Goal: Information Seeking & Learning: Compare options

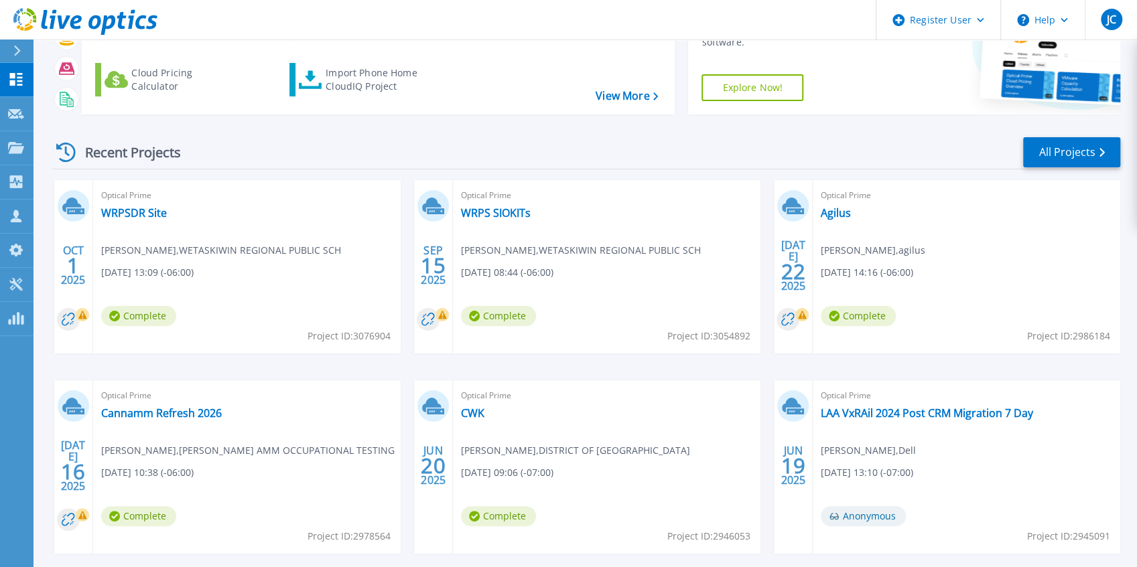
scroll to position [174, 0]
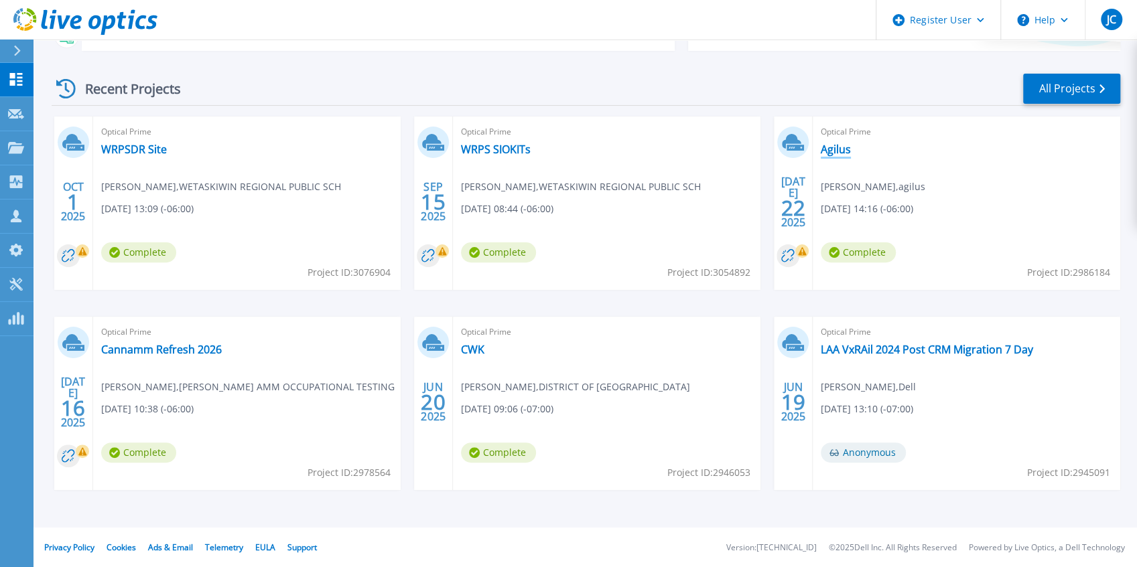
click at [833, 149] on link "Agilus" at bounding box center [835, 149] width 30 height 13
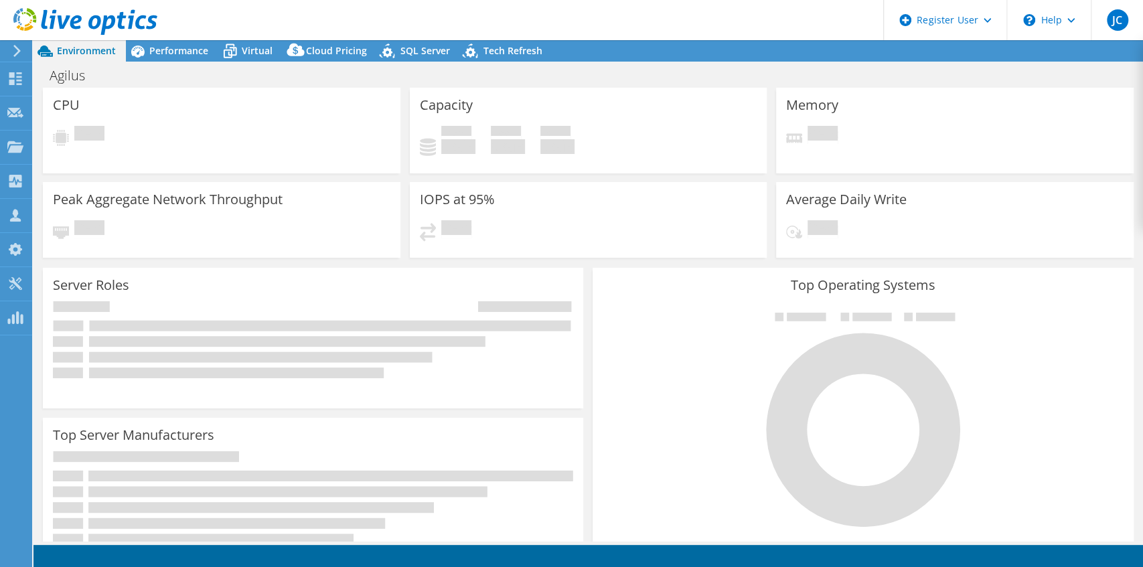
select select "USD"
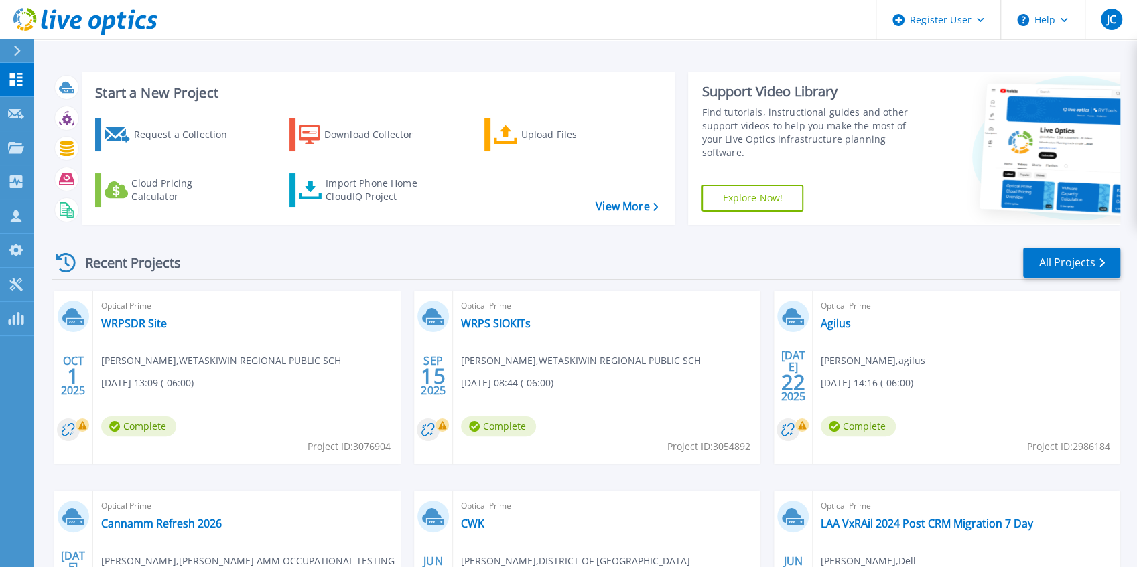
scroll to position [174, 0]
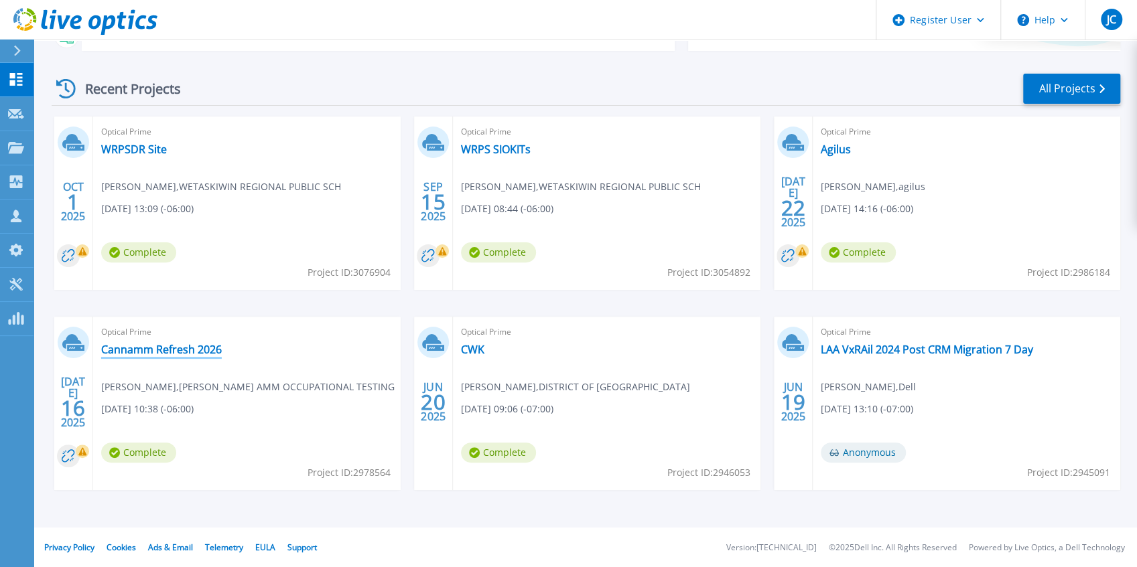
click at [126, 348] on link "Cannamm Refresh 2026" at bounding box center [161, 349] width 121 height 13
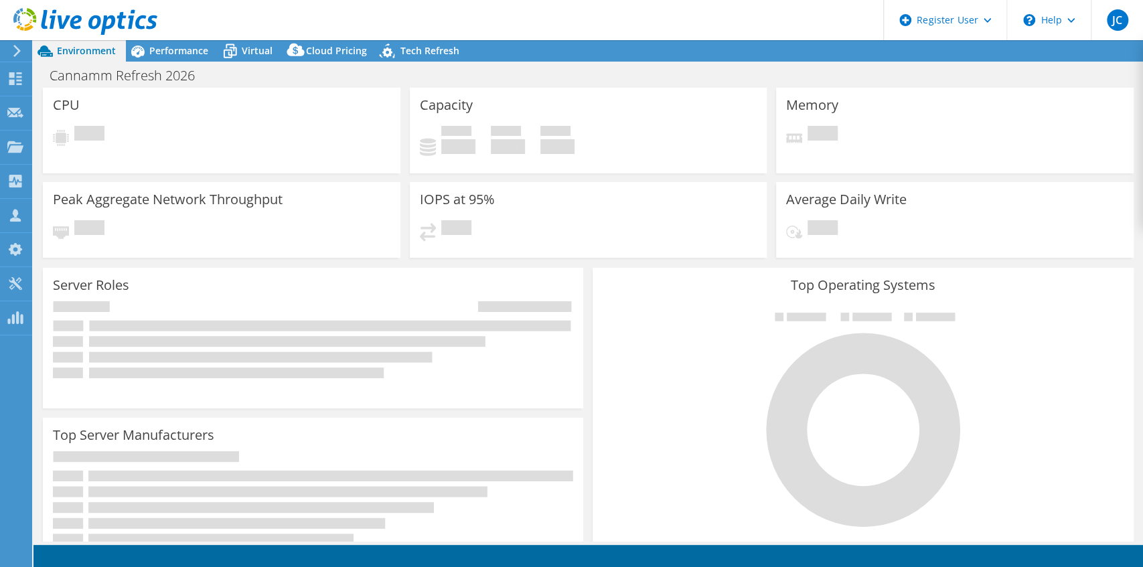
select select "Canada"
select select "CAD"
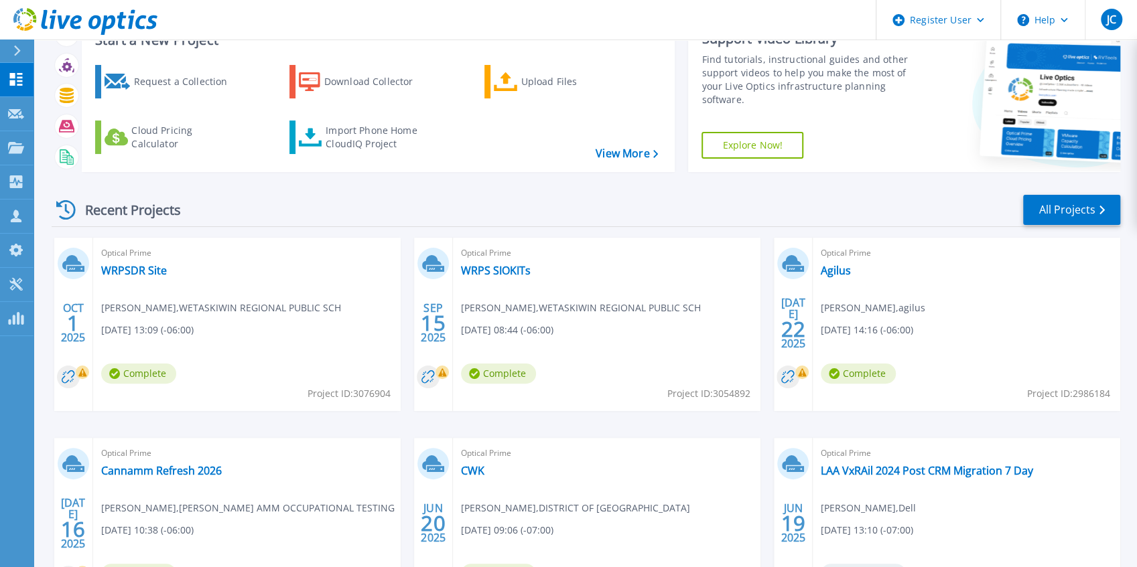
scroll to position [89, 0]
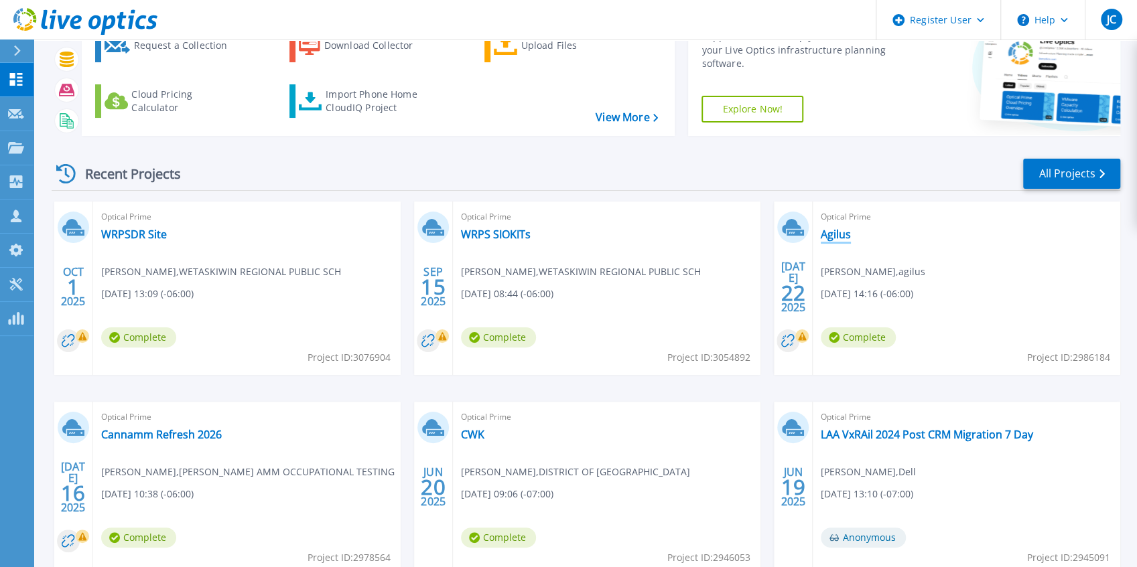
click at [838, 234] on link "Agilus" at bounding box center [835, 234] width 30 height 13
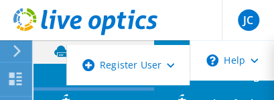
select select "USD"
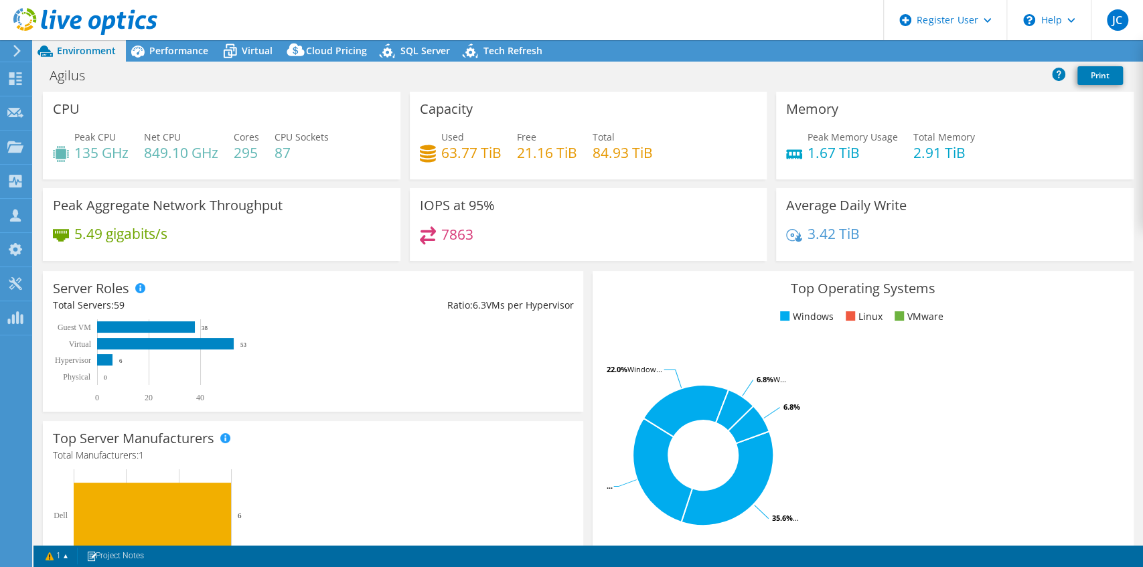
radio input "true"
radio input "false"
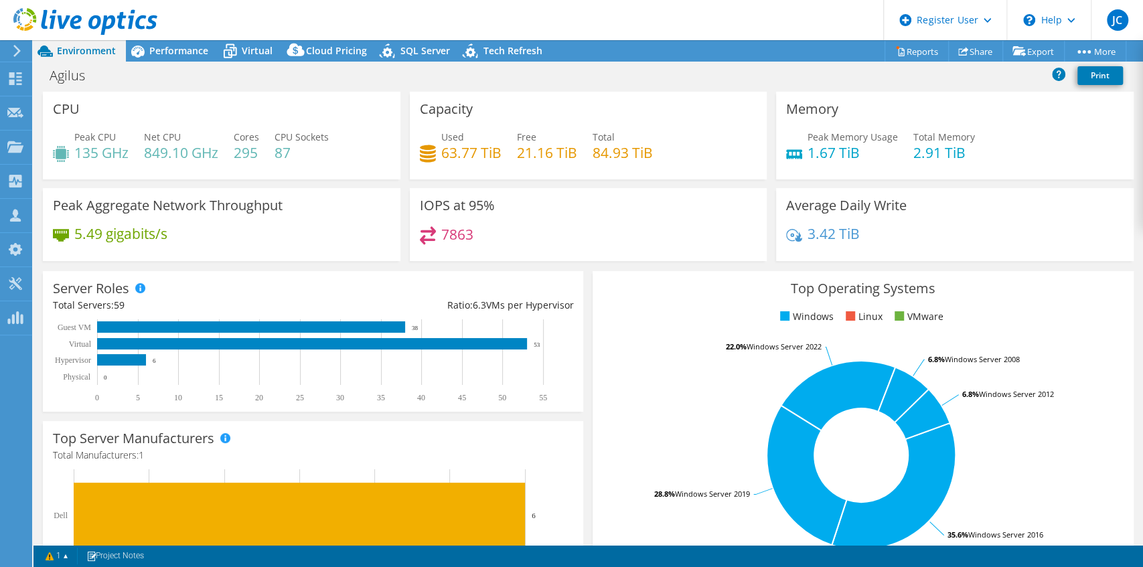
click at [70, 56] on span "Environment" at bounding box center [86, 50] width 59 height 13
click at [50, 16] on use at bounding box center [85, 21] width 144 height 27
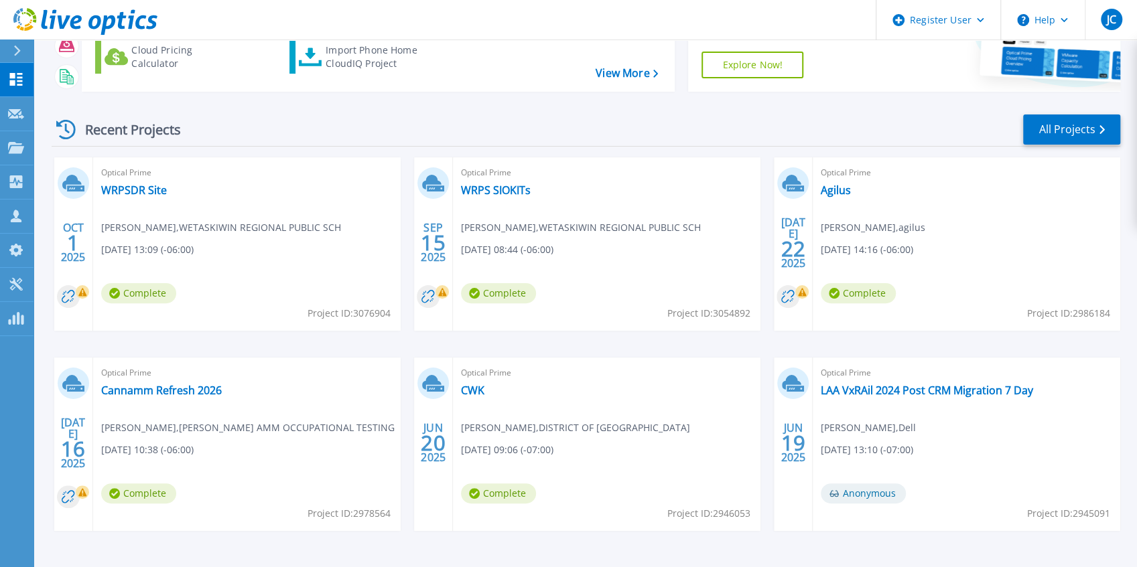
scroll to position [134, 0]
click at [494, 190] on link "WRPS SIOKITs" at bounding box center [496, 189] width 70 height 13
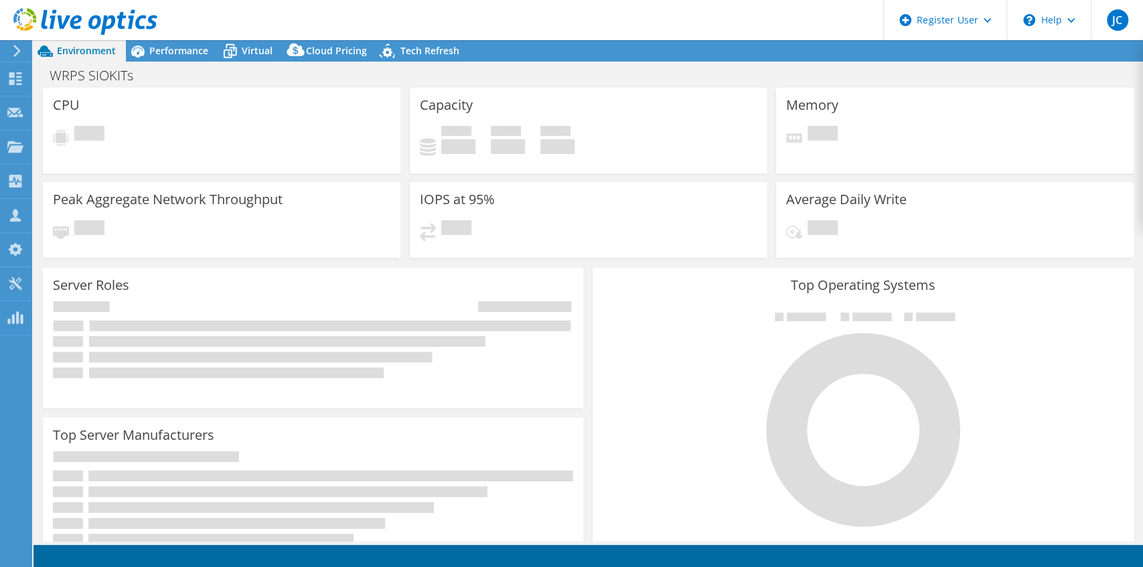
select select "Canada"
select select "CAD"
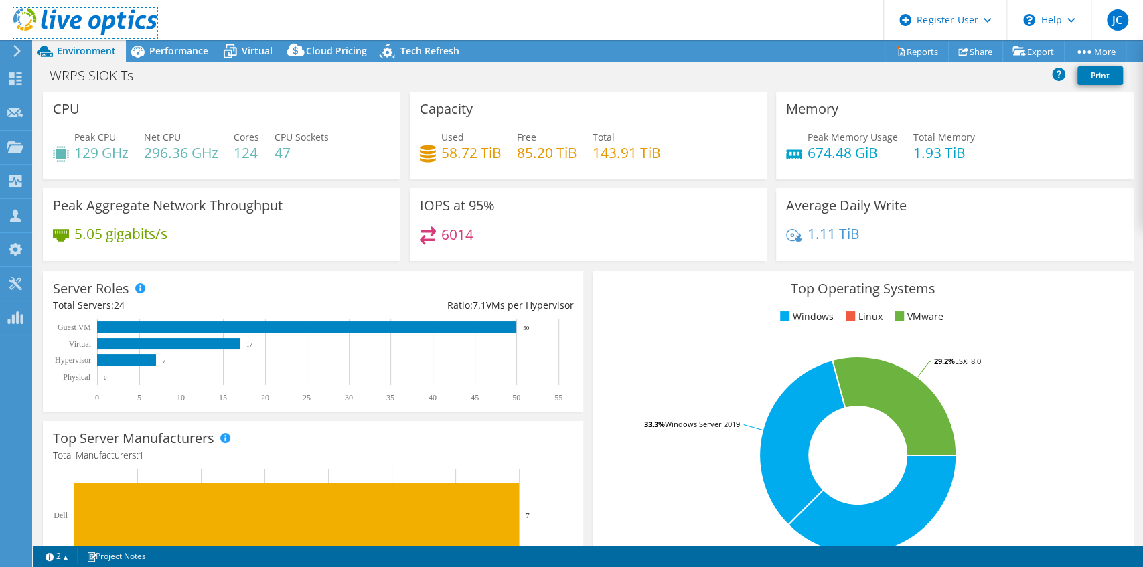
drag, startPoint x: 86, startPoint y: 27, endPoint x: 295, endPoint y: 74, distance: 214.3
click at [86, 27] on icon at bounding box center [85, 21] width 144 height 27
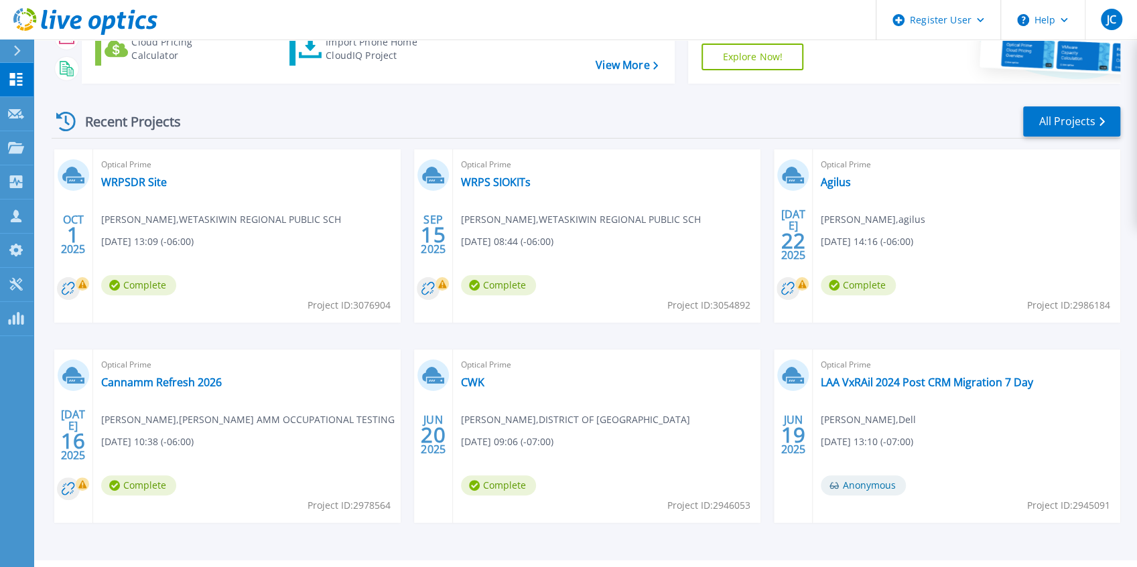
scroll to position [174, 0]
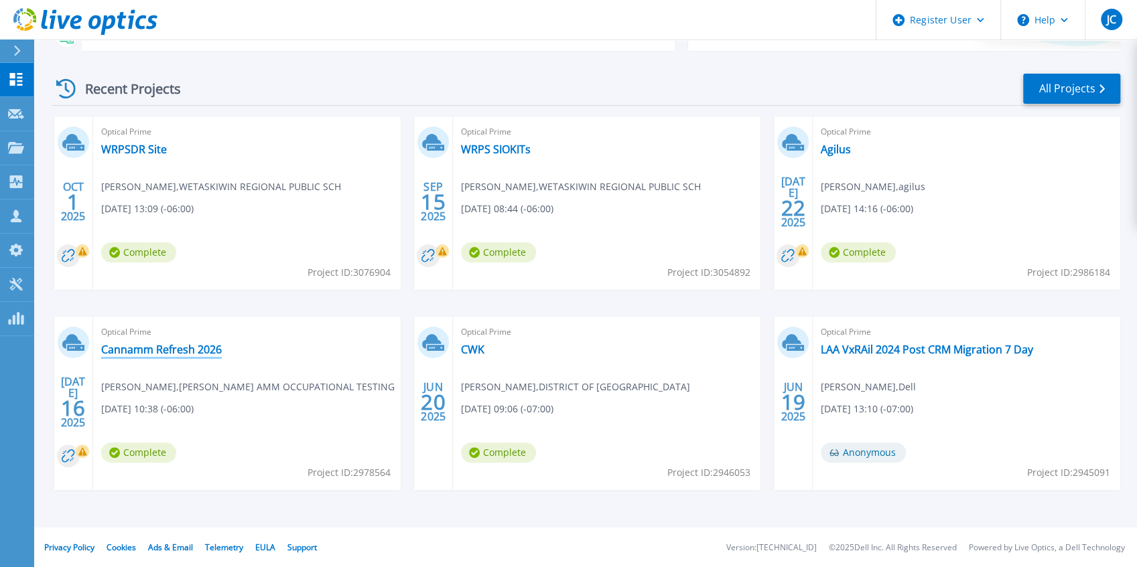
click at [146, 350] on link "Cannamm Refresh 2026" at bounding box center [161, 349] width 121 height 13
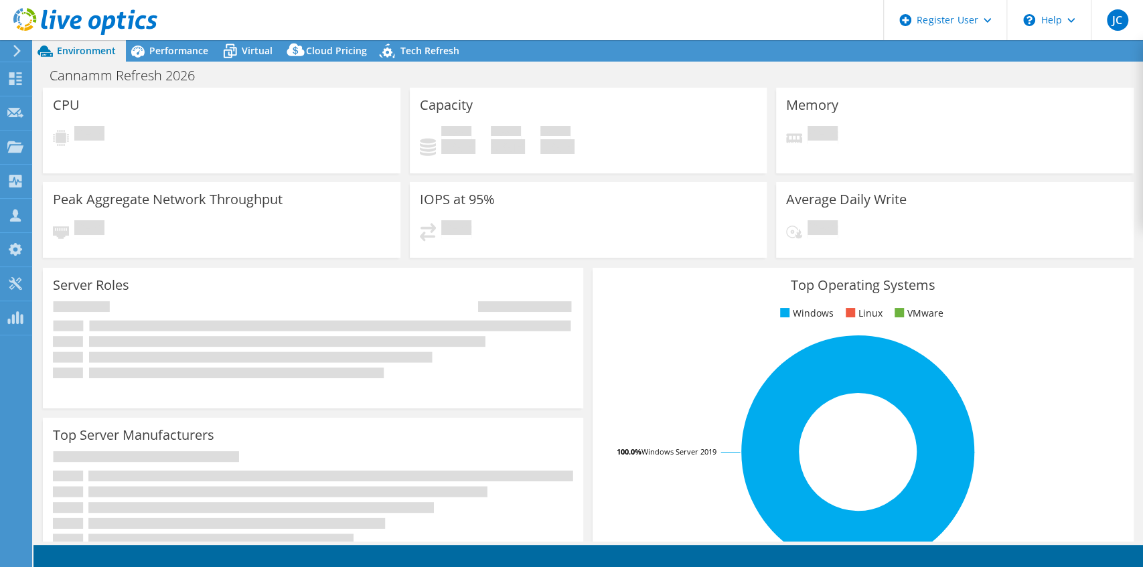
select select "Canada"
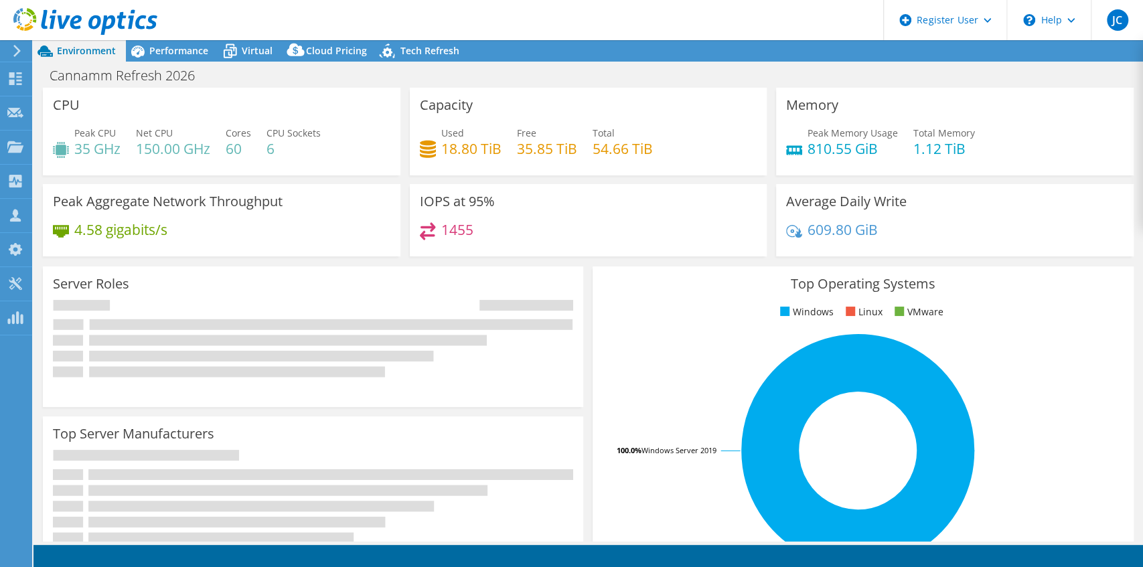
select select "Canada"
select select "CAD"
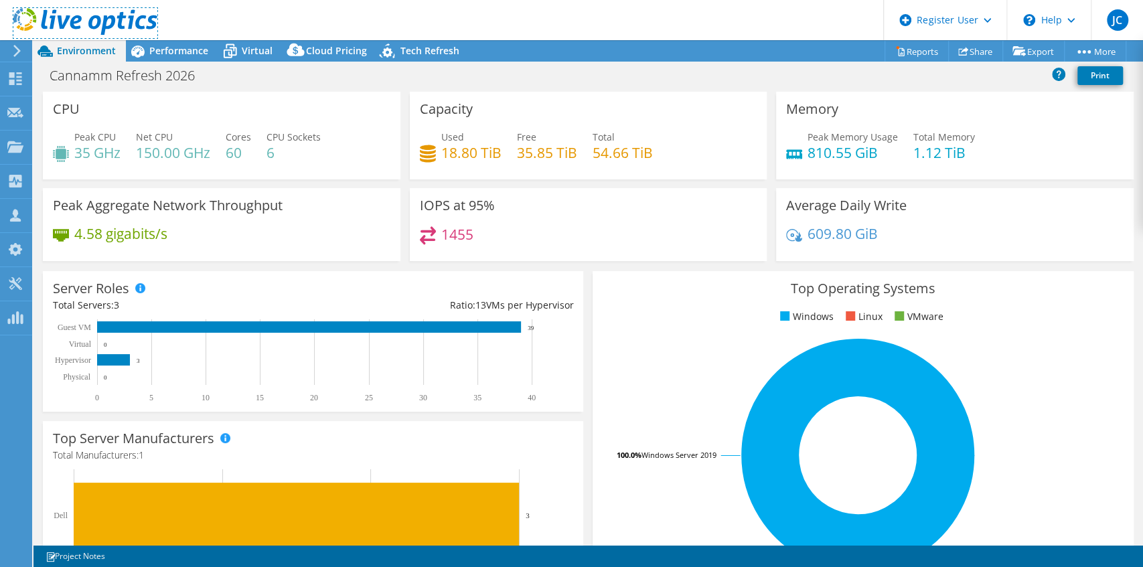
drag, startPoint x: 92, startPoint y: 28, endPoint x: 104, endPoint y: 38, distance: 15.2
click at [92, 28] on use at bounding box center [85, 21] width 144 height 27
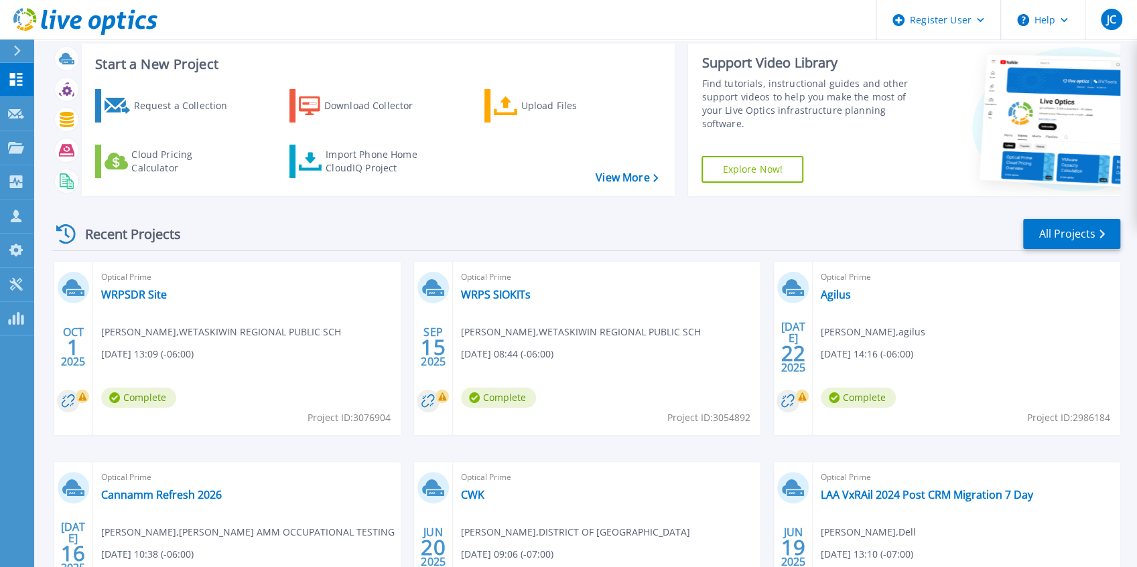
scroll to position [44, 0]
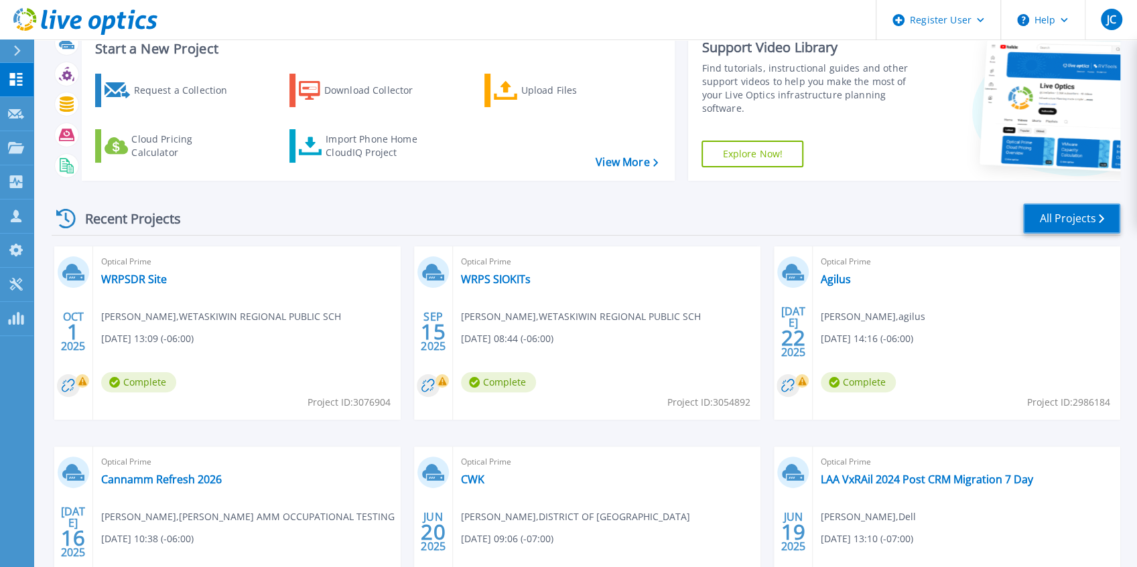
click at [1080, 224] on link "All Projects" at bounding box center [1071, 219] width 97 height 30
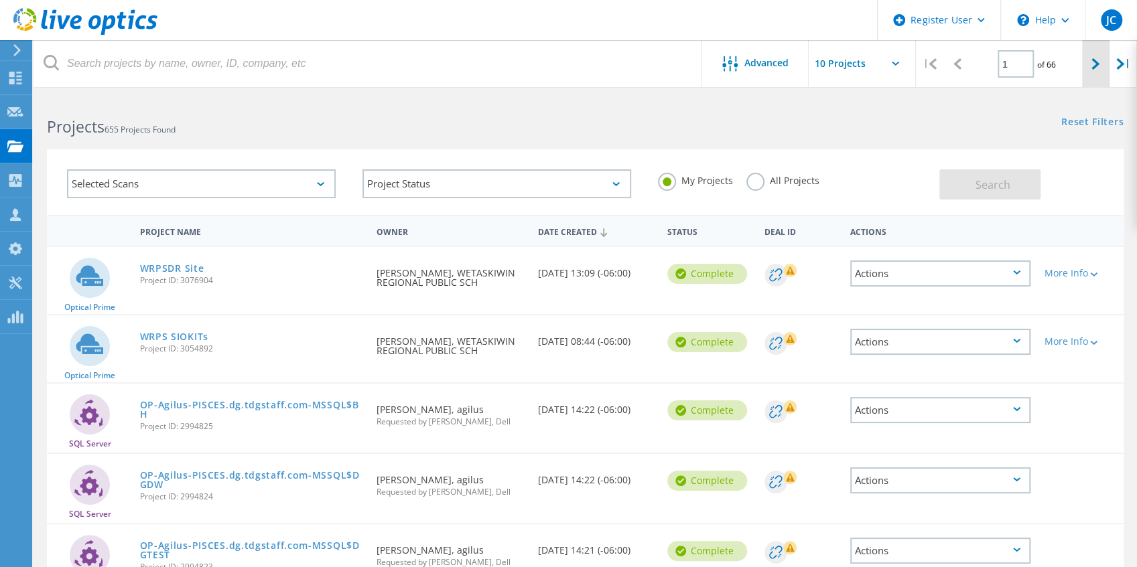
click at [1100, 70] on div at bounding box center [1095, 64] width 27 height 48
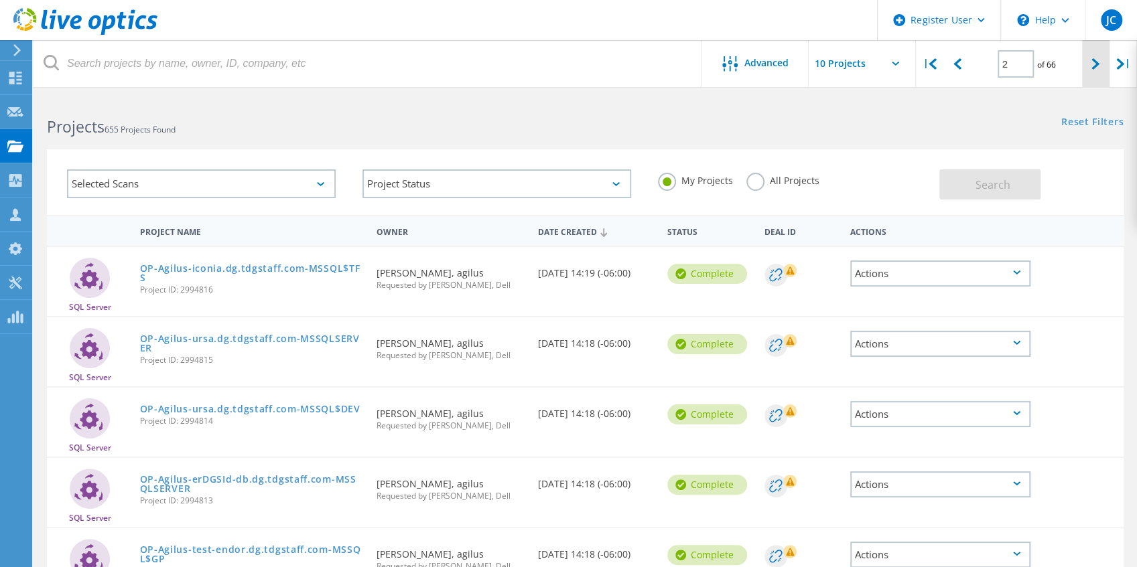
click at [1094, 62] on icon at bounding box center [1095, 63] width 8 height 11
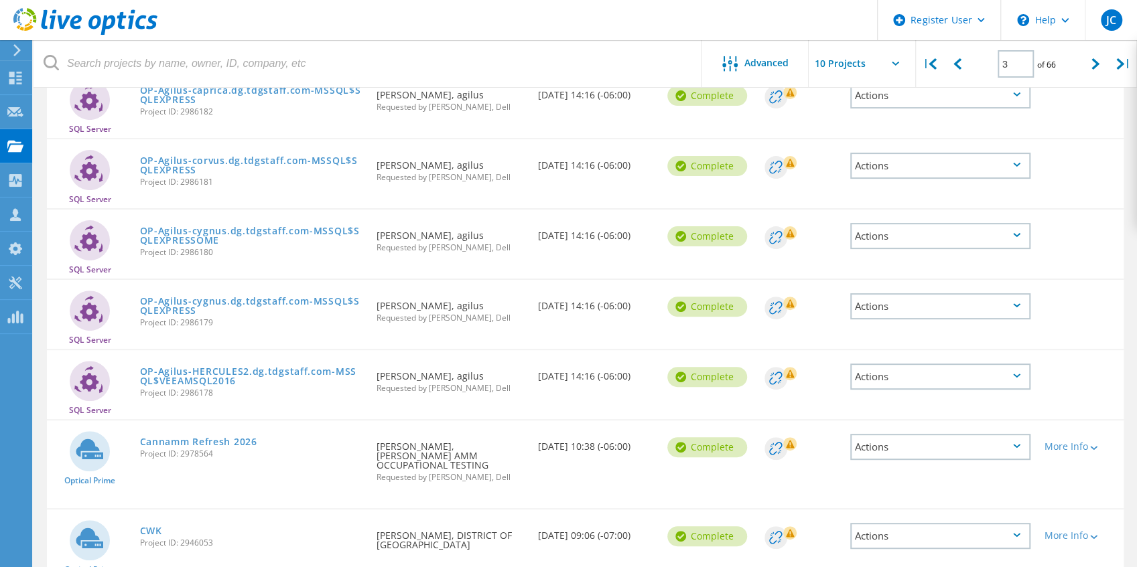
scroll to position [80, 0]
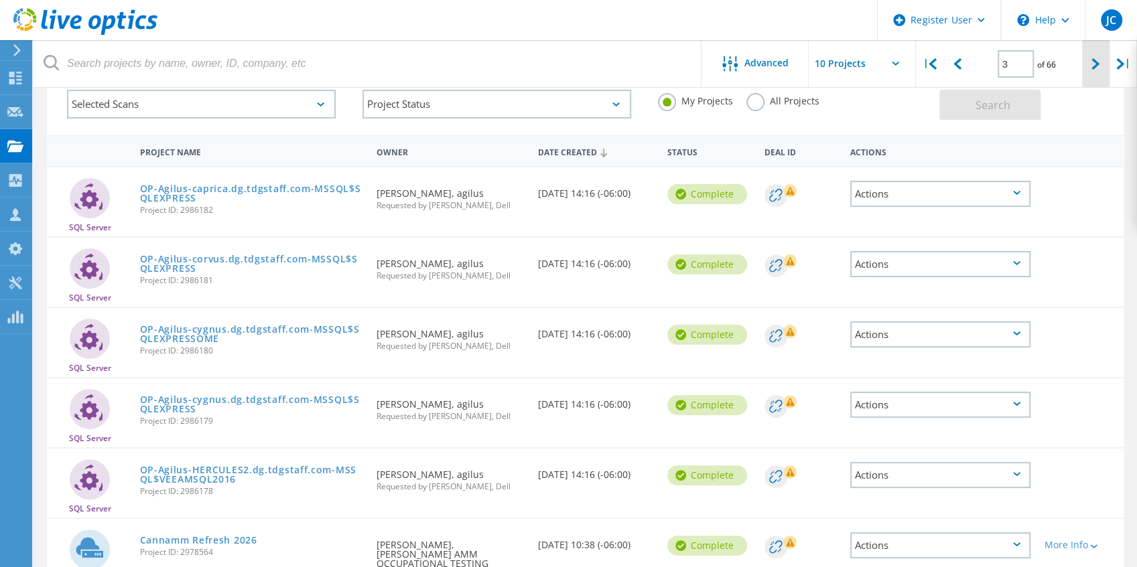
click at [1093, 64] on icon at bounding box center [1095, 63] width 8 height 11
type input "4"
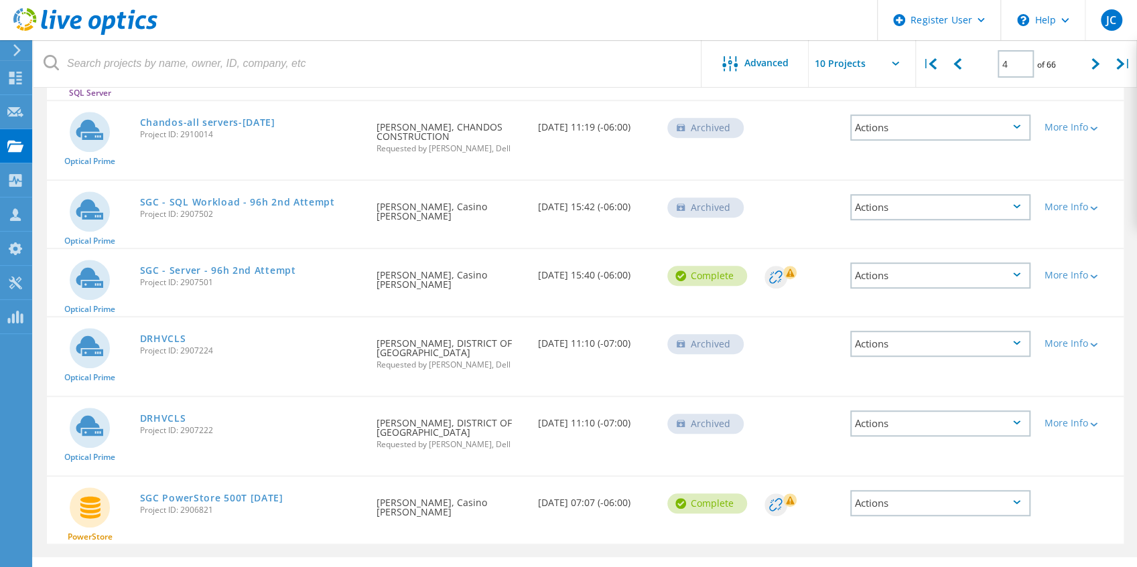
scroll to position [405, 0]
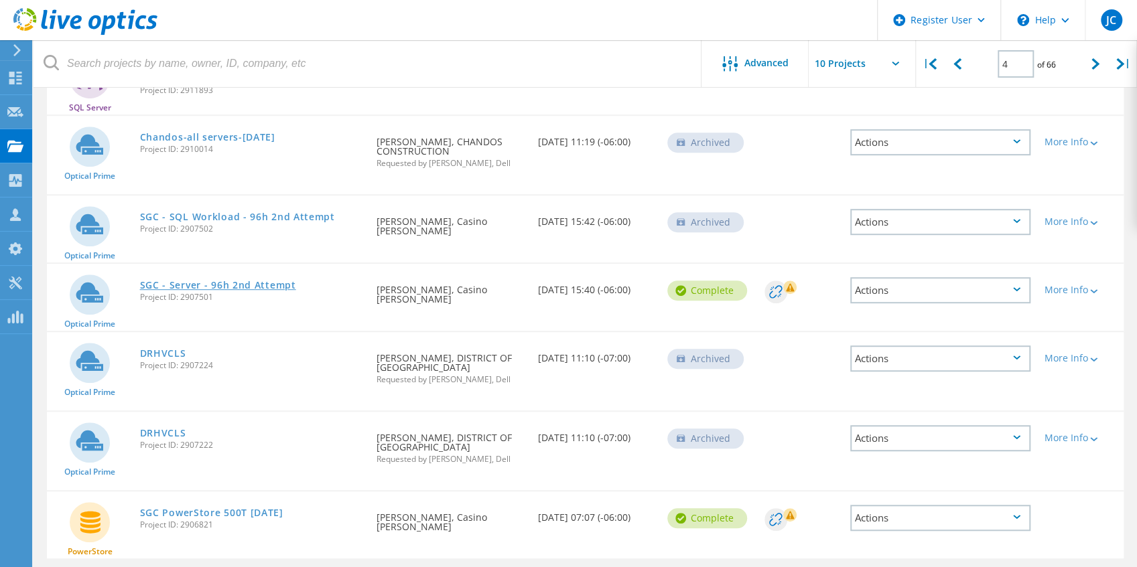
click at [246, 286] on link "SGC - Server - 96h 2nd Attempt" at bounding box center [218, 285] width 156 height 9
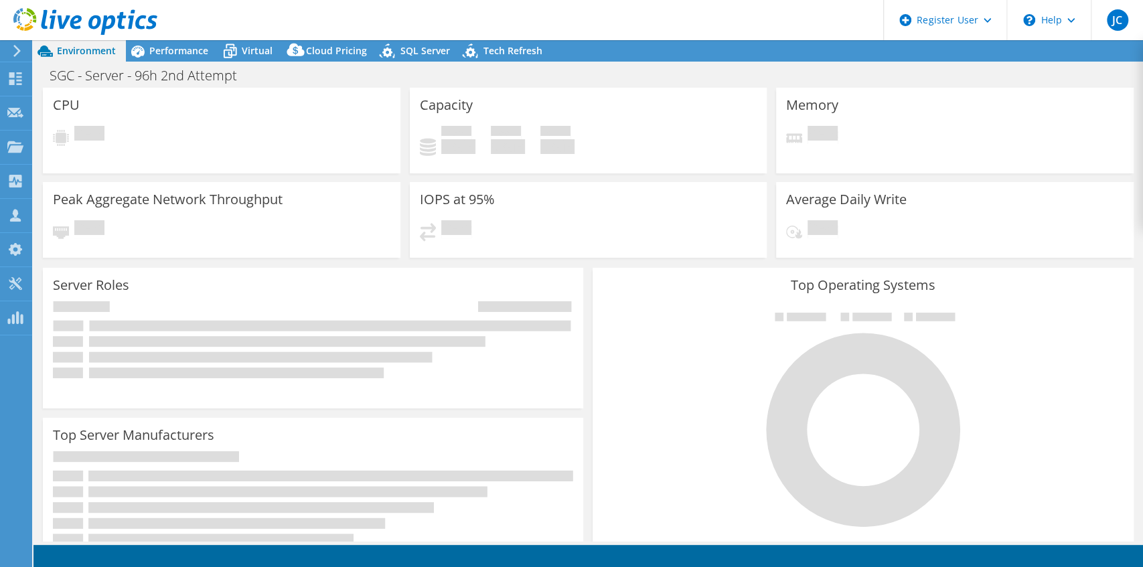
select select "USD"
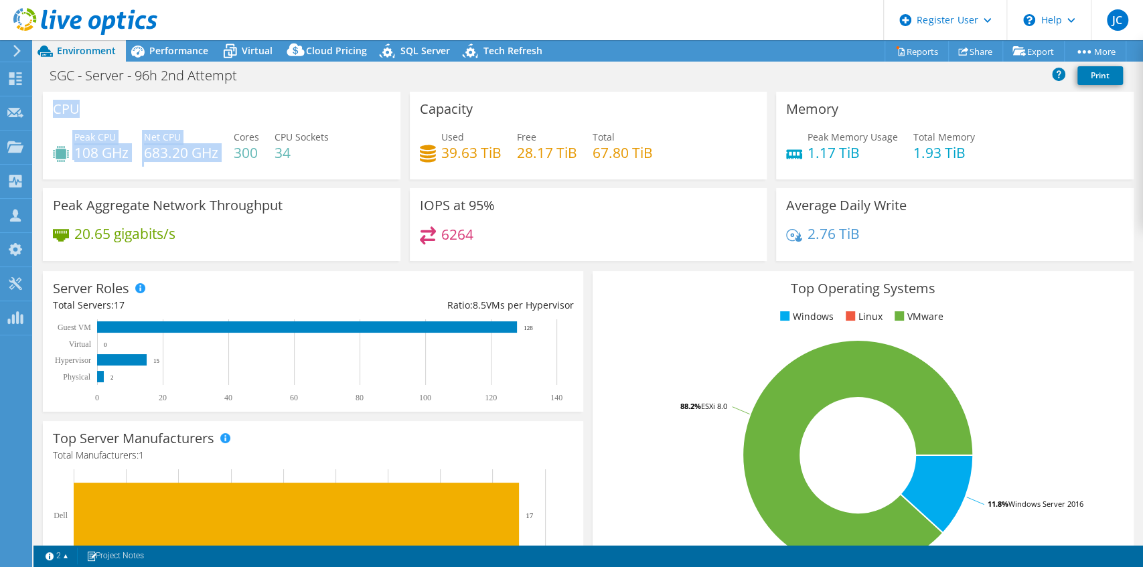
drag, startPoint x: 56, startPoint y: 107, endPoint x: 231, endPoint y: 139, distance: 177.6
click at [231, 139] on div "CPU Peak CPU 108 GHz Net CPU 683.20 GHz Cores 300 CPU Sockets 34" at bounding box center [222, 136] width 358 height 88
click at [575, 155] on div "Used 39.63 TiB Free 28.17 TiB Total 67.80 TiB" at bounding box center [589, 152] width 338 height 44
drag, startPoint x: 423, startPoint y: 109, endPoint x: 571, endPoint y: 142, distance: 151.0
click at [524, 117] on div "Capacity Used 39.63 TiB Free 28.17 TiB Total 67.80 TiB" at bounding box center [589, 136] width 358 height 88
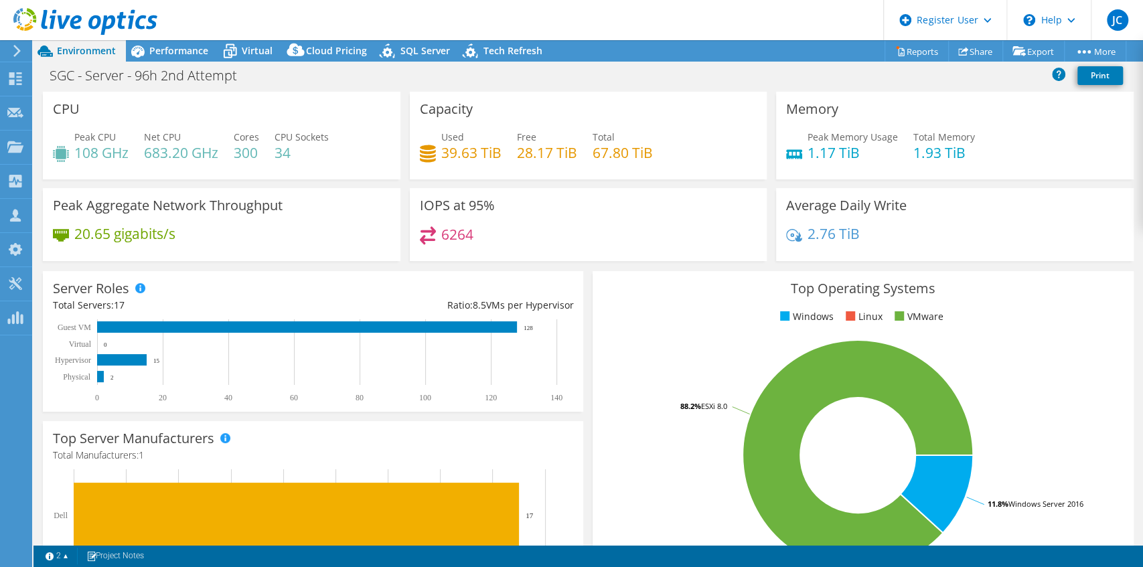
click at [584, 149] on div "Used 39.63 TiB Free 28.17 TiB Total 67.80 TiB" at bounding box center [589, 152] width 338 height 44
click at [851, 121] on div "Memory Peak Memory Usage 1.17 TiB Total Memory 1.93 TiB" at bounding box center [955, 136] width 358 height 88
click at [266, 173] on div "CPU Peak CPU 108 GHz Net CPU 683.20 GHz Cores 300 CPU Sockets 34" at bounding box center [222, 136] width 358 height 88
drag, startPoint x: 279, startPoint y: 135, endPoint x: 308, endPoint y: 157, distance: 36.4
click at [308, 157] on div "CPU Sockets 34" at bounding box center [302, 145] width 54 height 30
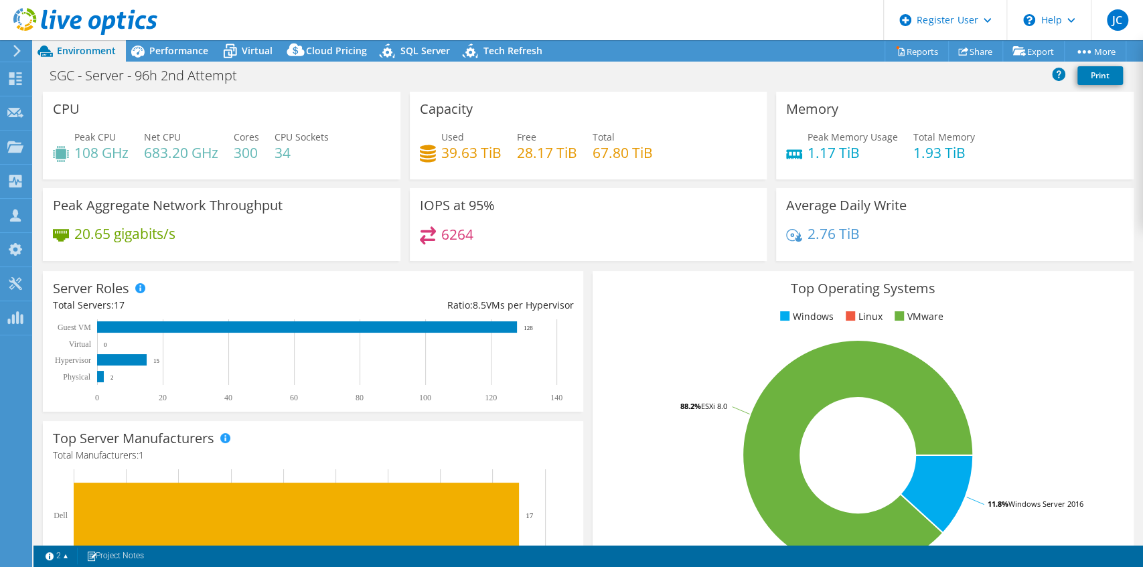
click at [309, 161] on div "Peak CPU 108 GHz Net CPU 683.20 GHz Cores 300 CPU Sockets 34" at bounding box center [222, 152] width 338 height 44
drag, startPoint x: 236, startPoint y: 137, endPoint x: 247, endPoint y: 153, distance: 19.7
click at [247, 153] on div "Cores 300" at bounding box center [246, 145] width 25 height 30
click at [321, 163] on div "Peak CPU 108 GHz Net CPU 683.20 GHz Cores 300 CPU Sockets 34" at bounding box center [222, 152] width 338 height 44
drag, startPoint x: 55, startPoint y: 304, endPoint x: 149, endPoint y: 305, distance: 93.8
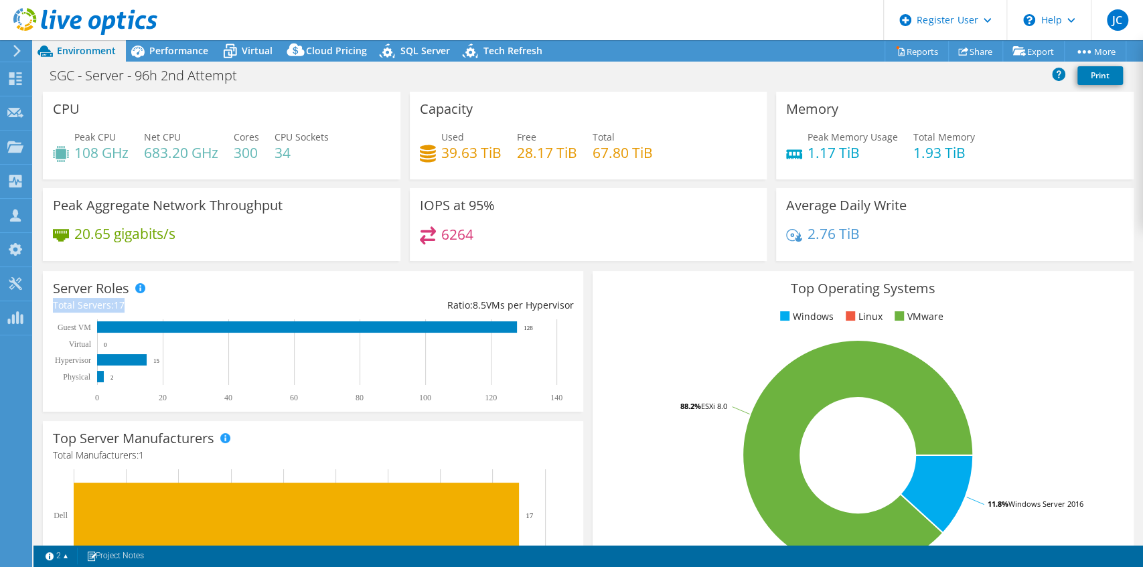
click at [139, 305] on div "Total Servers: 17" at bounding box center [183, 305] width 261 height 15
click at [200, 299] on div "Total Servers: 17" at bounding box center [183, 305] width 261 height 15
drag, startPoint x: 278, startPoint y: 157, endPoint x: 319, endPoint y: 157, distance: 41.5
click at [295, 155] on h4 "34" at bounding box center [302, 152] width 54 height 15
click at [319, 157] on h4 "34" at bounding box center [302, 152] width 54 height 15
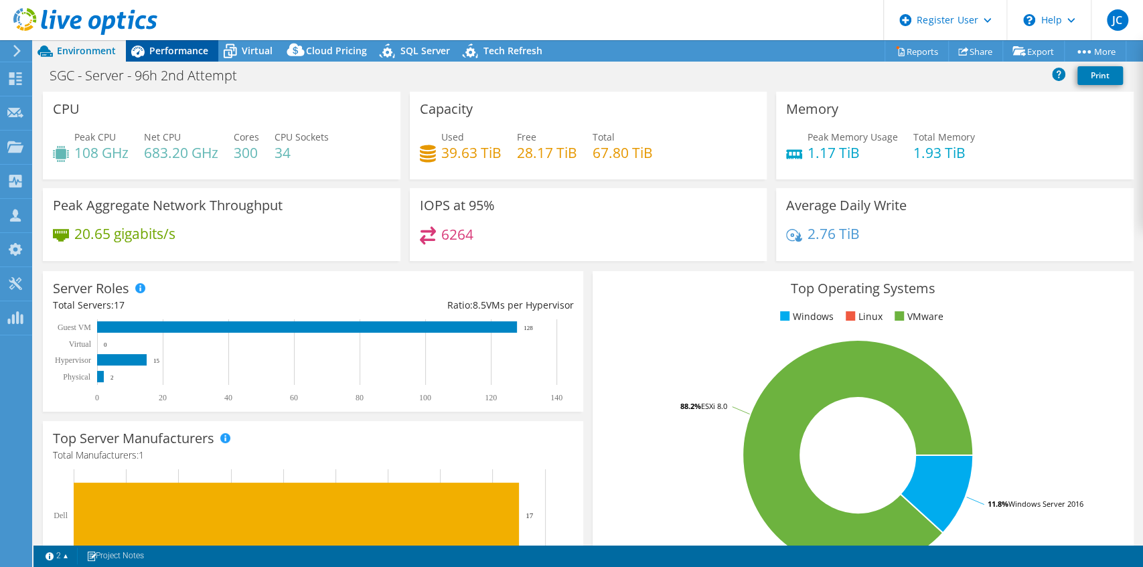
click at [191, 50] on span "Performance" at bounding box center [178, 50] width 59 height 13
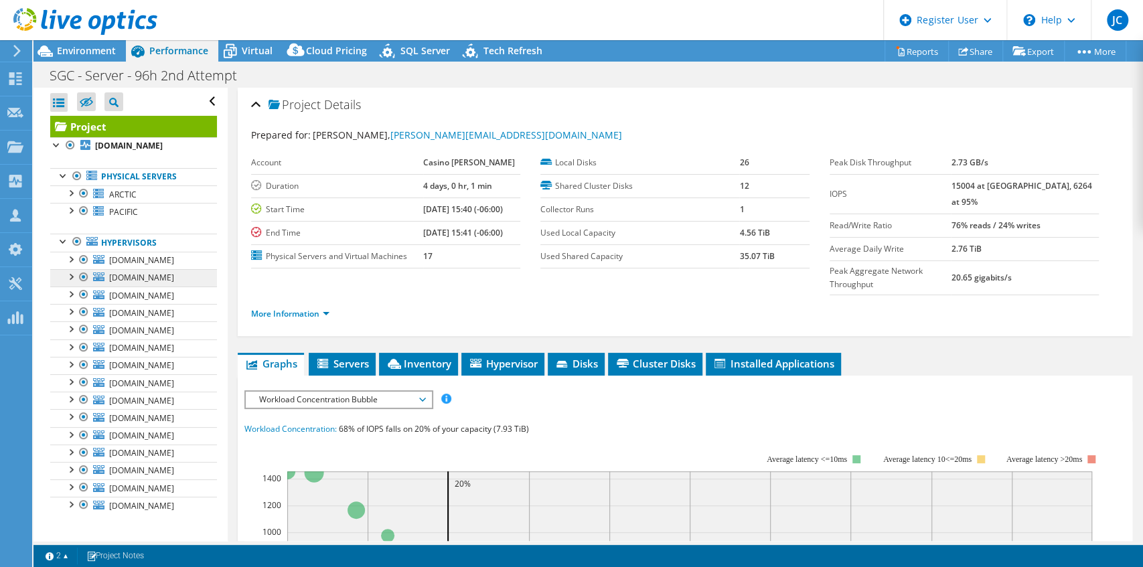
drag, startPoint x: 77, startPoint y: 241, endPoint x: 99, endPoint y: 280, distance: 44.7
click at [77, 241] on div at bounding box center [76, 242] width 13 height 16
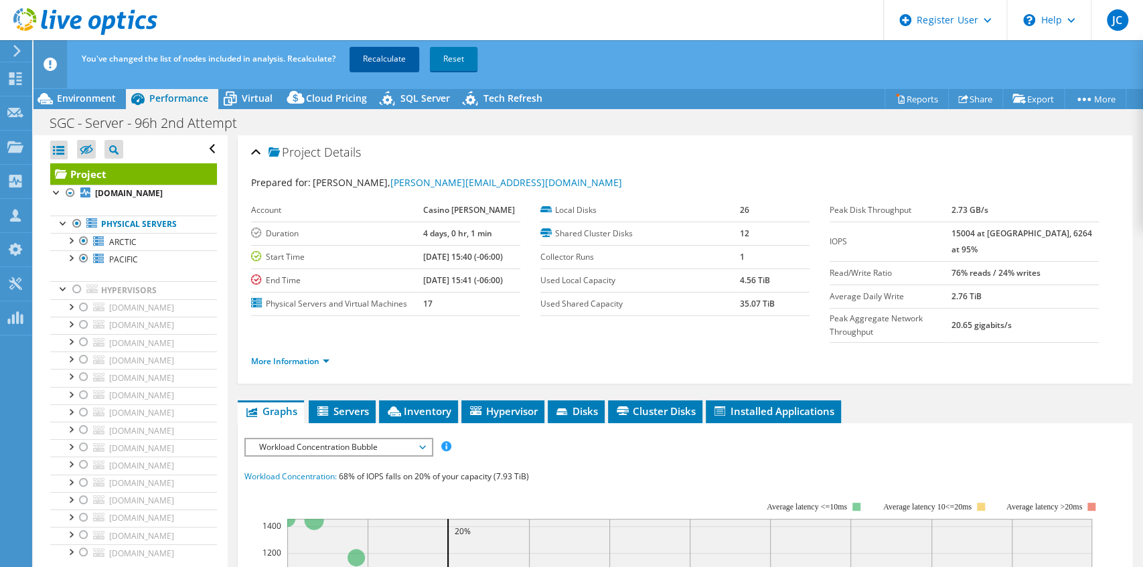
click at [388, 54] on link "Recalculate" at bounding box center [385, 59] width 70 height 24
drag, startPoint x: 99, startPoint y: 96, endPoint x: 114, endPoint y: 126, distance: 32.9
click at [99, 97] on span "Environment" at bounding box center [86, 98] width 59 height 13
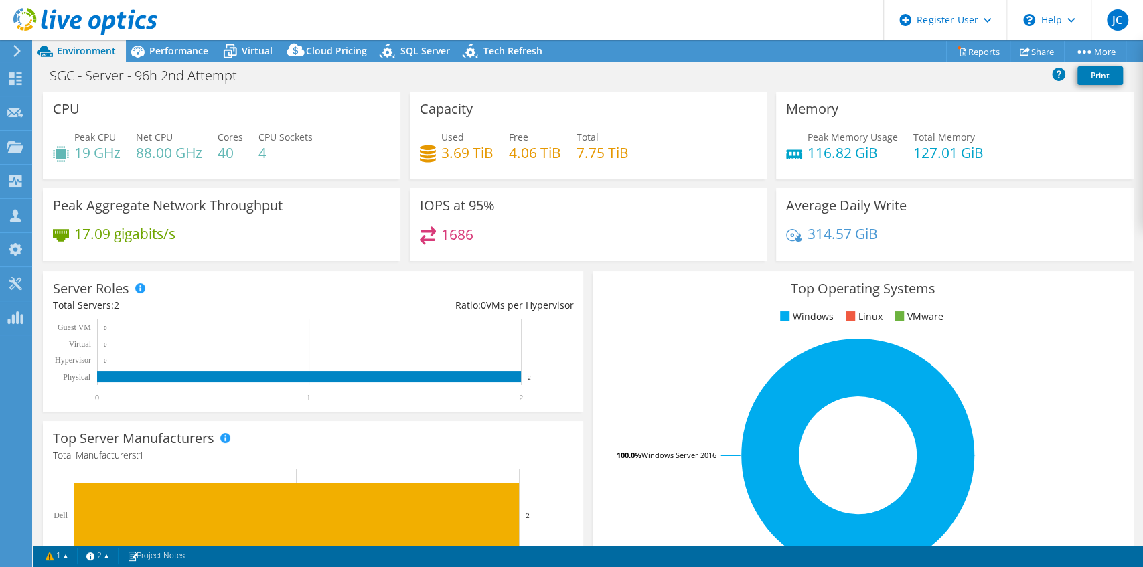
radio input "false"
radio input "true"
click at [316, 146] on div "Peak CPU 19 GHz Net CPU 88.00 GHz Cores 40 CPU Sockets 4" at bounding box center [222, 152] width 338 height 44
drag, startPoint x: 265, startPoint y: 137, endPoint x: 283, endPoint y: 150, distance: 22.1
click at [282, 150] on div "CPU Sockets 4" at bounding box center [286, 145] width 54 height 30
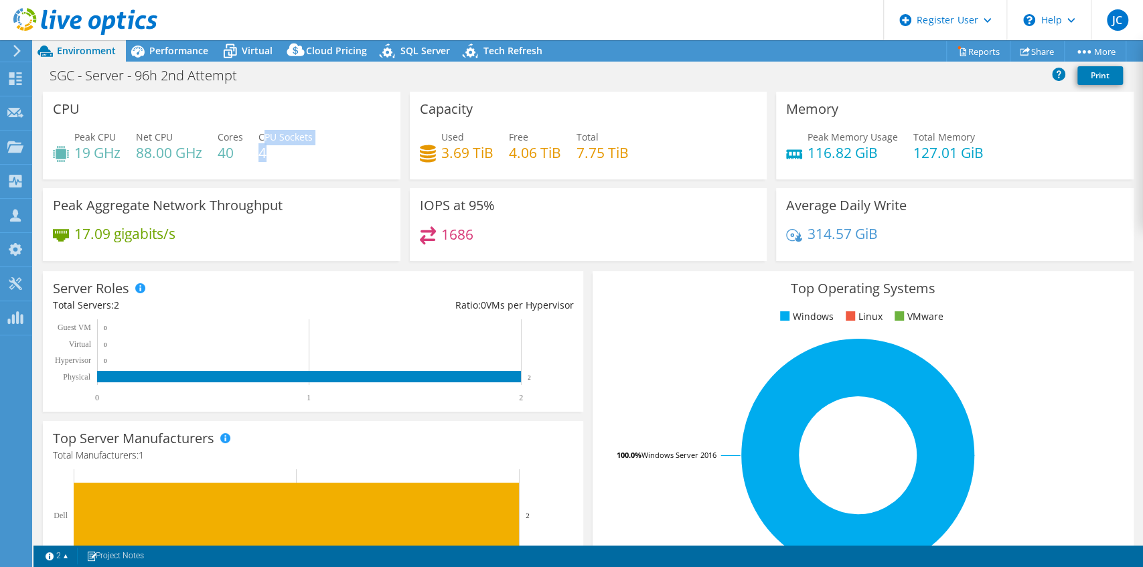
click at [283, 151] on h4 "4" at bounding box center [286, 152] width 54 height 15
drag, startPoint x: 221, startPoint y: 153, endPoint x: 242, endPoint y: 157, distance: 21.8
click at [242, 152] on h4 "40" at bounding box center [230, 152] width 25 height 15
click at [243, 159] on h4 "40" at bounding box center [230, 152] width 25 height 15
drag, startPoint x: 260, startPoint y: 157, endPoint x: 273, endPoint y: 157, distance: 13.4
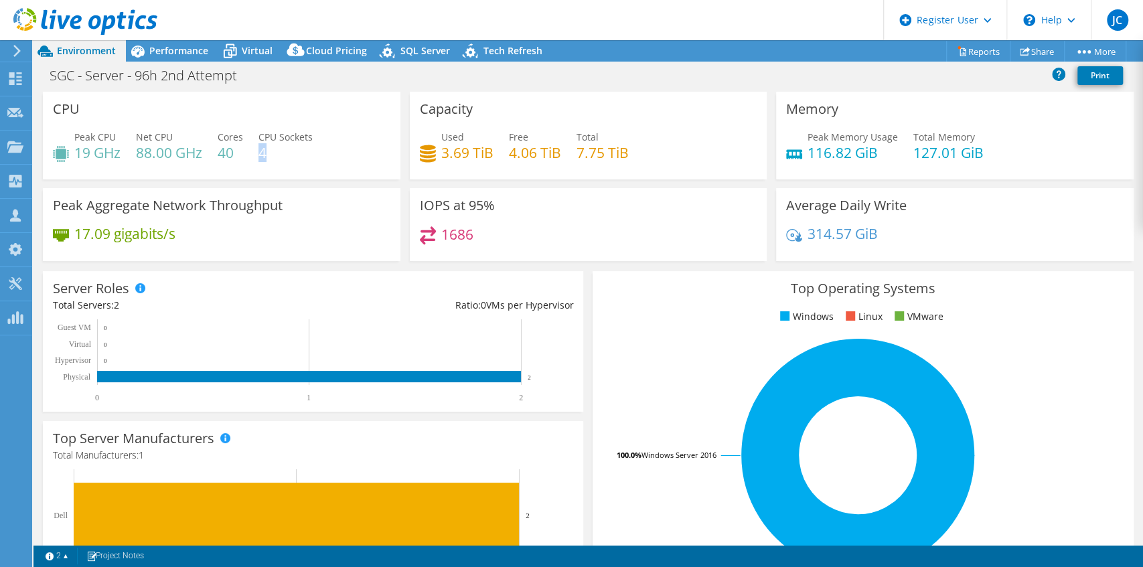
click at [273, 157] on h4 "4" at bounding box center [286, 152] width 54 height 15
drag, startPoint x: 222, startPoint y: 154, endPoint x: 300, endPoint y: 173, distance: 80.6
click at [234, 155] on h4 "40" at bounding box center [230, 152] width 25 height 15
click at [323, 172] on div "Peak CPU 19 GHz Net CPU 88.00 GHz Cores 40 CPU Sockets 4" at bounding box center [222, 152] width 338 height 44
click at [304, 192] on div "Peak Aggregate Network Throughput 17.09 gigabits/s" at bounding box center [222, 224] width 358 height 73
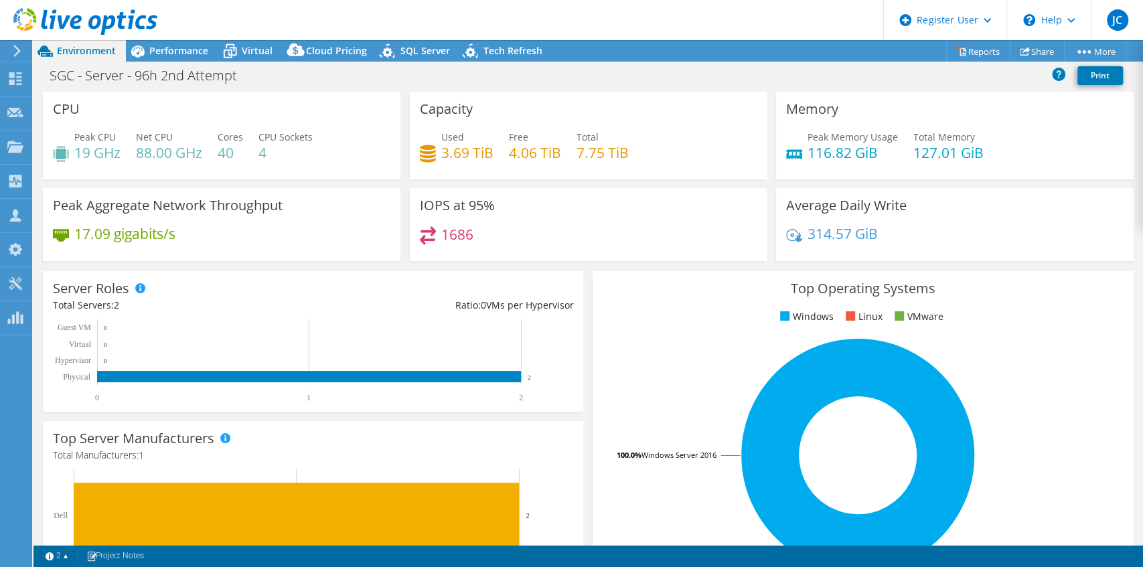
drag, startPoint x: 76, startPoint y: 139, endPoint x: 85, endPoint y: 179, distance: 41.1
click at [76, 139] on span "Peak CPU" at bounding box center [95, 137] width 42 height 13
drag, startPoint x: 76, startPoint y: 155, endPoint x: 89, endPoint y: 168, distance: 18.0
click at [86, 158] on h4 "19 GHz" at bounding box center [97, 152] width 46 height 15
click at [90, 171] on div "Peak CPU 19 GHz Net CPU 88.00 GHz Cores 40 CPU Sockets 4" at bounding box center [222, 152] width 338 height 44
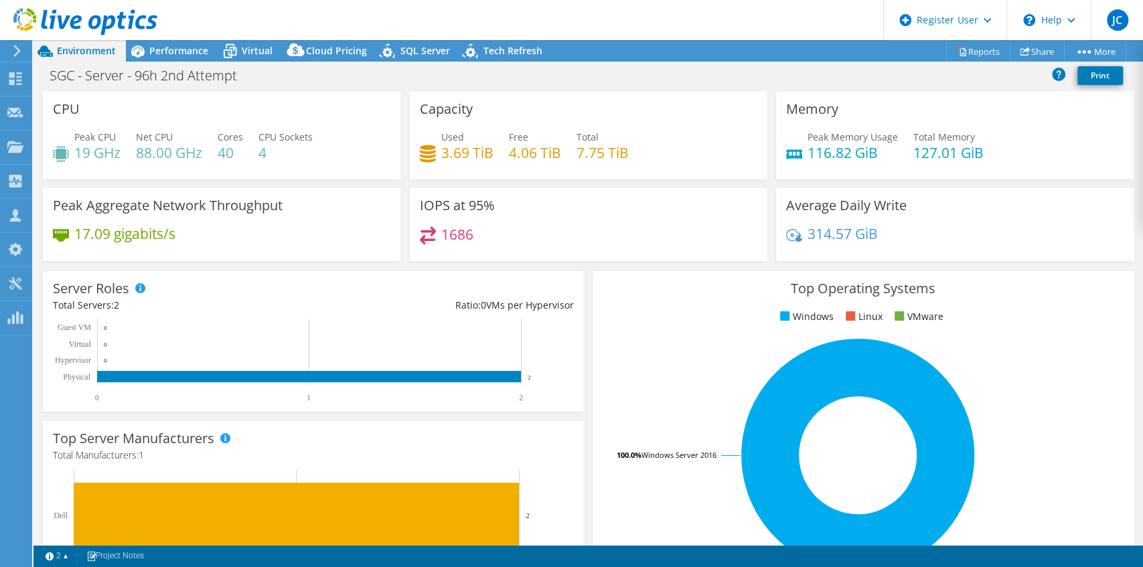
click at [136, 168] on div "Peak CPU 19 GHz Net CPU 88.00 GHz Cores 40 CPU Sockets 4" at bounding box center [222, 152] width 338 height 44
click at [140, 167] on div "Peak CPU 19 GHz Net CPU 88.00 GHz Cores 40 CPU Sockets 4" at bounding box center [222, 152] width 338 height 44
drag, startPoint x: 912, startPoint y: 138, endPoint x: 989, endPoint y: 154, distance: 78.7
click at [989, 154] on div "Peak Memory Usage 116.82 GiB Total Memory 127.01 GiB" at bounding box center [955, 152] width 338 height 44
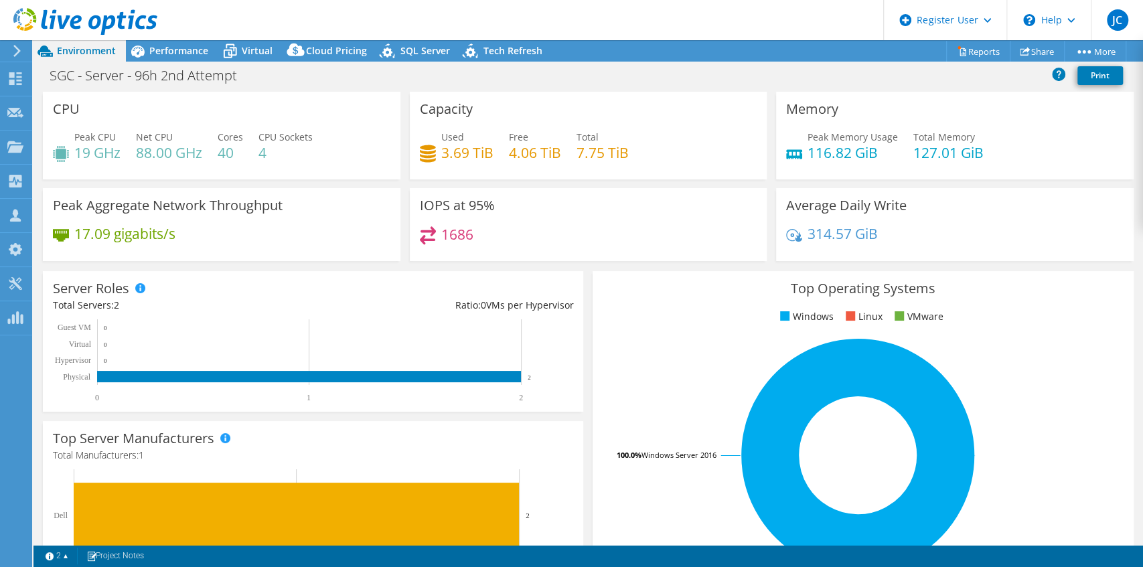
click at [934, 167] on div "Peak Memory Usage 116.82 GiB Total Memory 127.01 GiB" at bounding box center [955, 152] width 338 height 44
drag, startPoint x: 804, startPoint y: 158, endPoint x: 849, endPoint y: 158, distance: 44.2
click at [849, 158] on h4 "116.82 GiB" at bounding box center [853, 152] width 90 height 15
drag, startPoint x: 914, startPoint y: 154, endPoint x: 982, endPoint y: 156, distance: 68.3
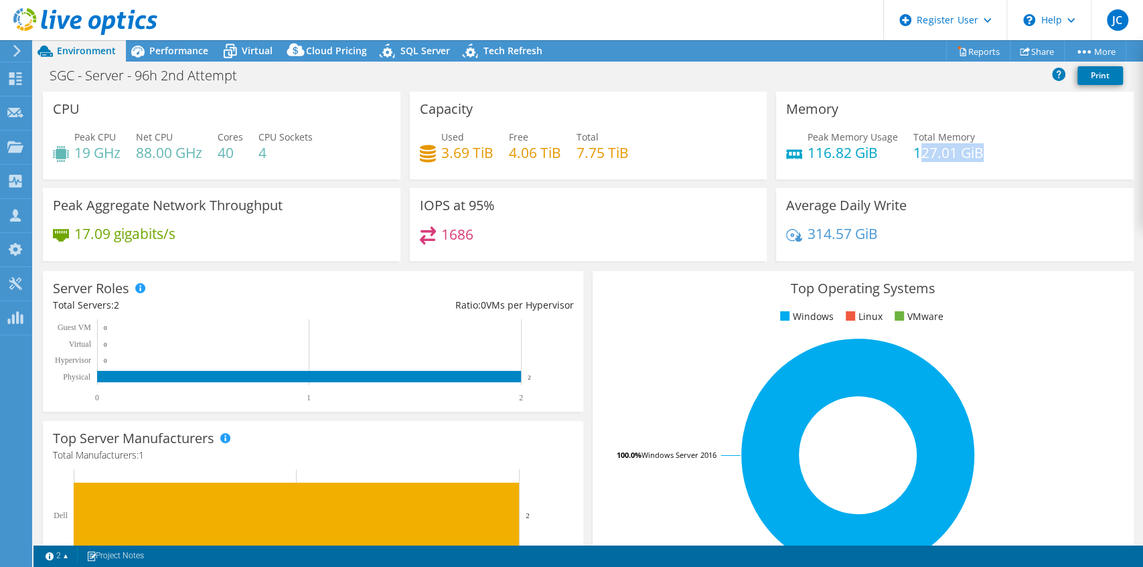
click at [982, 156] on div "Peak Memory Usage 116.82 GiB Total Memory 127.01 GiB" at bounding box center [955, 152] width 338 height 44
click at [808, 148] on h4 "116.82 GiB" at bounding box center [853, 152] width 90 height 15
drag, startPoint x: 804, startPoint y: 155, endPoint x: 814, endPoint y: 155, distance: 10.7
click at [814, 155] on h4 "116.82 GiB" at bounding box center [853, 152] width 90 height 15
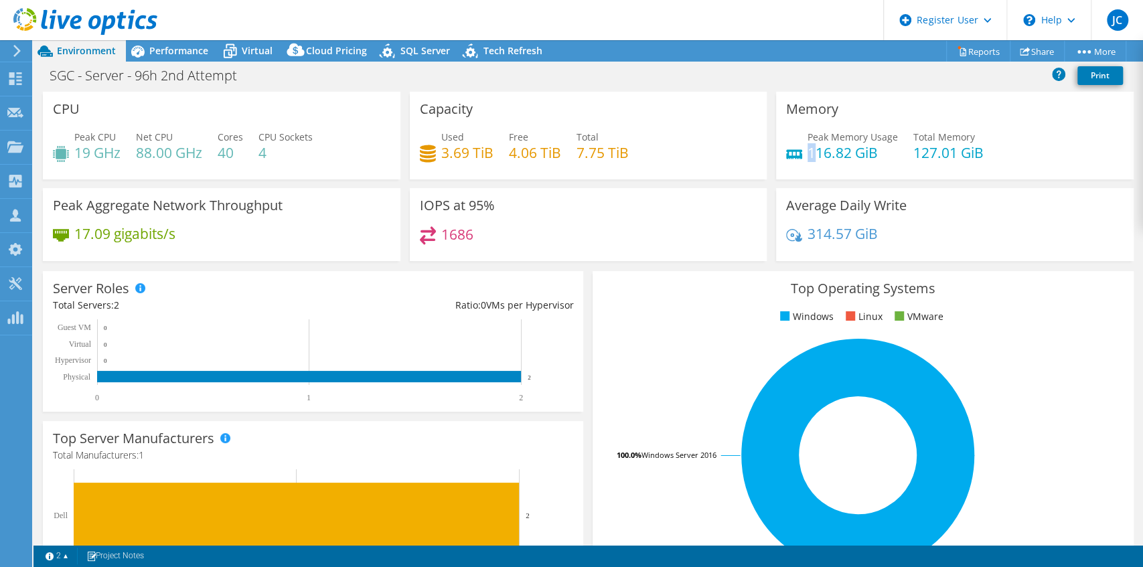
click at [814, 160] on h4 "116.82 GiB" at bounding box center [853, 152] width 90 height 15
click at [604, 232] on div "1686" at bounding box center [589, 240] width 338 height 29
click at [618, 182] on div "Capacity Used 3.69 TiB Free 4.06 TiB Total 7.75 TiB" at bounding box center [588, 140] width 367 height 96
click at [517, 198] on div "IOPS at 95% 1686" at bounding box center [589, 224] width 358 height 73
drag, startPoint x: 472, startPoint y: 151, endPoint x: 486, endPoint y: 157, distance: 15.1
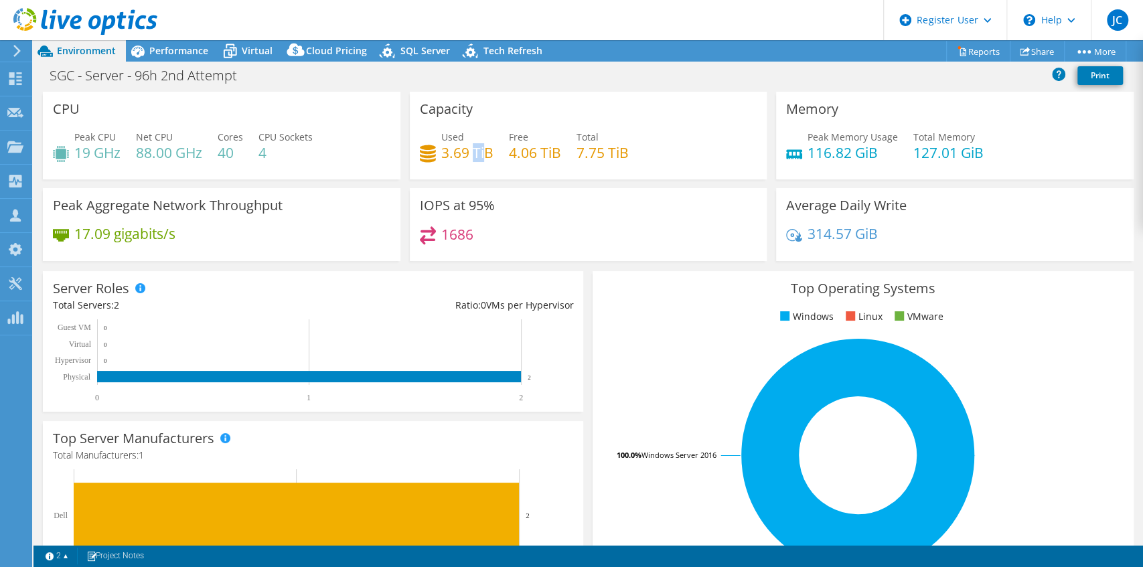
click at [484, 153] on h4 "3.69 TiB" at bounding box center [467, 152] width 52 height 15
click at [488, 158] on h4 "3.69 TiB" at bounding box center [467, 152] width 52 height 15
click at [510, 175] on div "Capacity Used 3.69 TiB Free 4.06 TiB Total 7.75 TiB" at bounding box center [589, 136] width 358 height 88
click at [739, 169] on div "Used 3.69 TiB Free 4.06 TiB Total 7.75 TiB" at bounding box center [589, 152] width 338 height 44
click at [735, 168] on div "Used 3.69 TiB Free 4.06 TiB Total 7.75 TiB" at bounding box center [589, 152] width 338 height 44
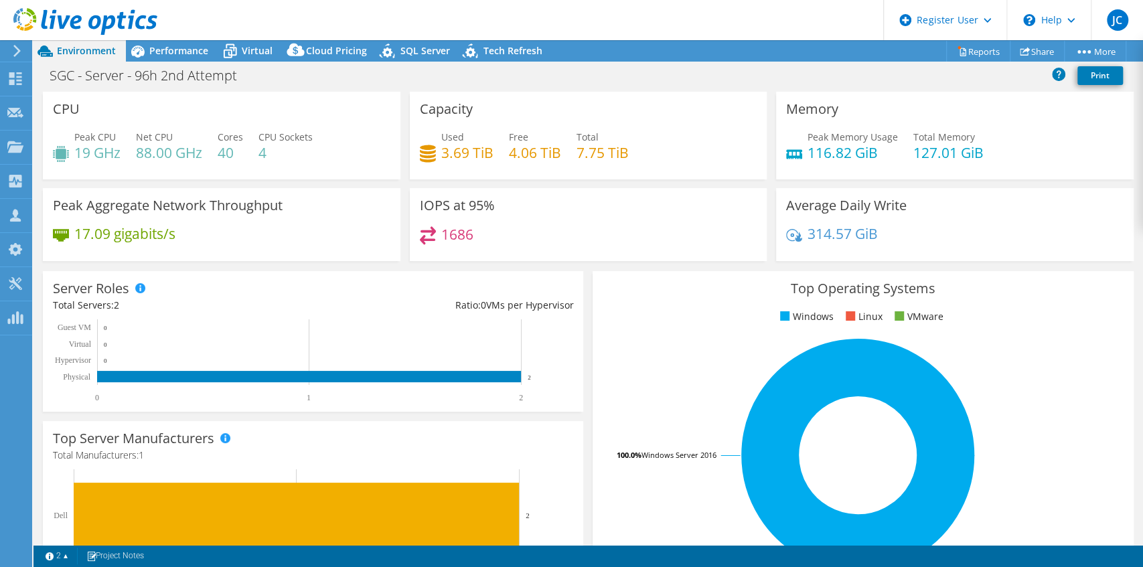
click at [632, 249] on div "1686" at bounding box center [589, 240] width 338 height 29
click at [557, 212] on div "IOPS at 95% 1686" at bounding box center [589, 224] width 358 height 73
drag, startPoint x: 425, startPoint y: 206, endPoint x: 501, endPoint y: 209, distance: 76.4
click at [427, 206] on h3 "IOPS at 95%" at bounding box center [457, 205] width 75 height 15
click at [501, 209] on div "IOPS at 95% 1686" at bounding box center [589, 224] width 358 height 73
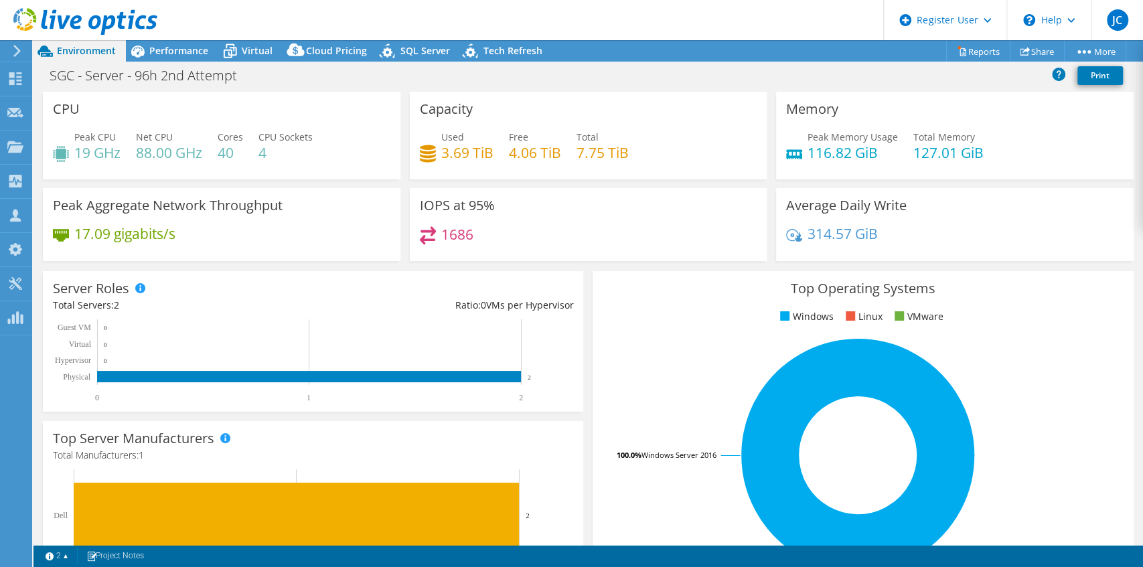
click at [458, 249] on div "1686" at bounding box center [589, 240] width 338 height 29
drag, startPoint x: 439, startPoint y: 241, endPoint x: 480, endPoint y: 241, distance: 40.2
click at [480, 241] on div "1686" at bounding box center [589, 240] width 338 height 29
click at [190, 51] on span "Performance" at bounding box center [178, 50] width 59 height 13
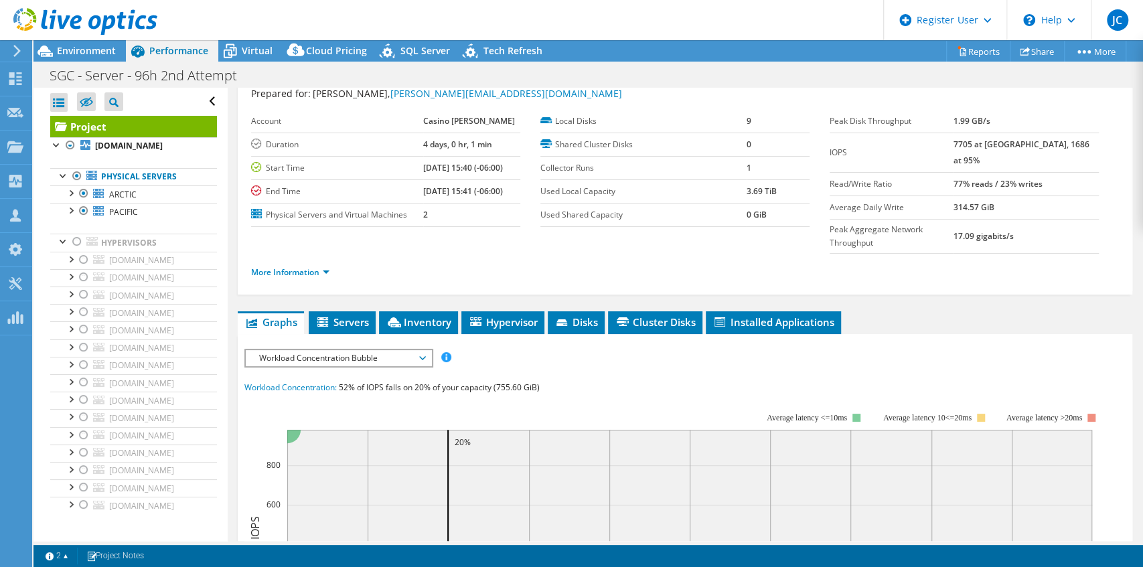
scroll to position [89, 0]
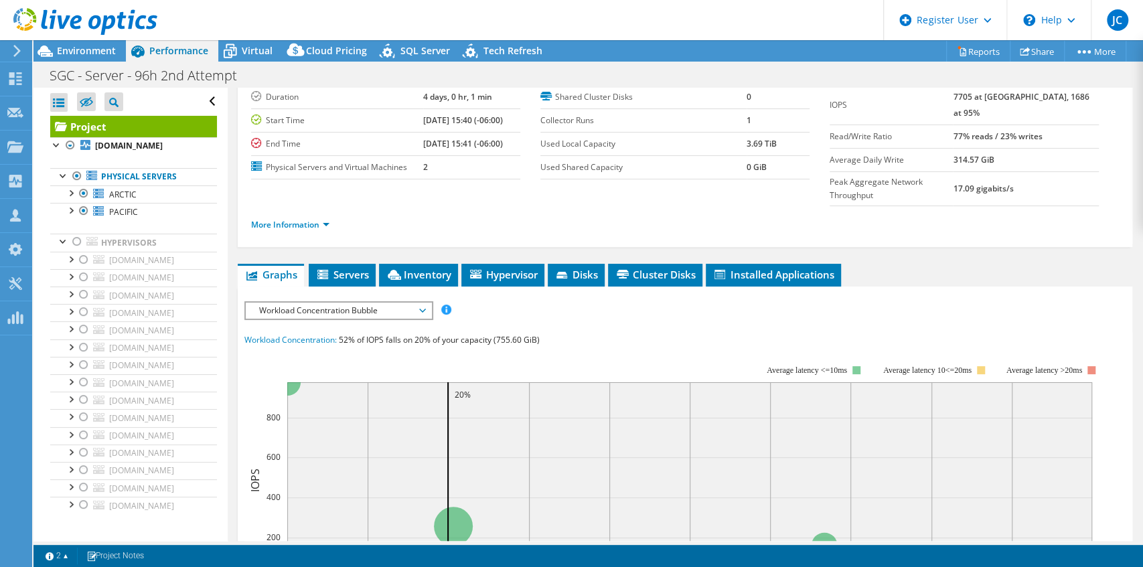
click at [355, 303] on span "Workload Concentration Bubble" at bounding box center [338, 311] width 172 height 16
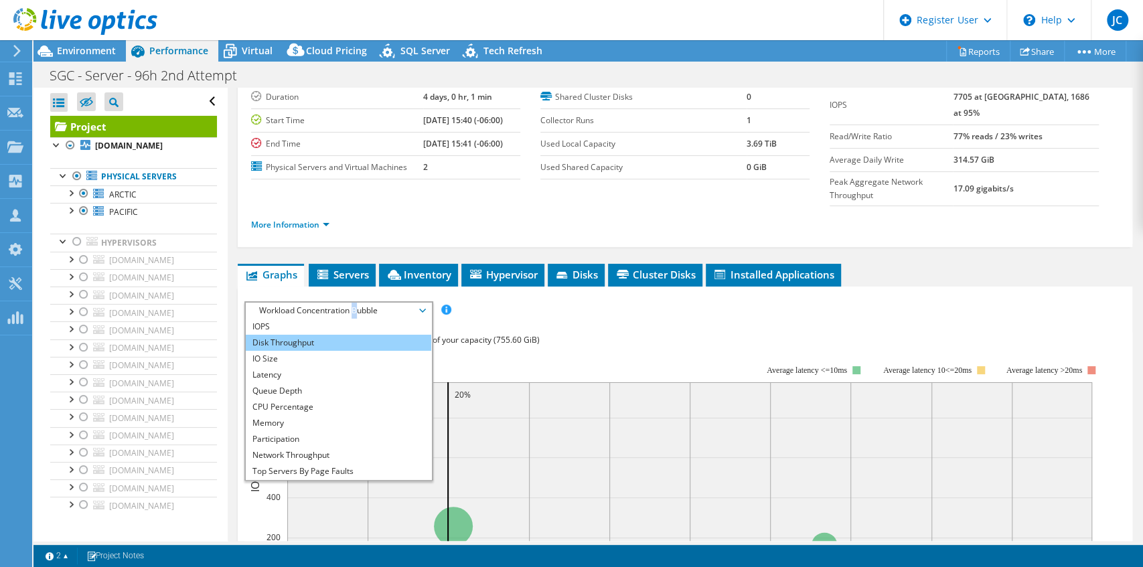
scroll to position [0, 0]
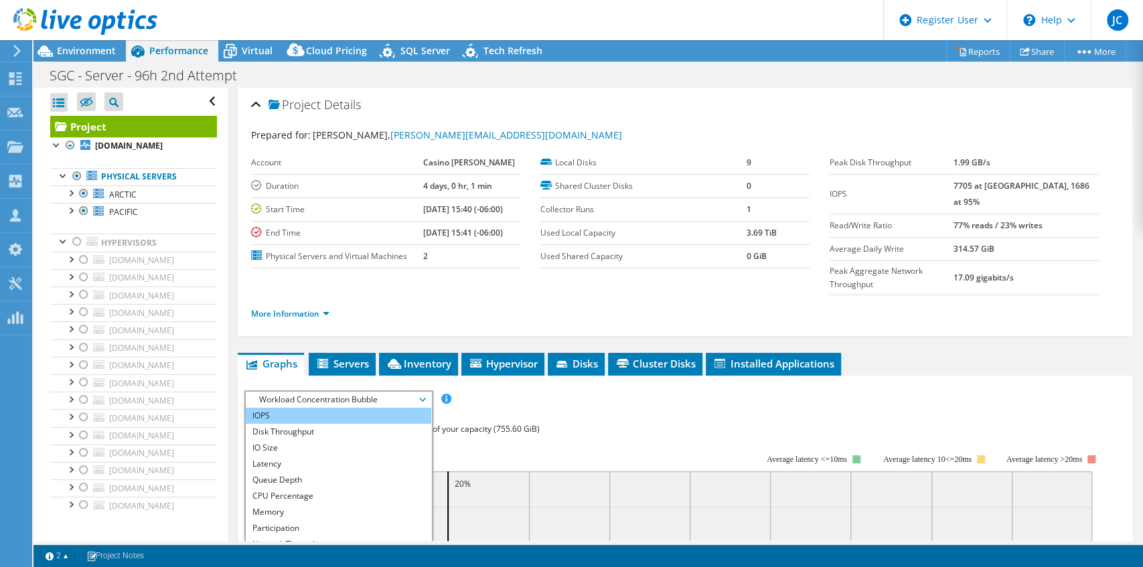
click at [275, 408] on li "IOPS" at bounding box center [339, 416] width 186 height 16
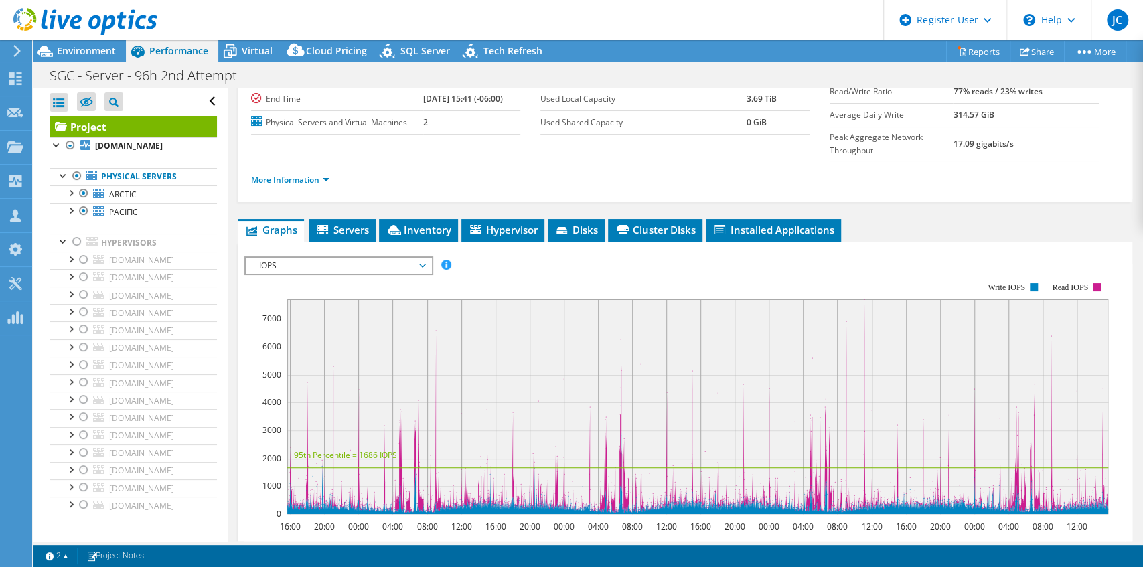
scroll to position [178, 0]
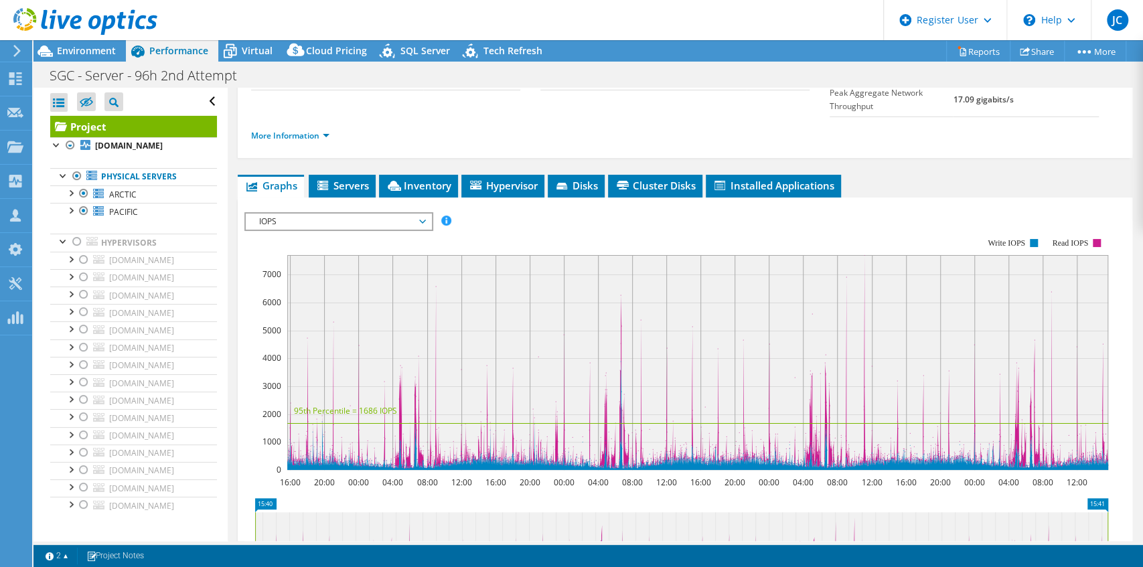
click at [333, 214] on span "IOPS" at bounding box center [338, 222] width 172 height 16
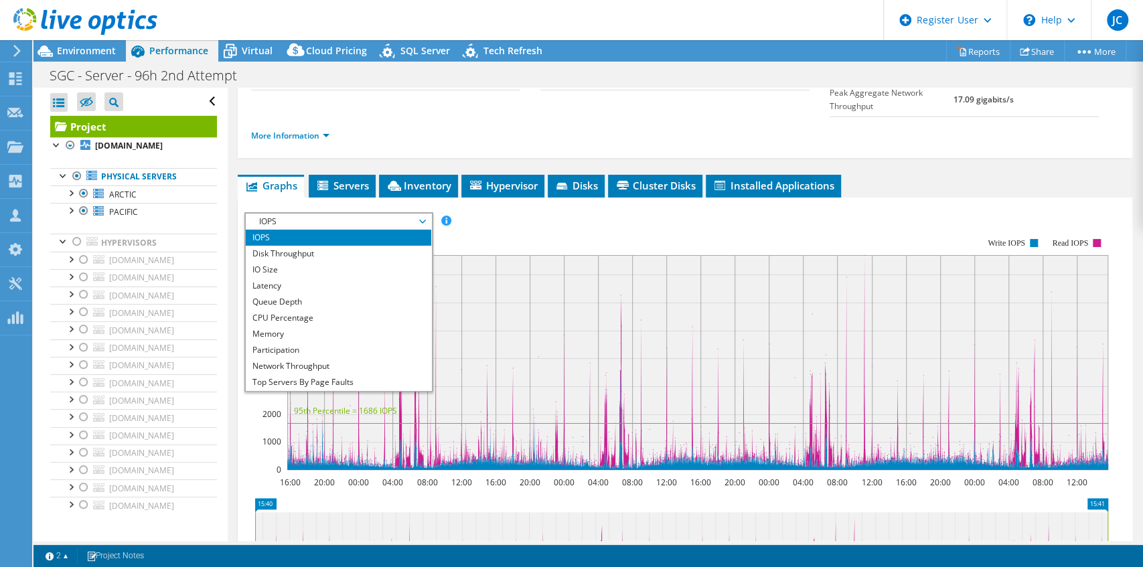
click at [485, 220] on rect at bounding box center [676, 354] width 864 height 268
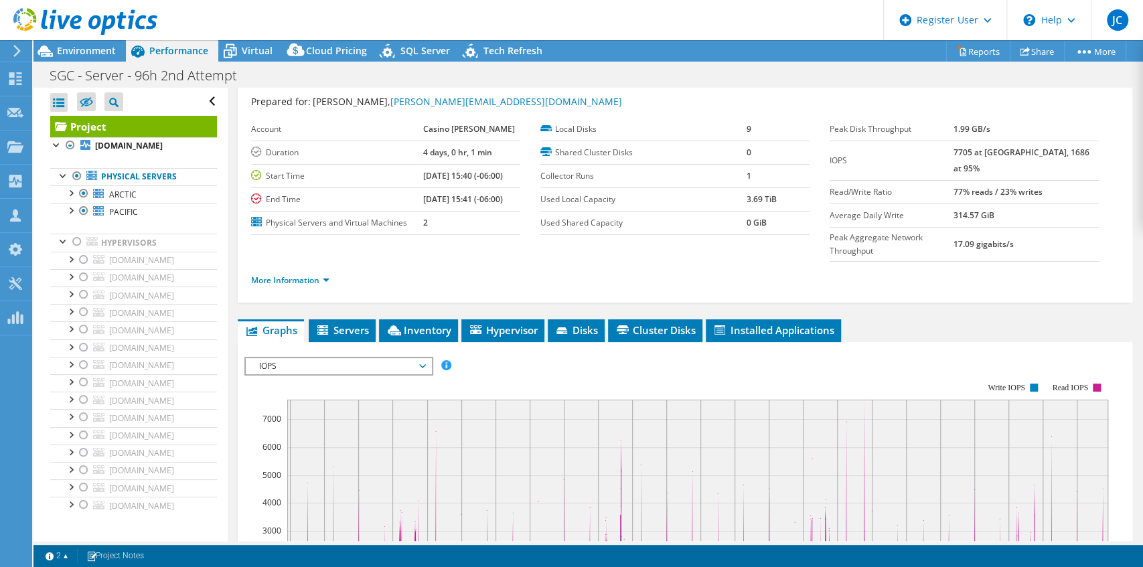
scroll to position [0, 0]
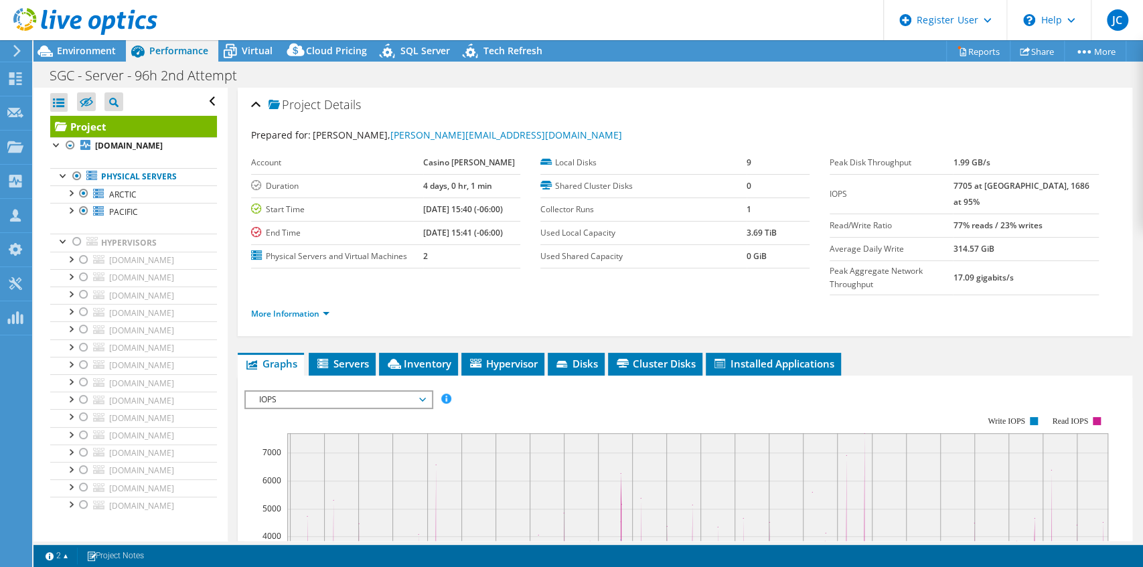
drag, startPoint x: 81, startPoint y: 49, endPoint x: 206, endPoint y: 106, distance: 137.9
click at [81, 49] on span "Environment" at bounding box center [86, 50] width 59 height 13
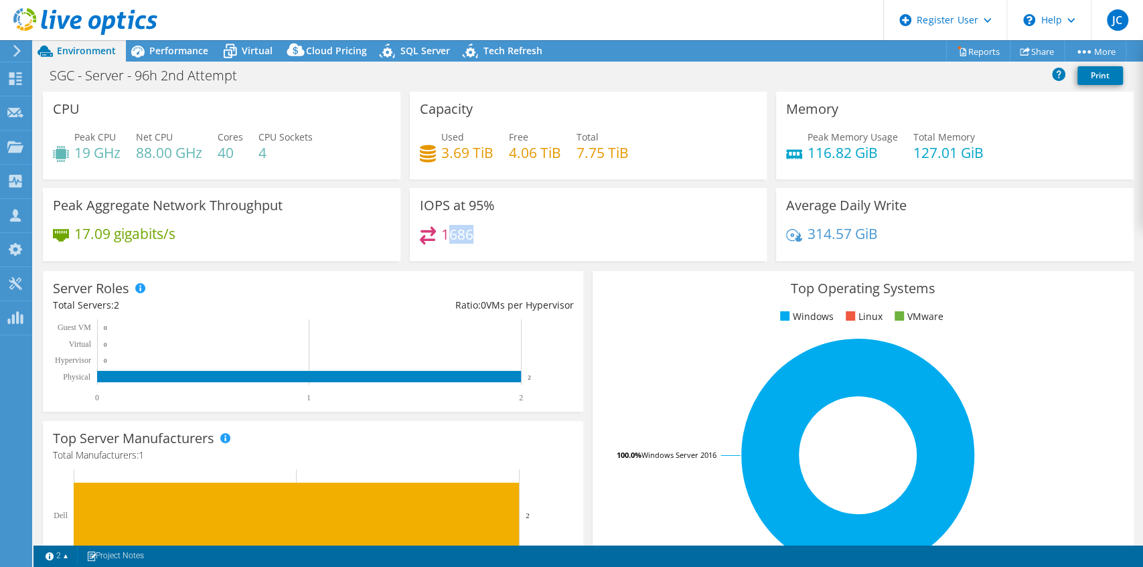
drag, startPoint x: 444, startPoint y: 234, endPoint x: 496, endPoint y: 234, distance: 52.2
click at [494, 234] on div "1686" at bounding box center [589, 240] width 338 height 29
click at [496, 234] on div "1686" at bounding box center [589, 240] width 338 height 29
drag, startPoint x: 438, startPoint y: 240, endPoint x: 477, endPoint y: 235, distance: 39.1
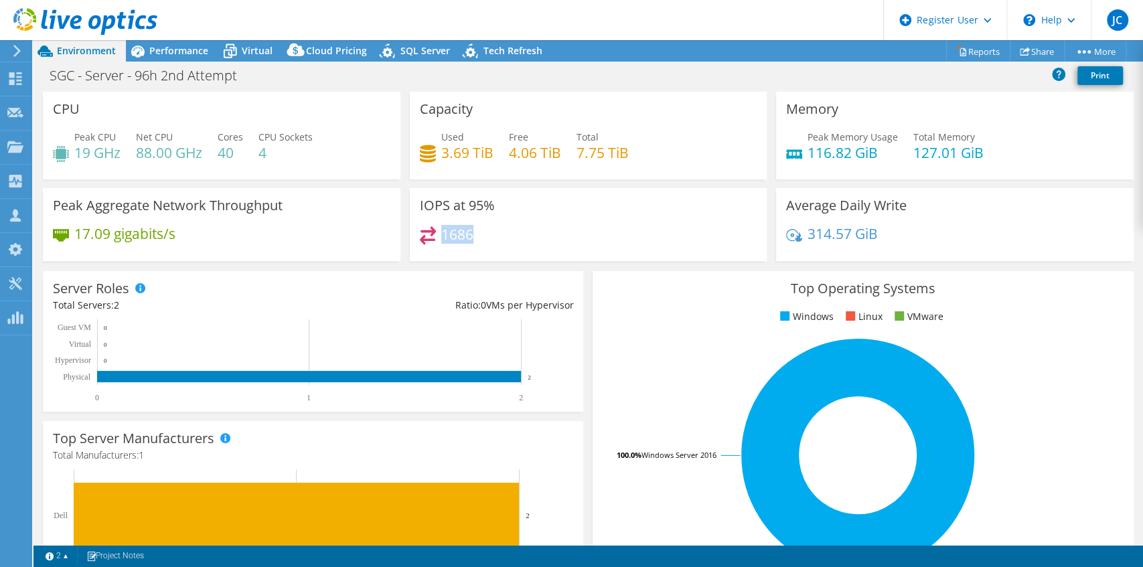
click at [477, 235] on div "1686" at bounding box center [589, 240] width 338 height 29
click at [480, 232] on div "1686" at bounding box center [589, 240] width 338 height 29
click at [521, 237] on div "1686" at bounding box center [589, 240] width 338 height 29
click at [583, 226] on div "1686" at bounding box center [589, 240] width 338 height 29
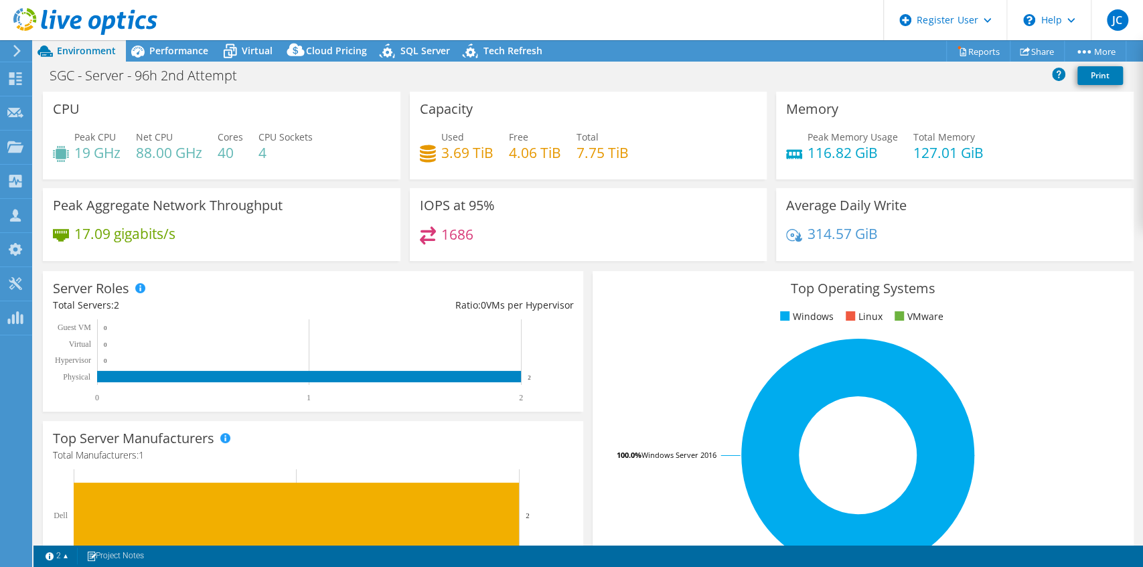
click at [459, 244] on div "1686" at bounding box center [589, 240] width 338 height 29
click at [573, 246] on div "1686" at bounding box center [589, 240] width 338 height 29
click at [494, 242] on div "1686" at bounding box center [589, 240] width 338 height 29
click at [479, 232] on div "1686" at bounding box center [589, 240] width 338 height 29
drag, startPoint x: 435, startPoint y: 238, endPoint x: 478, endPoint y: 238, distance: 42.9
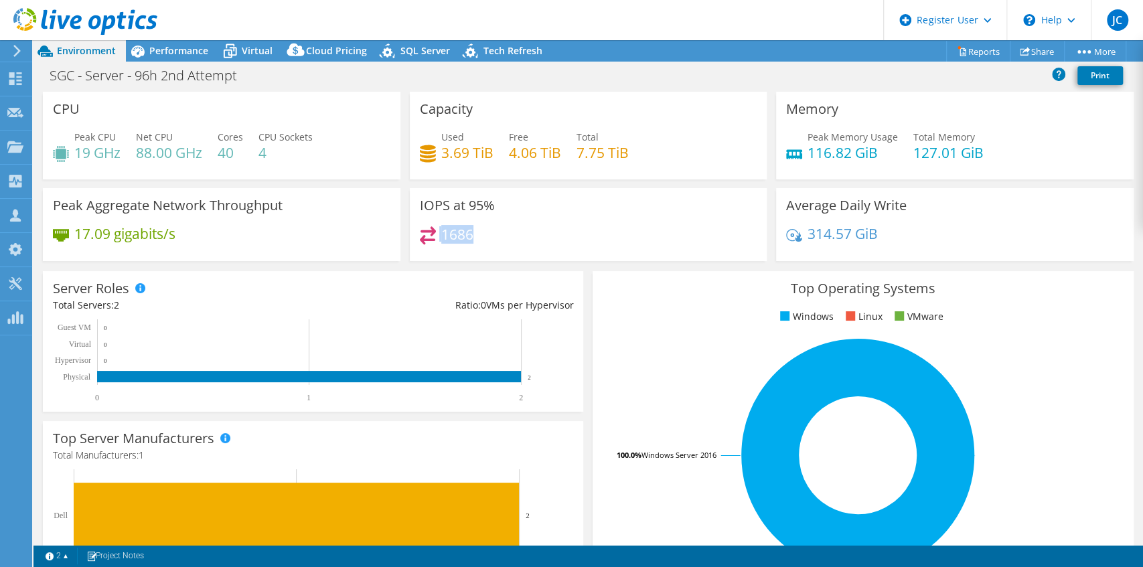
click at [478, 238] on div "1686" at bounding box center [589, 240] width 338 height 29
click at [506, 232] on div "1686" at bounding box center [589, 240] width 338 height 29
drag, startPoint x: 512, startPoint y: 113, endPoint x: 476, endPoint y: 123, distance: 37.7
click at [510, 113] on div "Capacity Used 3.69 TiB Free 4.06 TiB Total 7.75 TiB" at bounding box center [589, 136] width 358 height 88
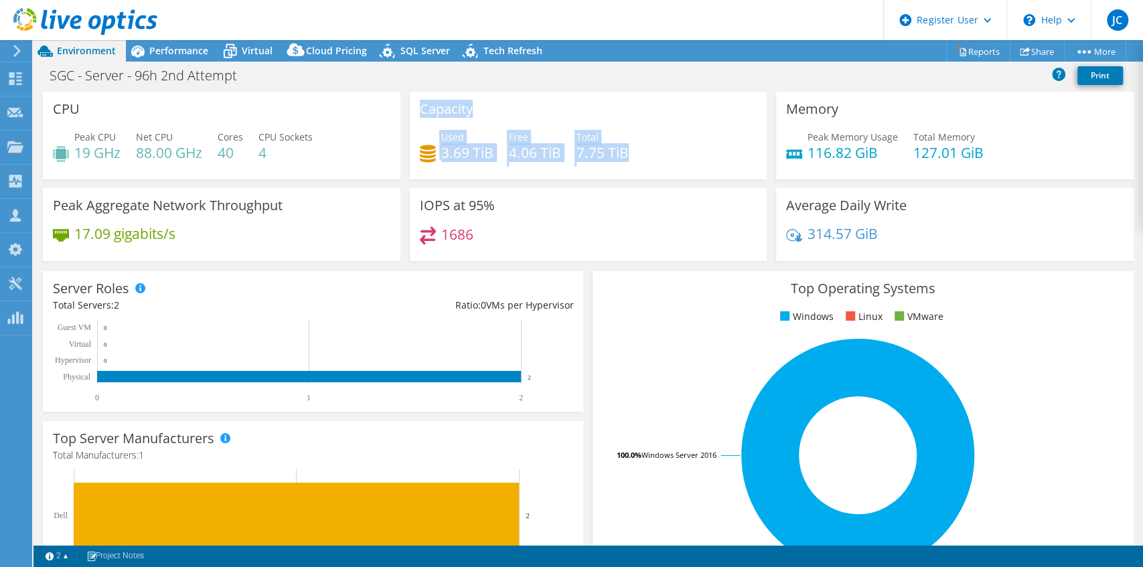
drag, startPoint x: 418, startPoint y: 111, endPoint x: 666, endPoint y: 155, distance: 251.6
click at [666, 155] on div "Capacity Used 3.69 TiB Free 4.06 TiB Total 7.75 TiB" at bounding box center [589, 136] width 358 height 88
click at [666, 155] on div "Used 3.69 TiB Free 4.06 TiB Total 7.75 TiB" at bounding box center [589, 152] width 338 height 44
click at [658, 145] on div "Used 3.69 TiB Free 4.06 TiB Total 7.75 TiB" at bounding box center [589, 152] width 338 height 44
drag, startPoint x: 439, startPoint y: 152, endPoint x: 490, endPoint y: 157, distance: 50.5
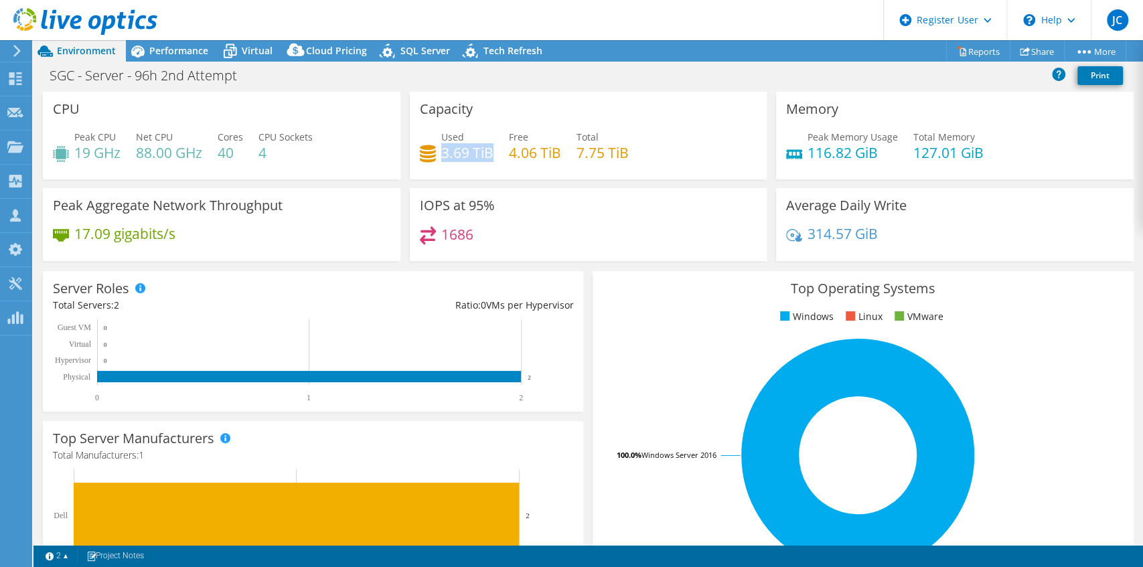
click at [490, 157] on h4 "3.69 TiB" at bounding box center [467, 152] width 52 height 15
click at [500, 216] on div "IOPS at 95% 1686" at bounding box center [589, 224] width 358 height 73
click at [232, 226] on div "17.09 gigabits/s" at bounding box center [222, 240] width 338 height 28
click at [90, 209] on h3 "Peak Aggregate Network Throughput" at bounding box center [168, 205] width 230 height 15
click at [208, 250] on div "17.09 gigabits/s" at bounding box center [222, 240] width 338 height 28
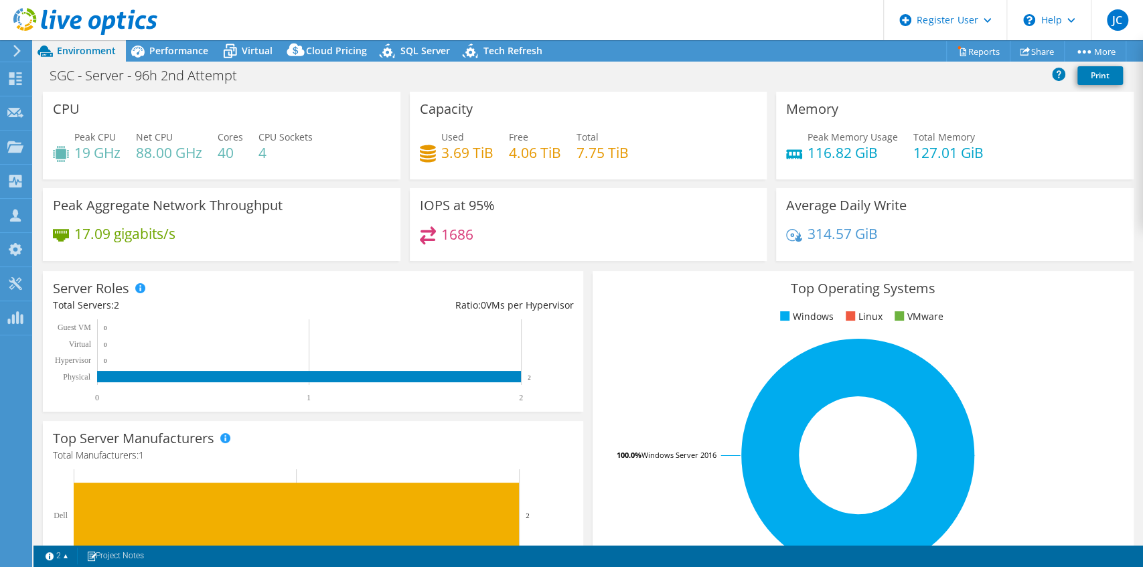
click at [149, 210] on h3 "Peak Aggregate Network Throughput" at bounding box center [168, 205] width 230 height 15
click at [209, 217] on div "Peak Aggregate Network Throughput 17.09 gigabits/s" at bounding box center [222, 224] width 358 height 73
click at [212, 222] on div "Peak Aggregate Network Throughput 17.09 gigabits/s" at bounding box center [222, 224] width 358 height 73
drag, startPoint x: 773, startPoint y: 202, endPoint x: 896, endPoint y: 239, distance: 128.8
click at [896, 239] on div "Average Daily Write 314.57 GiB" at bounding box center [955, 224] width 358 height 73
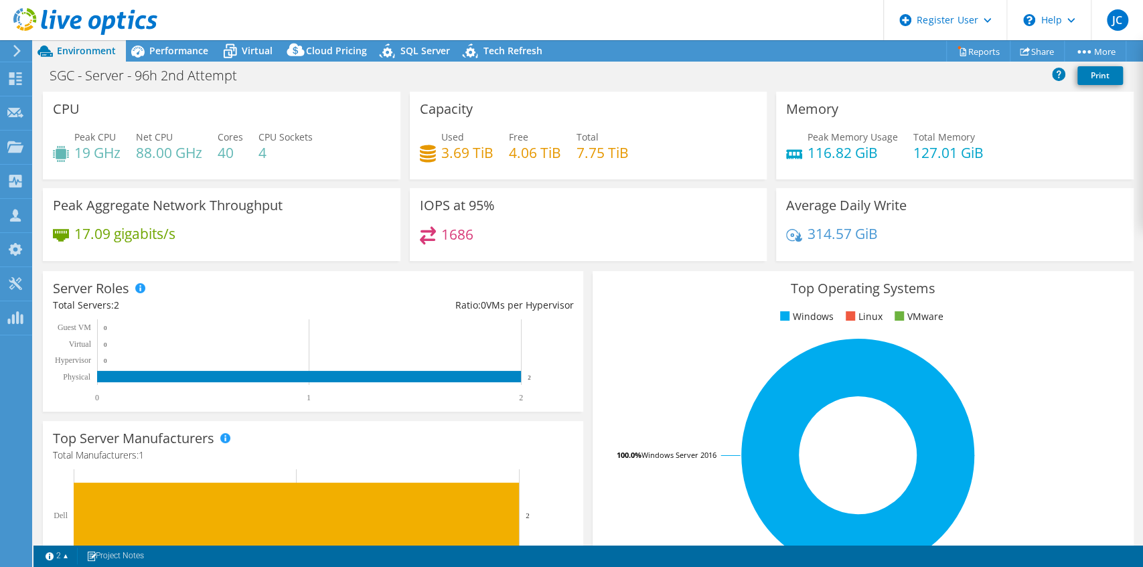
click at [896, 239] on div "314.57 GiB" at bounding box center [955, 240] width 338 height 28
click at [919, 253] on div "314.57 GiB" at bounding box center [955, 240] width 338 height 28
drag, startPoint x: 788, startPoint y: 205, endPoint x: 912, endPoint y: 222, distance: 125.7
click at [912, 222] on div "Average Daily Write 314.57 GiB" at bounding box center [955, 224] width 358 height 73
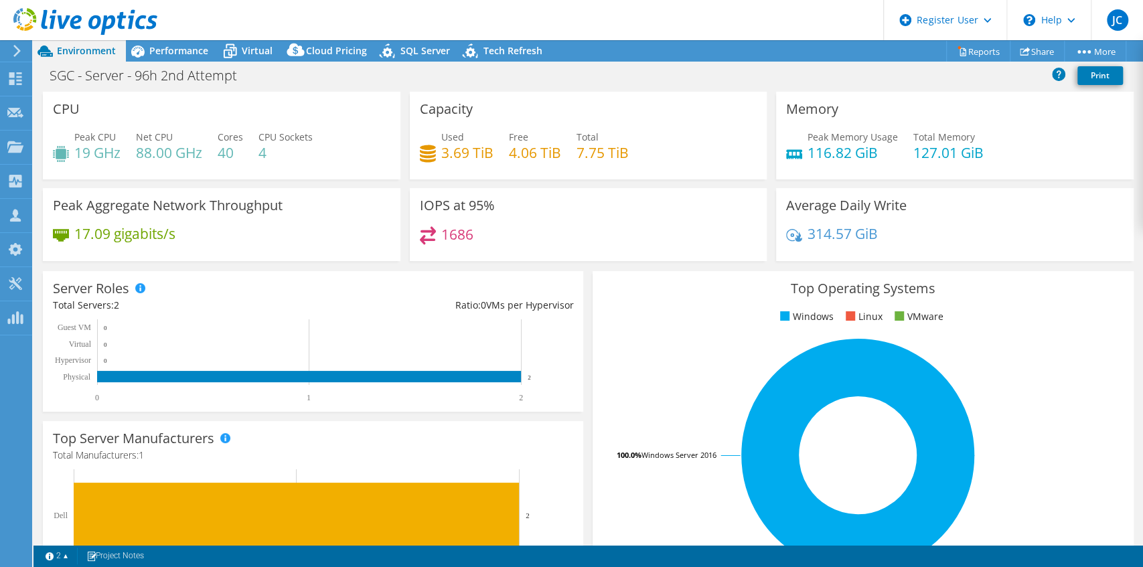
click at [912, 222] on div "Average Daily Write 314.57 GiB" at bounding box center [955, 224] width 358 height 73
click at [825, 241] on h4 "314.57 GiB" at bounding box center [843, 233] width 70 height 15
click at [737, 257] on div "IOPS at 95% 1686" at bounding box center [589, 224] width 358 height 73
click at [776, 208] on div "Average Daily Write 314.57 GiB" at bounding box center [955, 224] width 358 height 73
drag, startPoint x: 784, startPoint y: 206, endPoint x: 873, endPoint y: 228, distance: 92.6
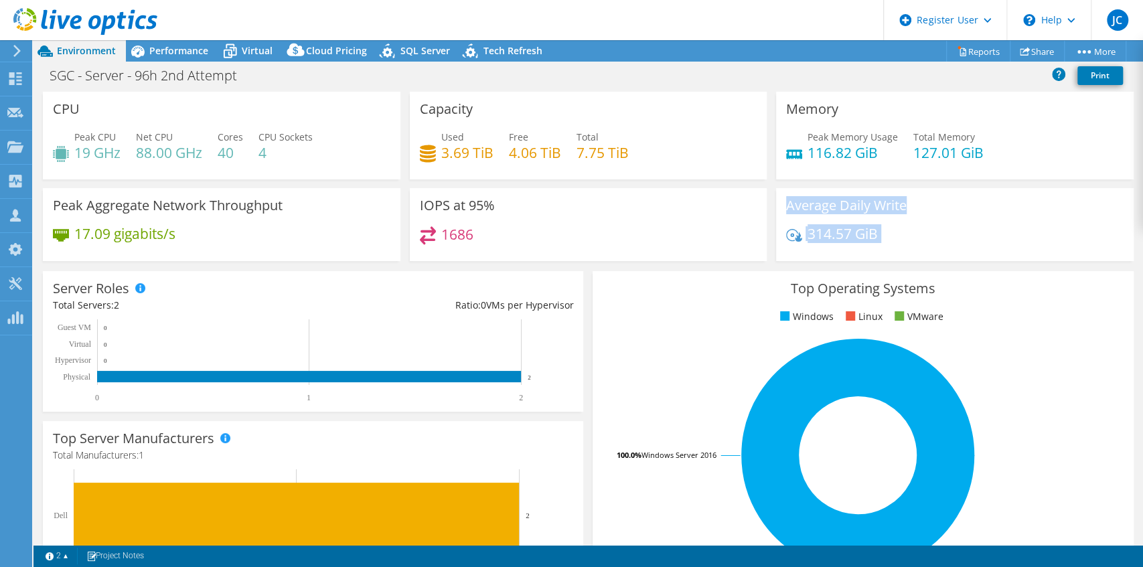
click at [871, 226] on div "Average Daily Write 314.57 GiB" at bounding box center [955, 224] width 358 height 73
click at [877, 233] on div "314.57 GiB" at bounding box center [955, 240] width 338 height 28
click at [989, 229] on div "314.57 GiB" at bounding box center [955, 240] width 338 height 28
click at [801, 236] on div "314.57 GiB" at bounding box center [832, 233] width 92 height 15
click at [615, 194] on div "IOPS at 95% 1686" at bounding box center [589, 224] width 358 height 73
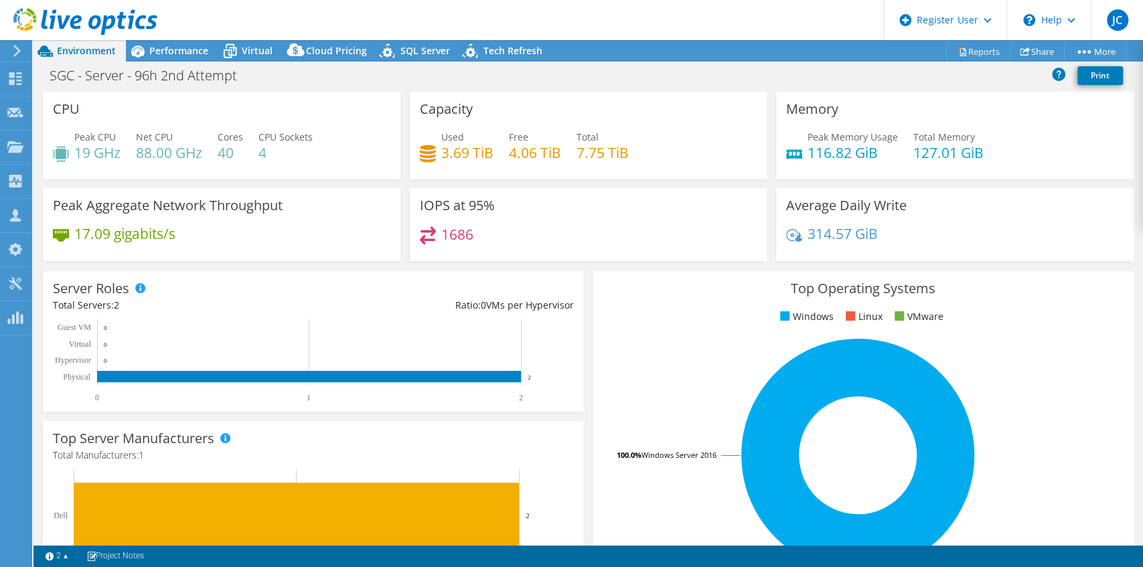
click at [635, 228] on div "1686" at bounding box center [589, 240] width 338 height 29
click at [614, 237] on div "1686" at bounding box center [589, 240] width 338 height 29
click at [616, 241] on div "1686" at bounding box center [589, 240] width 338 height 29
drag, startPoint x: 76, startPoint y: 155, endPoint x: 143, endPoint y: 156, distance: 67.6
click at [143, 156] on div "Peak CPU 19 GHz Net CPU 88.00 GHz Cores 40 CPU Sockets 4" at bounding box center [222, 152] width 338 height 44
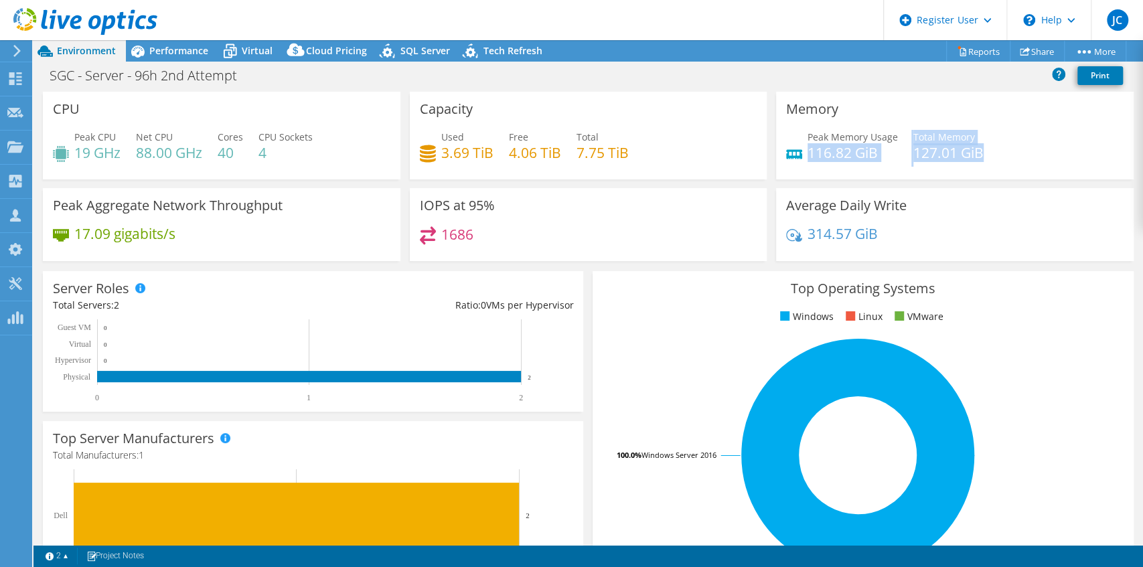
drag, startPoint x: 806, startPoint y: 153, endPoint x: 989, endPoint y: 151, distance: 182.2
click at [989, 151] on div "Peak Memory Usage 116.82 GiB Total Memory 127.01 GiB" at bounding box center [955, 152] width 338 height 44
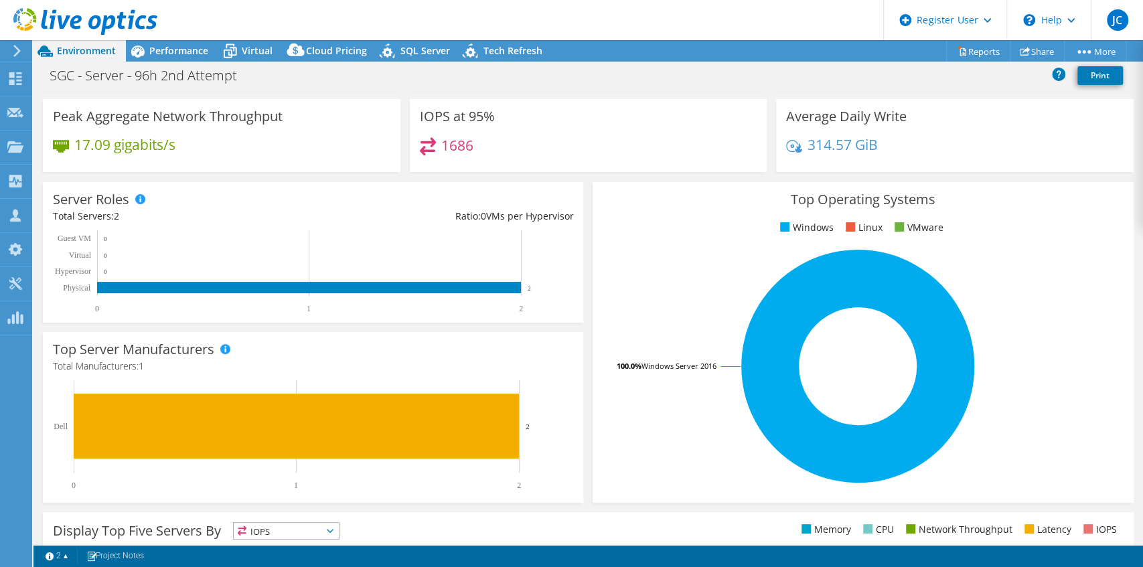
scroll to position [44, 0]
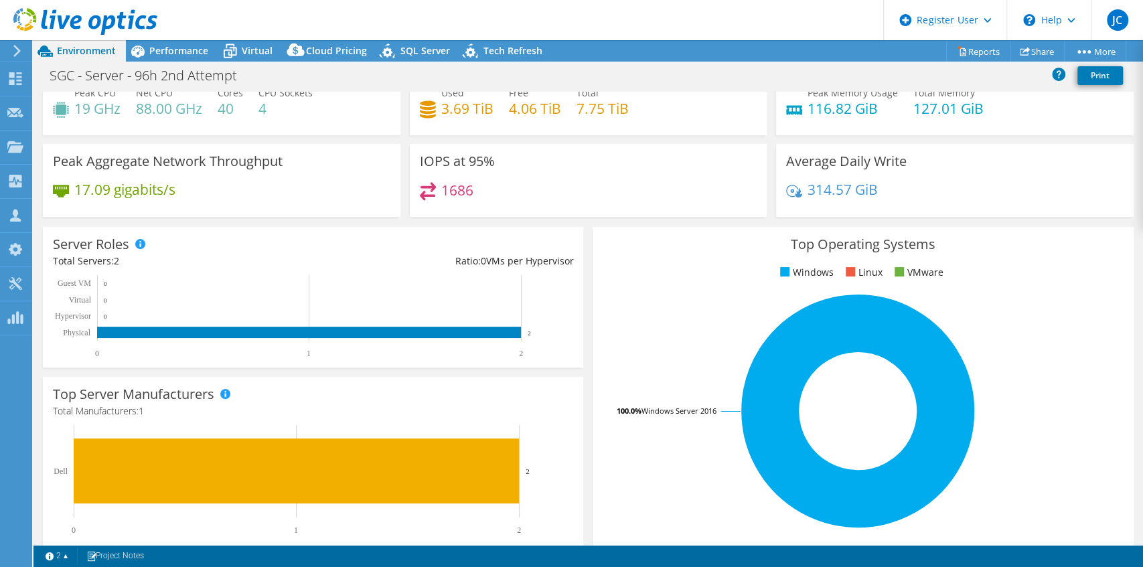
click at [105, 22] on use at bounding box center [85, 21] width 144 height 27
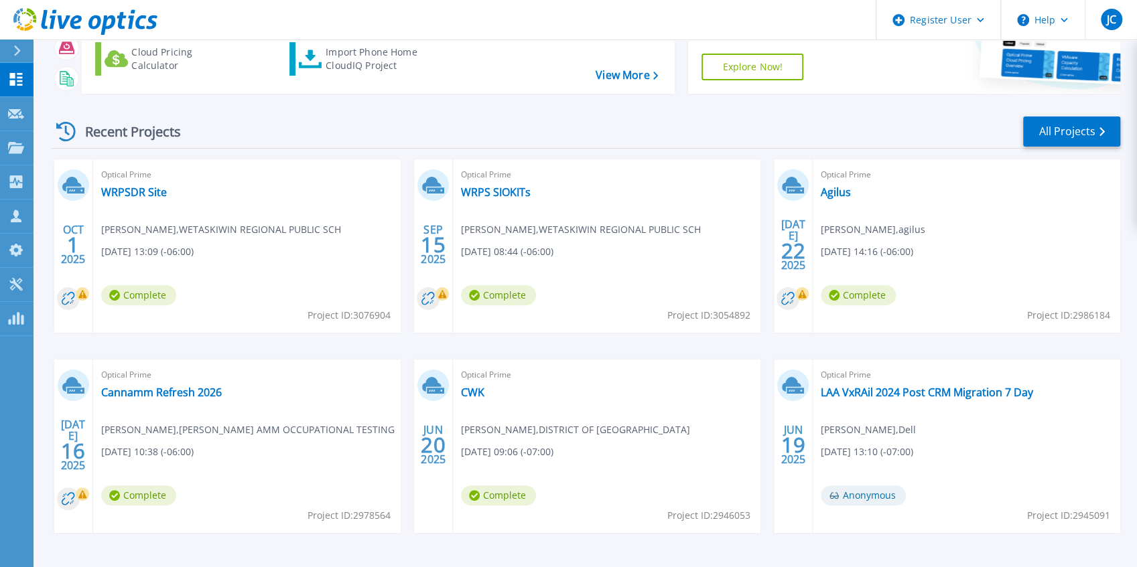
scroll to position [174, 0]
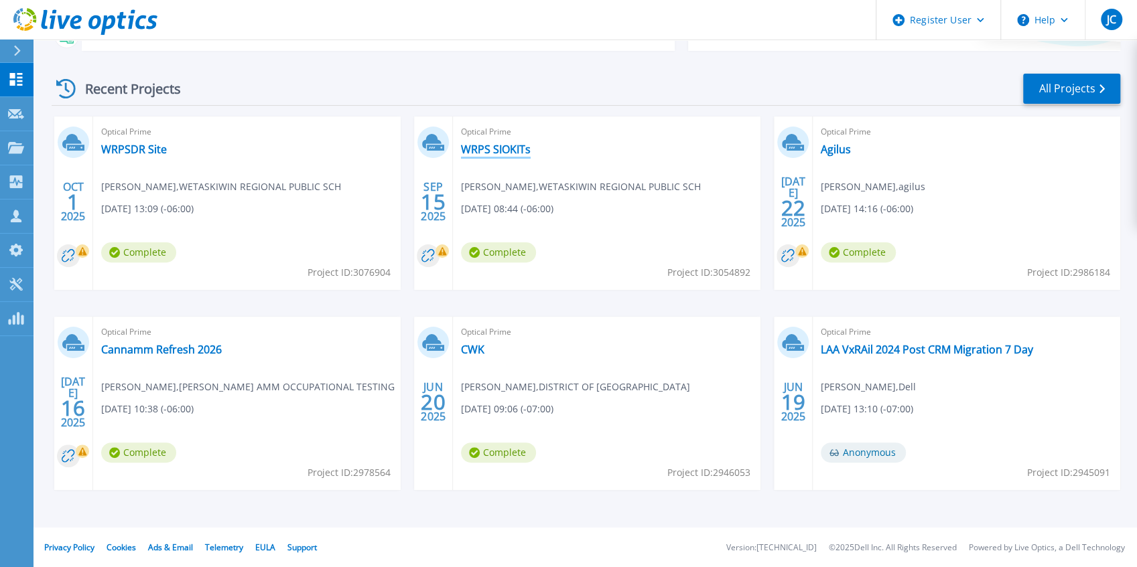
click at [498, 150] on link "WRPS SIOKITs" at bounding box center [496, 149] width 70 height 13
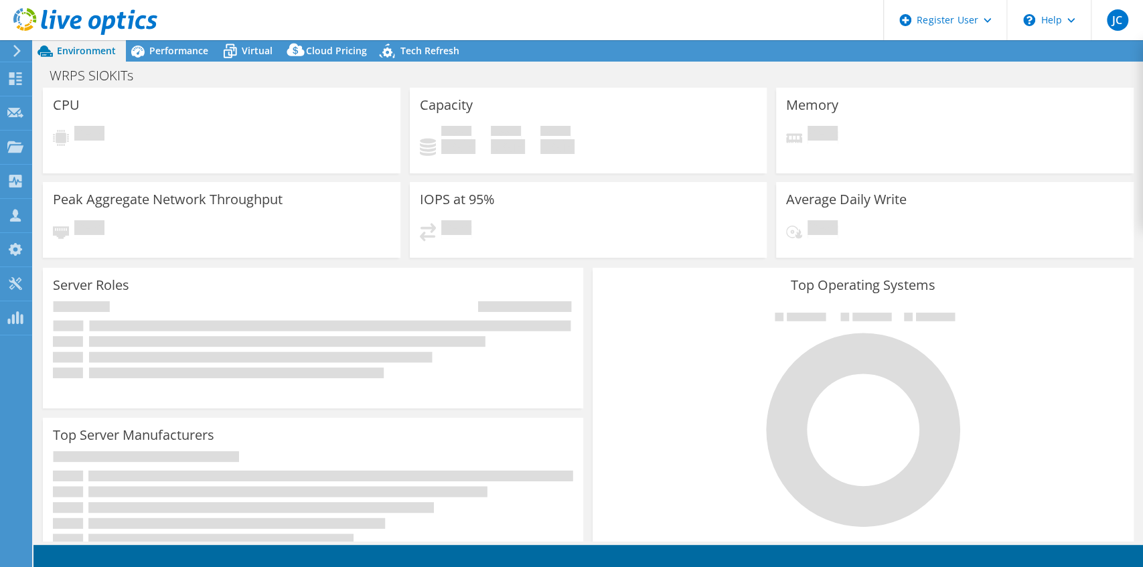
select select "[GEOGRAPHIC_DATA]"
select select "CAD"
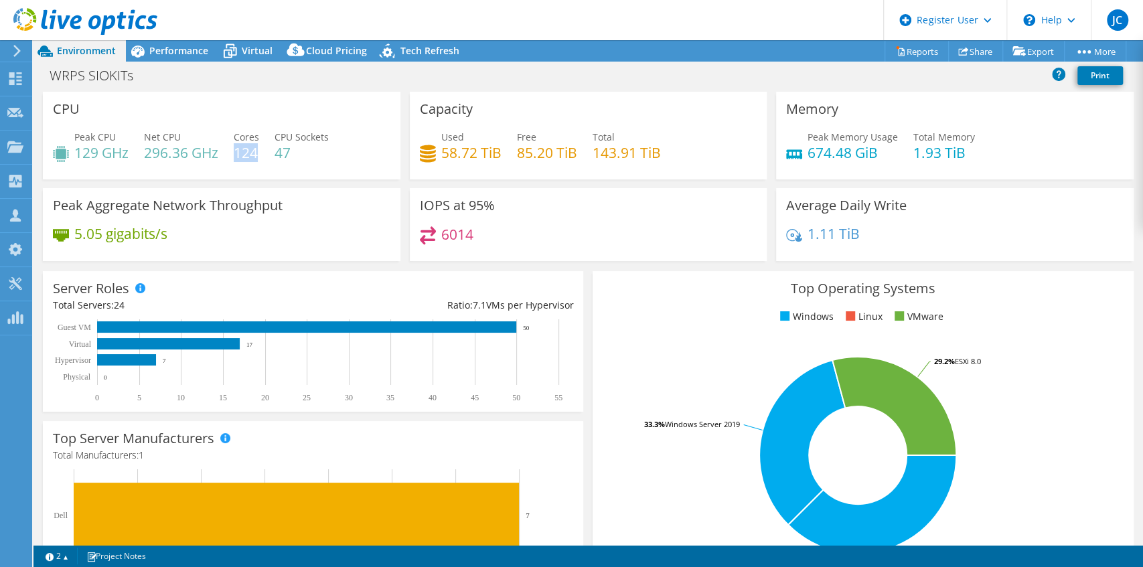
drag, startPoint x: 236, startPoint y: 152, endPoint x: 263, endPoint y: 155, distance: 26.3
click at [259, 155] on h4 "124" at bounding box center [246, 152] width 25 height 15
click at [304, 159] on h4 "47" at bounding box center [302, 152] width 54 height 15
drag, startPoint x: 78, startPoint y: 155, endPoint x: 150, endPoint y: 151, distance: 72.5
click at [150, 151] on div "Peak CPU 129 GHz Net CPU 296.36 GHz Cores 124 CPU Sockets 47" at bounding box center [222, 152] width 338 height 44
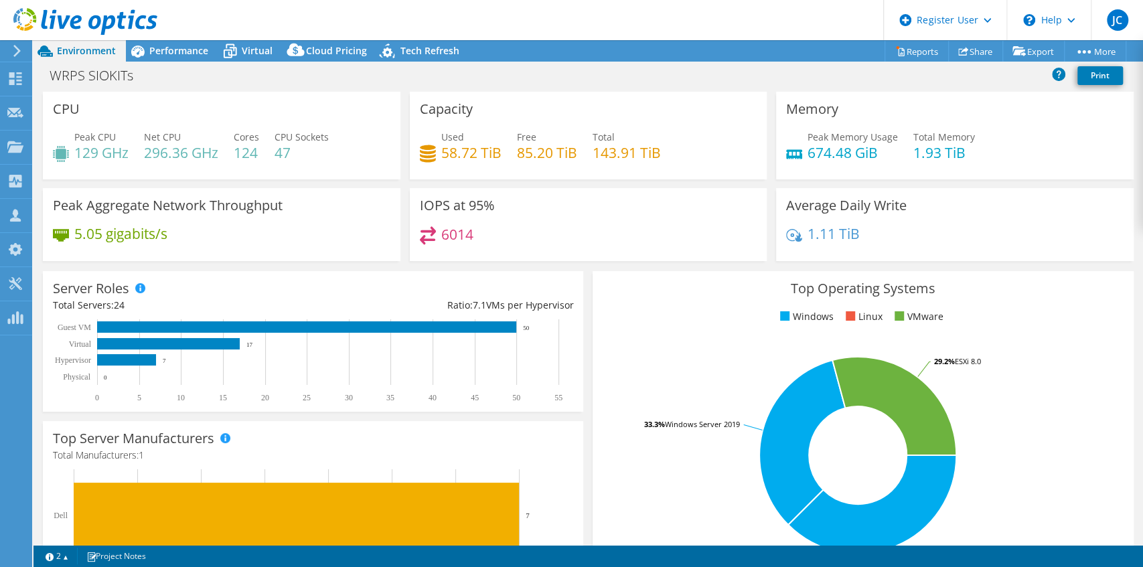
click at [149, 170] on div "Peak CPU 129 GHz Net CPU 296.36 GHz Cores 124 CPU Sockets 47" at bounding box center [222, 152] width 338 height 44
drag, startPoint x: 80, startPoint y: 154, endPoint x: 123, endPoint y: 155, distance: 43.6
click at [121, 155] on h4 "129 GHz" at bounding box center [101, 152] width 54 height 15
click at [138, 165] on div "Peak CPU 129 GHz Net CPU 296.36 GHz Cores 124 CPU Sockets 47" at bounding box center [222, 152] width 338 height 44
drag, startPoint x: 151, startPoint y: 141, endPoint x: 192, endPoint y: 153, distance: 42.4
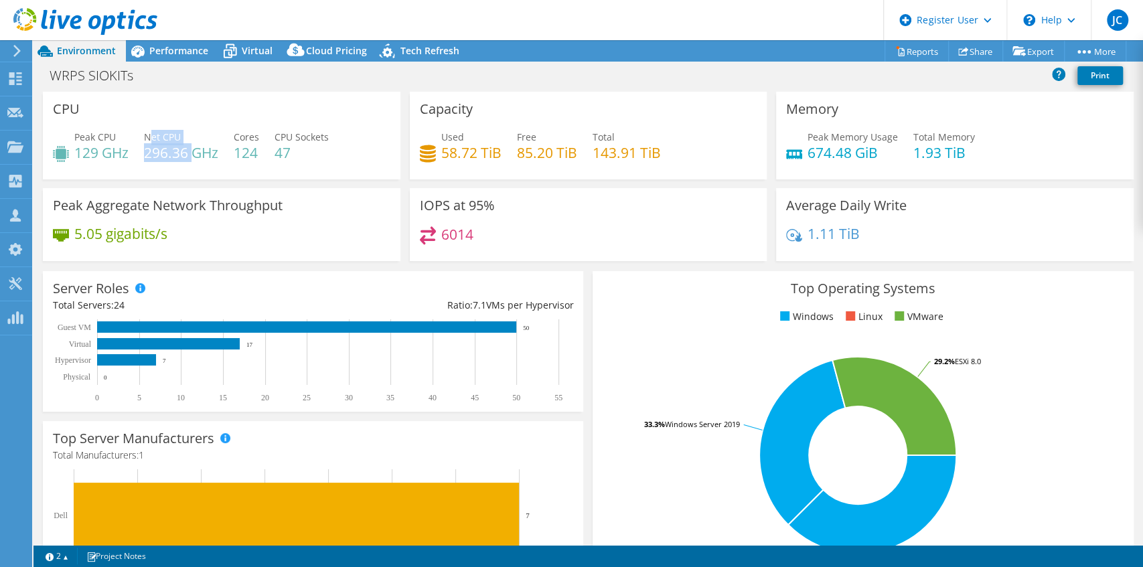
click at [192, 153] on div "Net CPU 296.36 GHz" at bounding box center [181, 145] width 74 height 30
click at [202, 165] on div "Peak CPU 129 GHz Net CPU 296.36 GHz Cores 124 CPU Sockets 47" at bounding box center [222, 152] width 338 height 44
drag, startPoint x: 146, startPoint y: 154, endPoint x: 192, endPoint y: 155, distance: 45.5
click at [189, 154] on h4 "296.36 GHz" at bounding box center [181, 152] width 74 height 15
click at [184, 192] on div "Peak Aggregate Network Throughput 5.05 gigabits/s" at bounding box center [222, 224] width 358 height 73
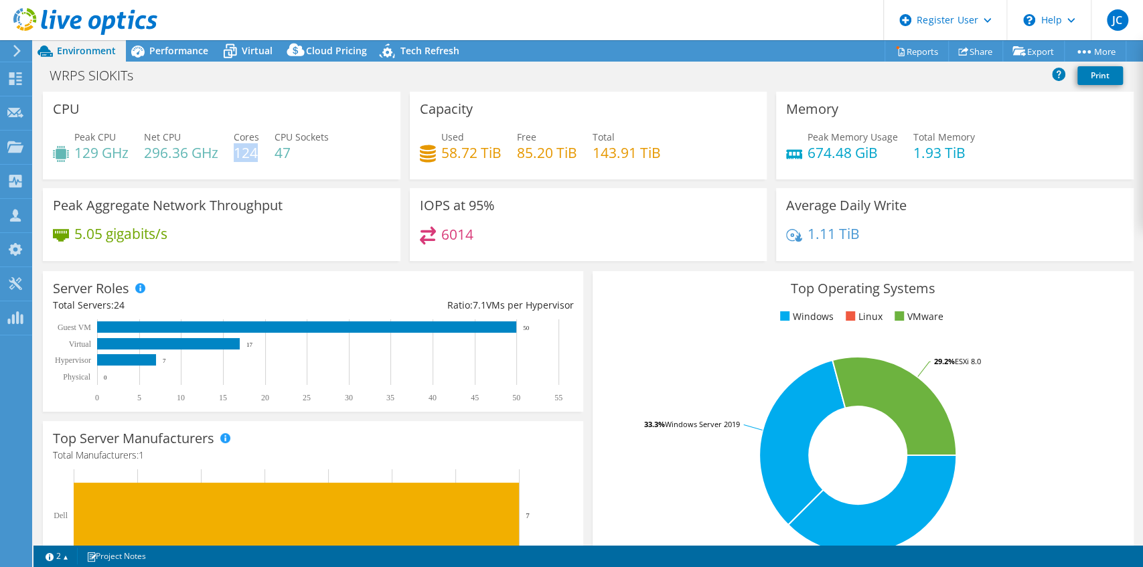
drag, startPoint x: 238, startPoint y: 157, endPoint x: 260, endPoint y: 161, distance: 21.8
click at [259, 157] on h4 "124" at bounding box center [246, 152] width 25 height 15
click at [260, 161] on div "Peak CPU 129 GHz Net CPU 296.36 GHz Cores 124 CPU Sockets 47" at bounding box center [222, 152] width 338 height 44
click at [192, 48] on span "Performance" at bounding box center [178, 50] width 59 height 13
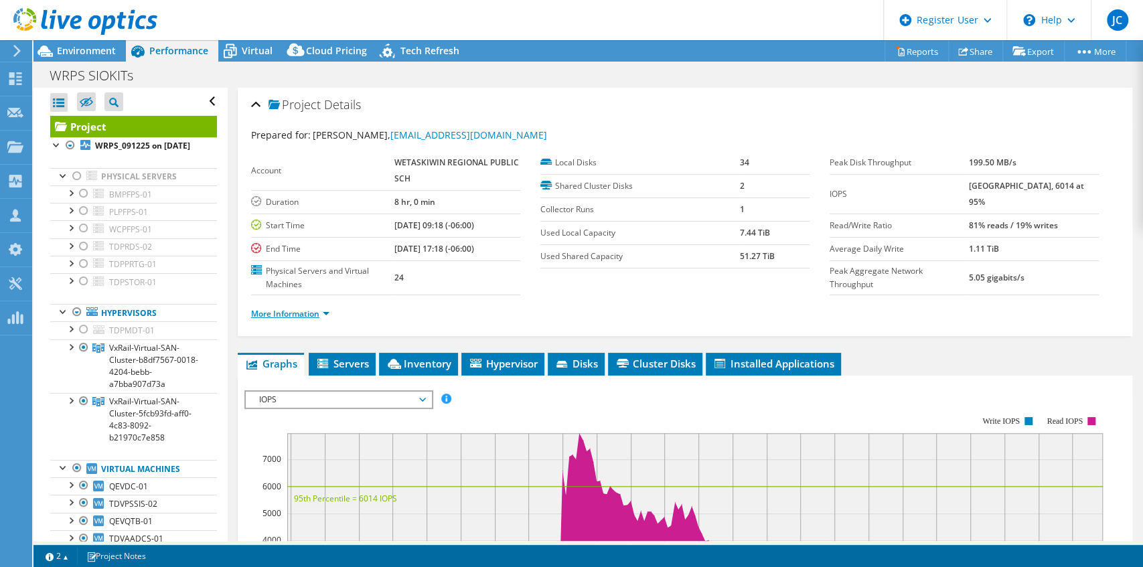
click at [291, 315] on link "More Information" at bounding box center [290, 313] width 78 height 11
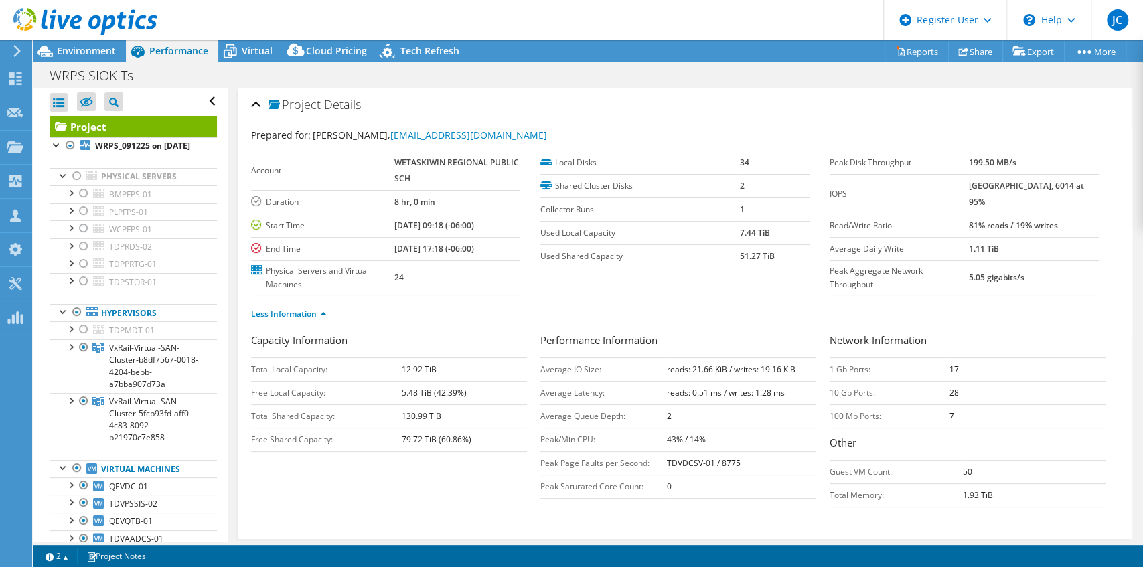
click at [732, 255] on label "Used Shared Capacity" at bounding box center [639, 256] width 199 height 13
click at [82, 52] on span "Environment" at bounding box center [86, 50] width 59 height 13
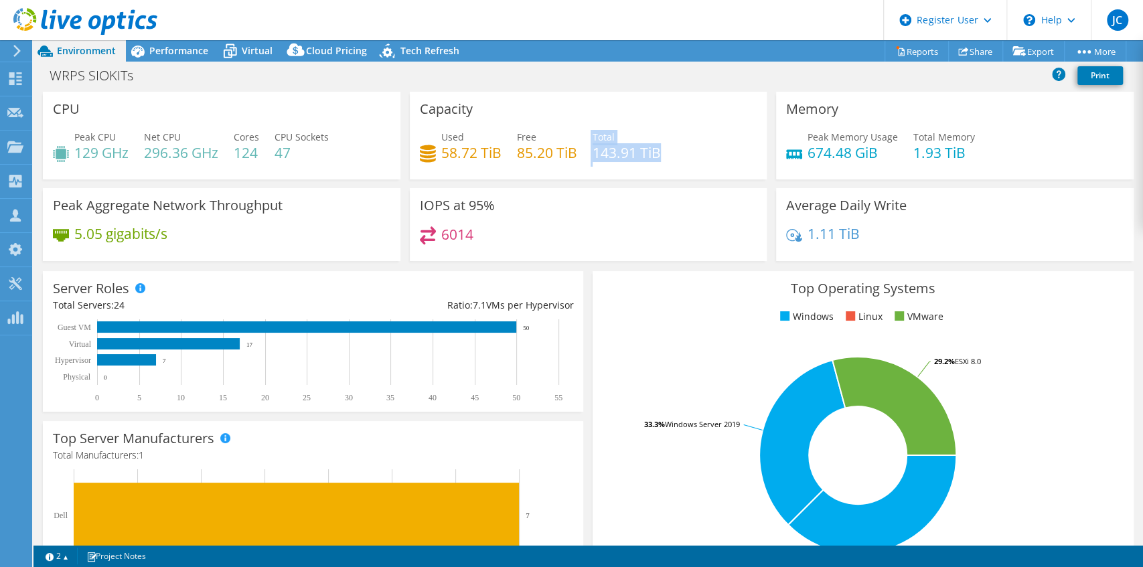
drag, startPoint x: 587, startPoint y: 134, endPoint x: 654, endPoint y: 147, distance: 68.3
click at [654, 147] on div "Used 58.72 TiB Free 85.20 TiB Total 143.91 TiB" at bounding box center [589, 152] width 338 height 44
click at [667, 158] on div "Used 58.72 TiB Free 85.20 TiB Total 143.91 TiB" at bounding box center [589, 152] width 338 height 44
click at [181, 52] on span "Performance" at bounding box center [178, 50] width 59 height 13
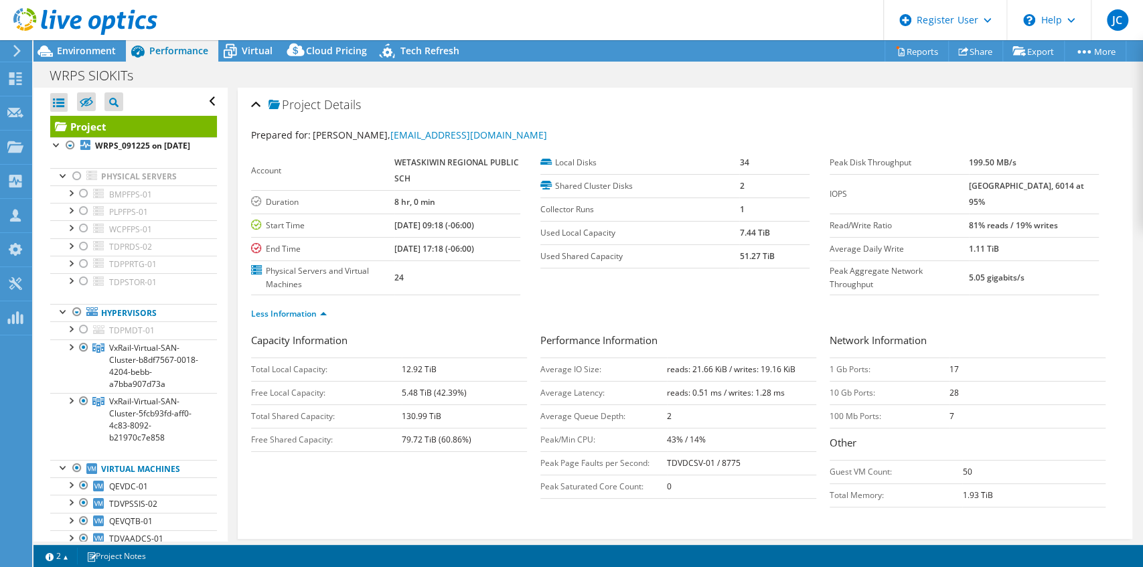
drag, startPoint x: 737, startPoint y: 230, endPoint x: 749, endPoint y: 253, distance: 25.8
click at [739, 230] on b "7.44 TiB" at bounding box center [754, 232] width 30 height 11
drag, startPoint x: 547, startPoint y: 234, endPoint x: 628, endPoint y: 240, distance: 81.3
click at [622, 230] on label "Used Local Capacity" at bounding box center [639, 232] width 199 height 13
click at [652, 270] on section "Account WETASKIWIN REGIONAL PUBLIC SCH Duration 8 hr, 0 min Start Time 09/12/20…" at bounding box center [540, 223] width 579 height 144
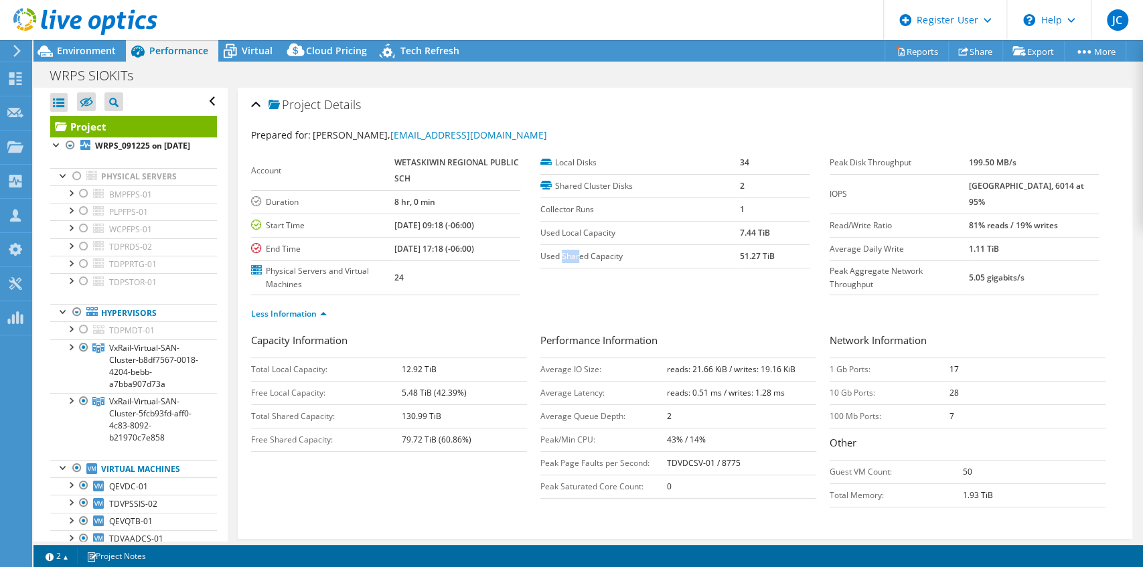
drag, startPoint x: 561, startPoint y: 253, endPoint x: 632, endPoint y: 257, distance: 70.4
click at [603, 253] on label "Used Shared Capacity" at bounding box center [639, 256] width 199 height 13
click at [634, 263] on td "Used Shared Capacity" at bounding box center [639, 255] width 199 height 23
click at [540, 255] on label "Used Shared Capacity" at bounding box center [639, 256] width 199 height 13
drag, startPoint x: 540, startPoint y: 250, endPoint x: 781, endPoint y: 256, distance: 241.2
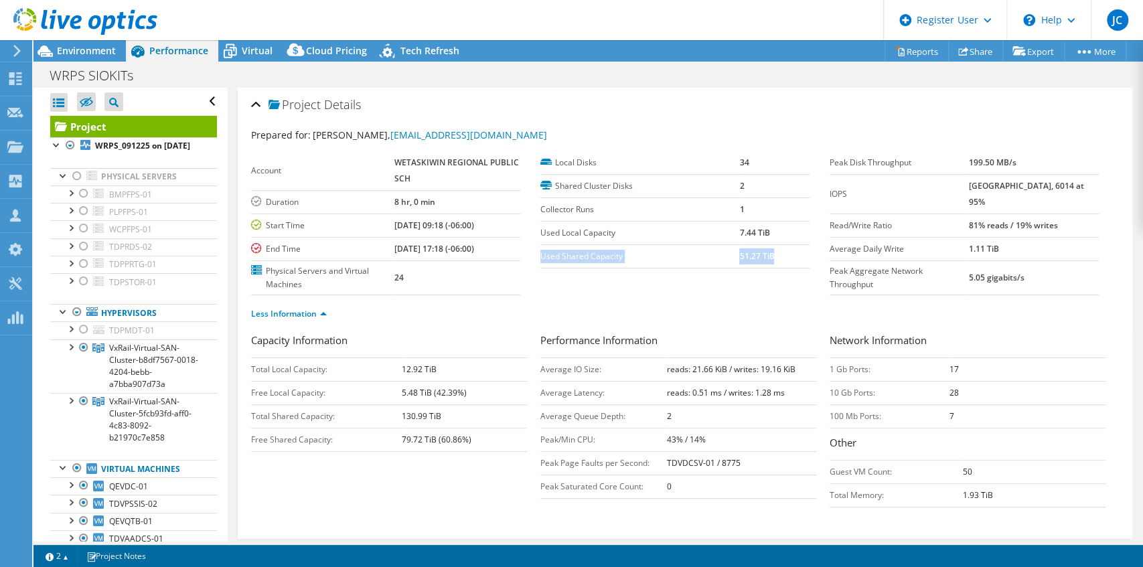
click at [781, 256] on tr "Used Shared Capacity 51.27 TiB" at bounding box center [674, 255] width 269 height 23
drag, startPoint x: 641, startPoint y: 289, endPoint x: 597, endPoint y: 244, distance: 63.0
click at [640, 287] on section "Account WETASKIWIN REGIONAL PUBLIC SCH Duration 8 hr, 0 min Start Time 09/12/20…" at bounding box center [540, 223] width 579 height 144
drag, startPoint x: 540, startPoint y: 231, endPoint x: 616, endPoint y: 222, distance: 76.8
click at [616, 222] on td "Used Local Capacity" at bounding box center [639, 232] width 199 height 23
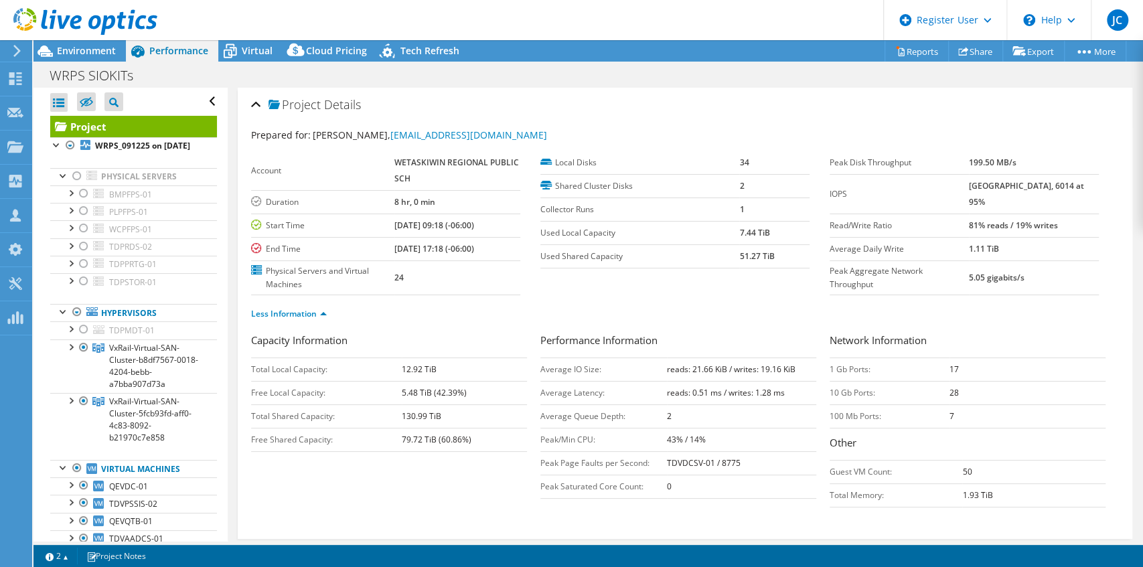
click at [628, 288] on section "Account WETASKIWIN REGIONAL PUBLIC SCH Duration 8 hr, 0 min Start Time 09/12/20…" at bounding box center [540, 223] width 579 height 144
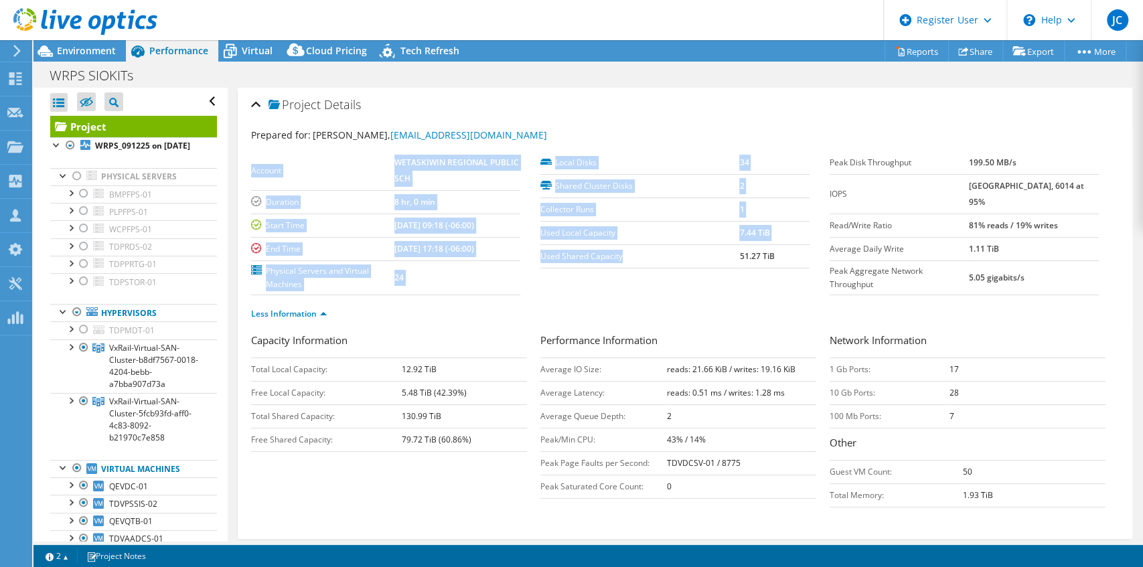
drag, startPoint x: 536, startPoint y: 255, endPoint x: 644, endPoint y: 253, distance: 107.8
click at [644, 253] on section "Account WETASKIWIN REGIONAL PUBLIC SCH Duration 8 hr, 0 min Start Time 09/12/20…" at bounding box center [540, 223] width 579 height 144
click at [644, 255] on label "Used Shared Capacity" at bounding box center [639, 256] width 199 height 13
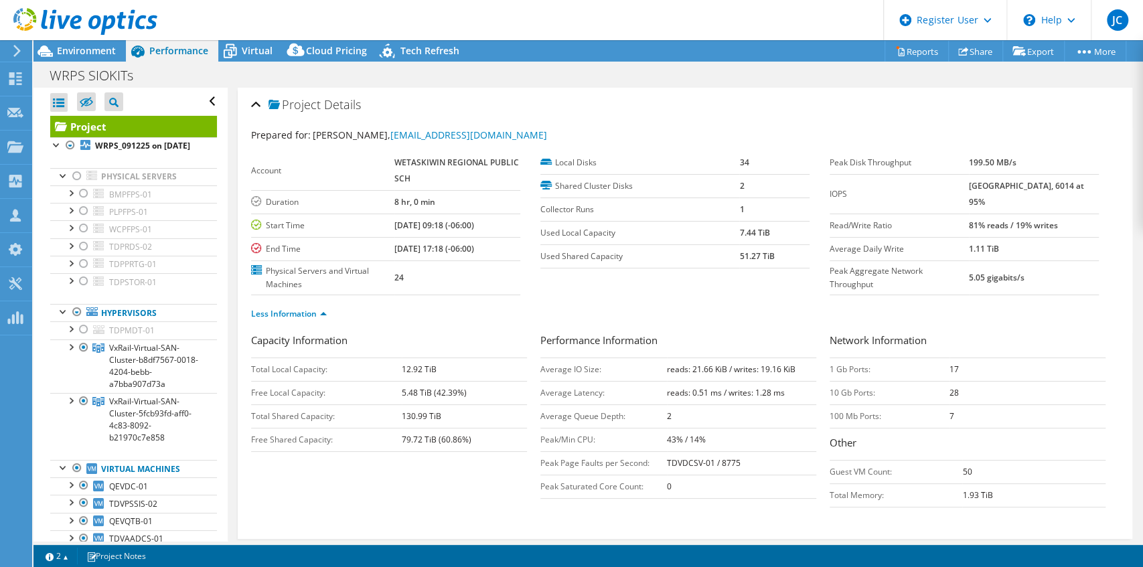
click at [637, 259] on label "Used Shared Capacity" at bounding box center [639, 256] width 199 height 13
click at [540, 230] on label "Used Local Capacity" at bounding box center [639, 232] width 199 height 13
click at [540, 234] on label "Used Local Capacity" at bounding box center [639, 232] width 199 height 13
click at [572, 272] on section "Account WETASKIWIN REGIONAL PUBLIC SCH Duration 8 hr, 0 min Start Time 09/12/20…" at bounding box center [540, 223] width 579 height 144
drag, startPoint x: 540, startPoint y: 255, endPoint x: 624, endPoint y: 256, distance: 83.7
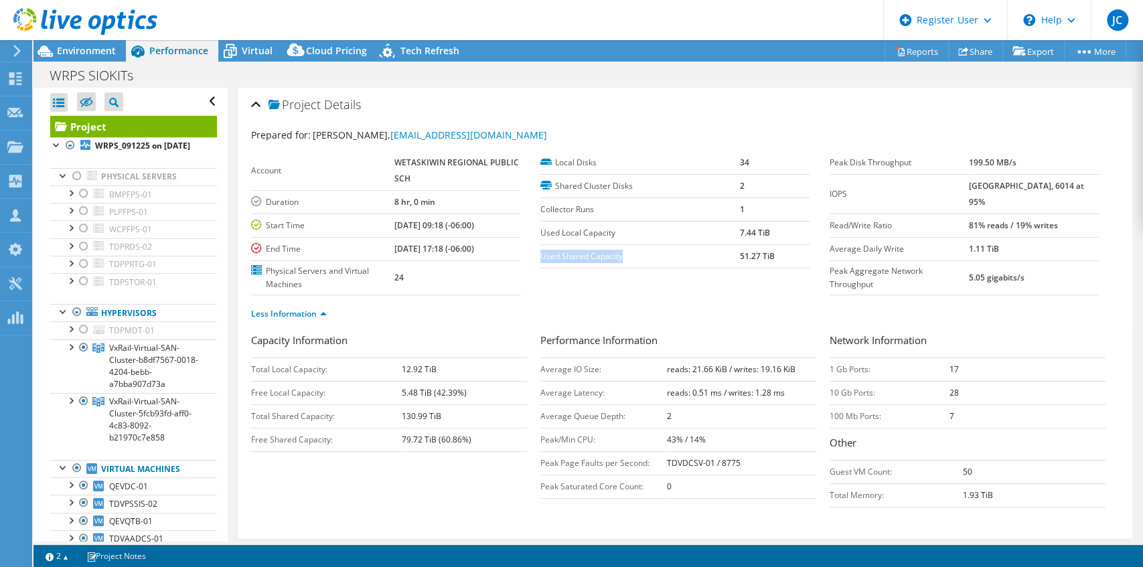
click at [624, 256] on label "Used Shared Capacity" at bounding box center [639, 256] width 199 height 13
click at [629, 263] on td "Used Shared Capacity" at bounding box center [639, 255] width 199 height 23
drag, startPoint x: 600, startPoint y: 281, endPoint x: 593, endPoint y: 291, distance: 11.9
click at [599, 283] on section "Account WETASKIWIN REGIONAL PUBLIC SCH Duration 8 hr, 0 min Start Time 09/12/20…" at bounding box center [540, 223] width 579 height 144
drag, startPoint x: 555, startPoint y: 230, endPoint x: 623, endPoint y: 229, distance: 68.3
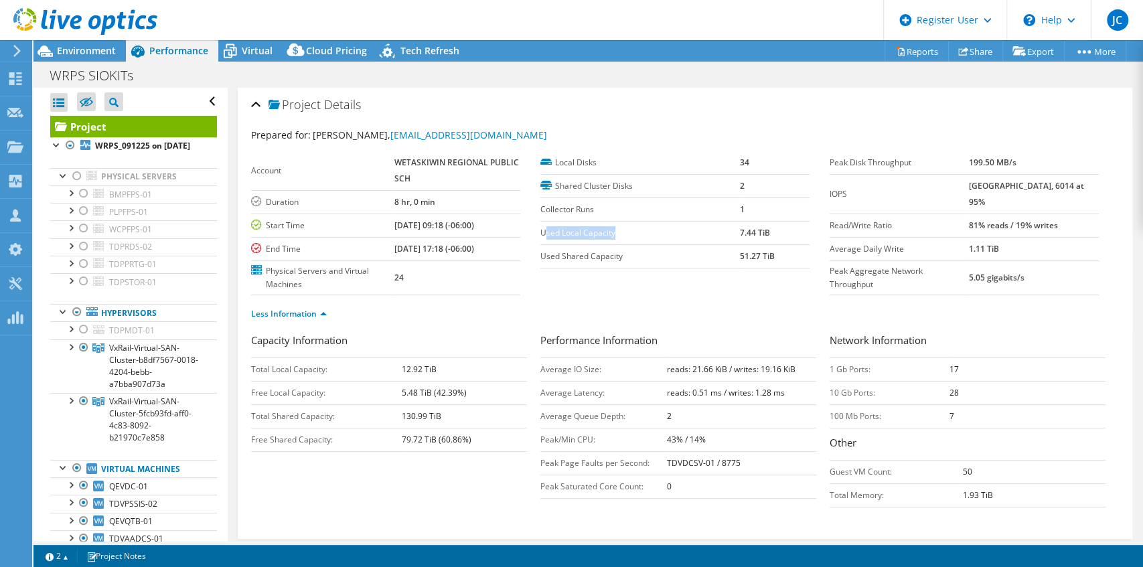
click at [623, 229] on label "Used Local Capacity" at bounding box center [639, 232] width 199 height 13
click at [599, 323] on div "Less Information" at bounding box center [685, 314] width 868 height 38
drag, startPoint x: 548, startPoint y: 229, endPoint x: 777, endPoint y: 232, distance: 229.1
click at [777, 232] on tr "Used Local Capacity 7.44 TiB" at bounding box center [674, 232] width 269 height 23
click at [662, 269] on section "Account WETASKIWIN REGIONAL PUBLIC SCH Duration 8 hr, 0 min Start Time 09/12/20…" at bounding box center [540, 223] width 579 height 144
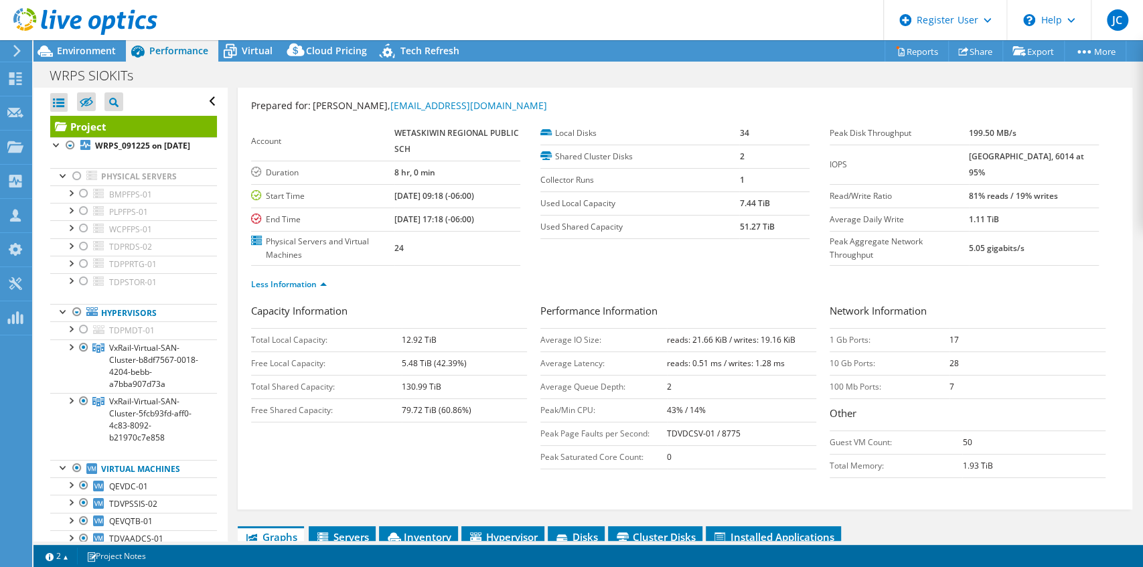
scroll to position [44, 0]
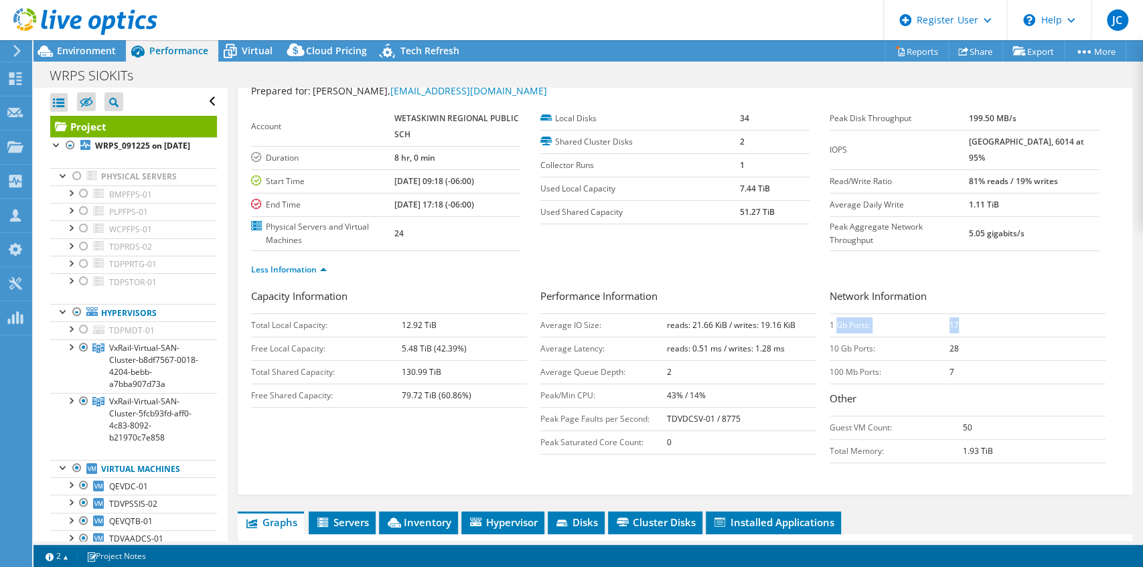
drag, startPoint x: 834, startPoint y: 326, endPoint x: 1011, endPoint y: 325, distance: 176.8
click at [1011, 325] on tr "1 Gb Ports: 17" at bounding box center [968, 324] width 276 height 23
click at [1011, 325] on td "17" at bounding box center [1028, 324] width 156 height 23
drag, startPoint x: 852, startPoint y: 345, endPoint x: 982, endPoint y: 353, distance: 130.2
click at [982, 353] on tr "10 Gb Ports: 28" at bounding box center [968, 348] width 276 height 23
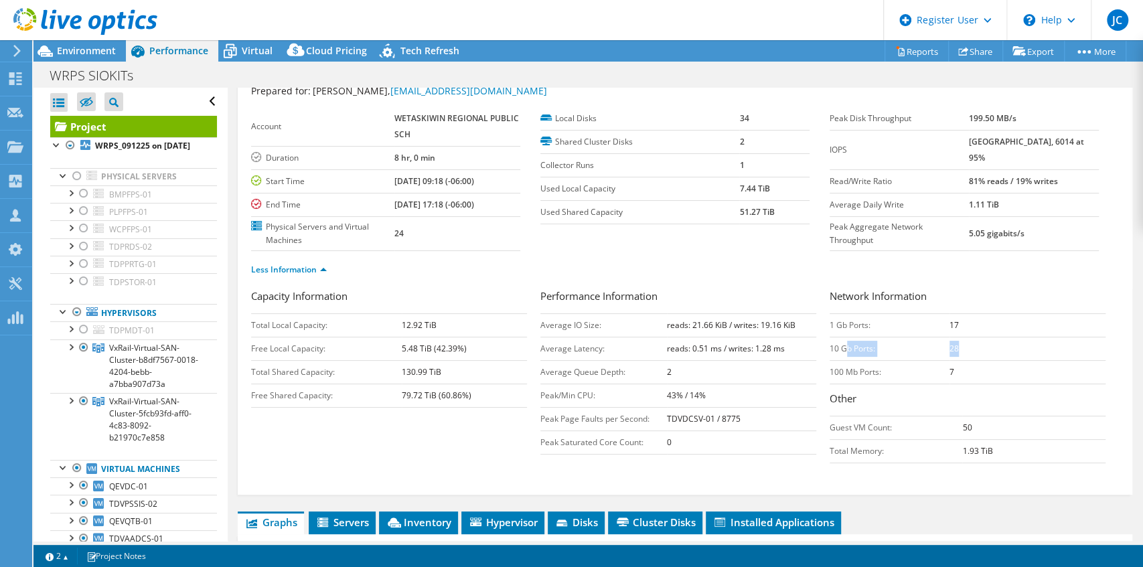
click at [982, 353] on td "28" at bounding box center [1028, 348] width 156 height 23
click at [667, 328] on td "reads: 21.66 KiB / writes: 19.16 KiB" at bounding box center [741, 324] width 149 height 23
drag, startPoint x: 591, startPoint y: 320, endPoint x: 623, endPoint y: 320, distance: 32.1
click at [623, 320] on td "Average IO Size:" at bounding box center [603, 324] width 127 height 23
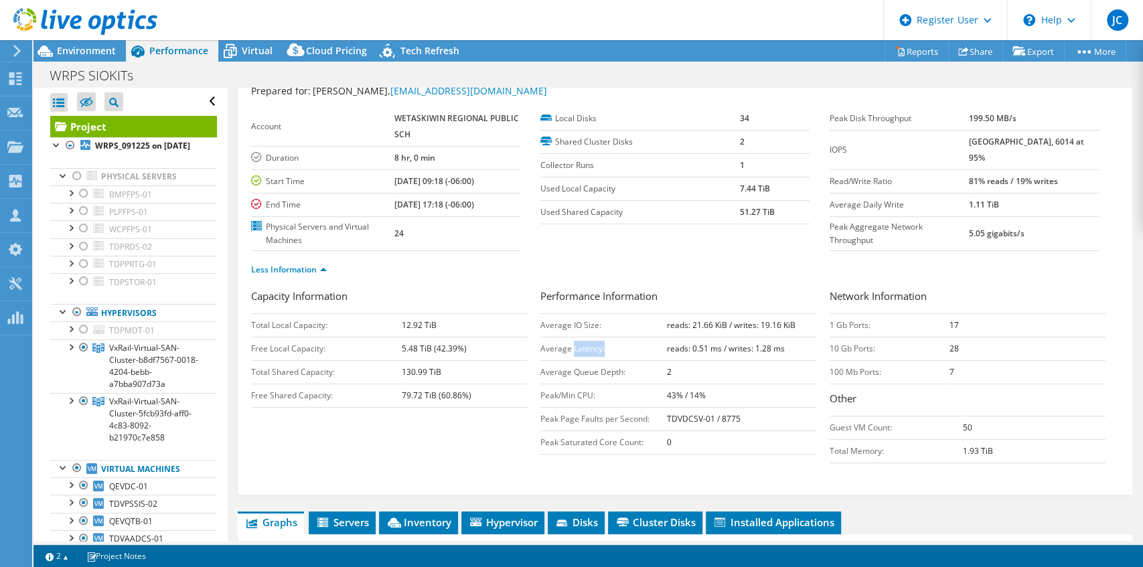
drag, startPoint x: 572, startPoint y: 345, endPoint x: 610, endPoint y: 346, distance: 38.2
click at [610, 346] on td "Average Latency:" at bounding box center [603, 348] width 127 height 23
drag, startPoint x: 559, startPoint y: 320, endPoint x: 790, endPoint y: 322, distance: 231.7
click at [790, 322] on tr "Average IO Size: reads: 21.66 KiB / writes: 19.16 KiB" at bounding box center [678, 324] width 276 height 23
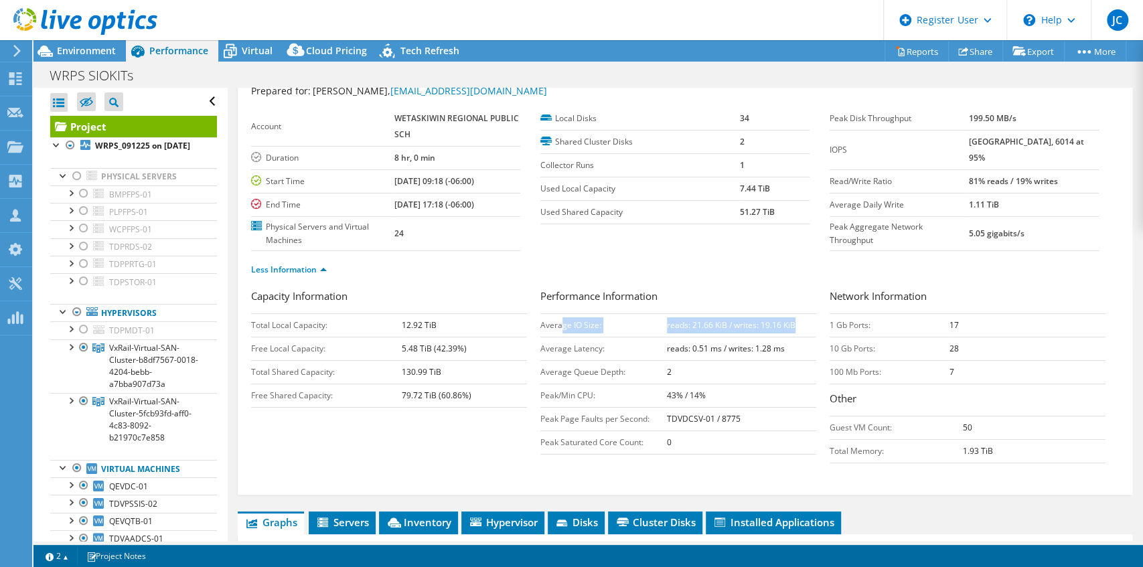
click at [790, 322] on b "reads: 21.66 KiB / writes: 19.16 KiB" at bounding box center [731, 324] width 129 height 11
click at [659, 328] on td "Average IO Size:" at bounding box center [603, 324] width 127 height 23
drag, startPoint x: 711, startPoint y: 381, endPoint x: 698, endPoint y: 364, distance: 21.4
click at [711, 378] on tbody "Average IO Size: reads: 21.66 KiB / writes: 19.16 KiB Average Latency: reads: 0…" at bounding box center [678, 383] width 276 height 141
click at [667, 323] on b "reads: 21.66 KiB / writes: 19.16 KiB" at bounding box center [731, 324] width 129 height 11
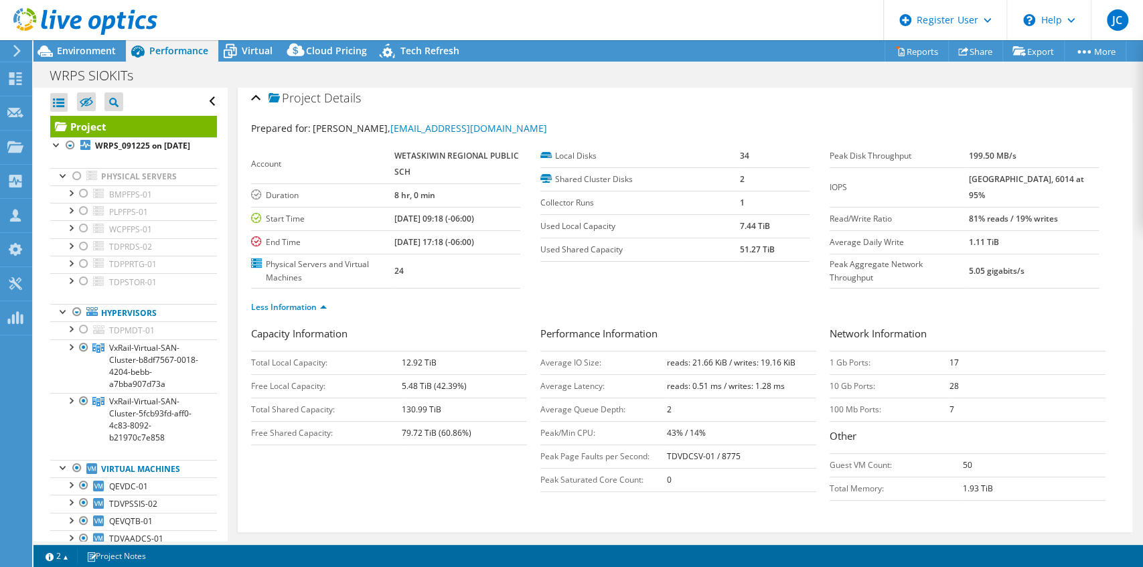
scroll to position [0, 0]
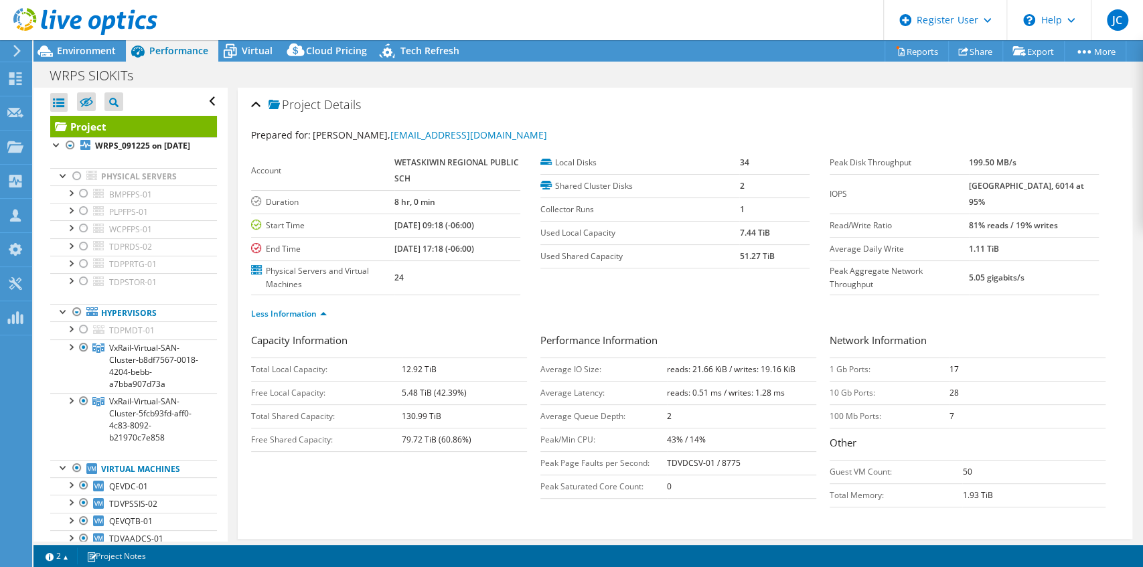
click at [659, 274] on section "Account WETASKIWIN REGIONAL PUBLIC SCH Duration 8 hr, 0 min Start Time 09/12/20…" at bounding box center [540, 223] width 579 height 144
click at [86, 50] on span "Environment" at bounding box center [86, 50] width 59 height 13
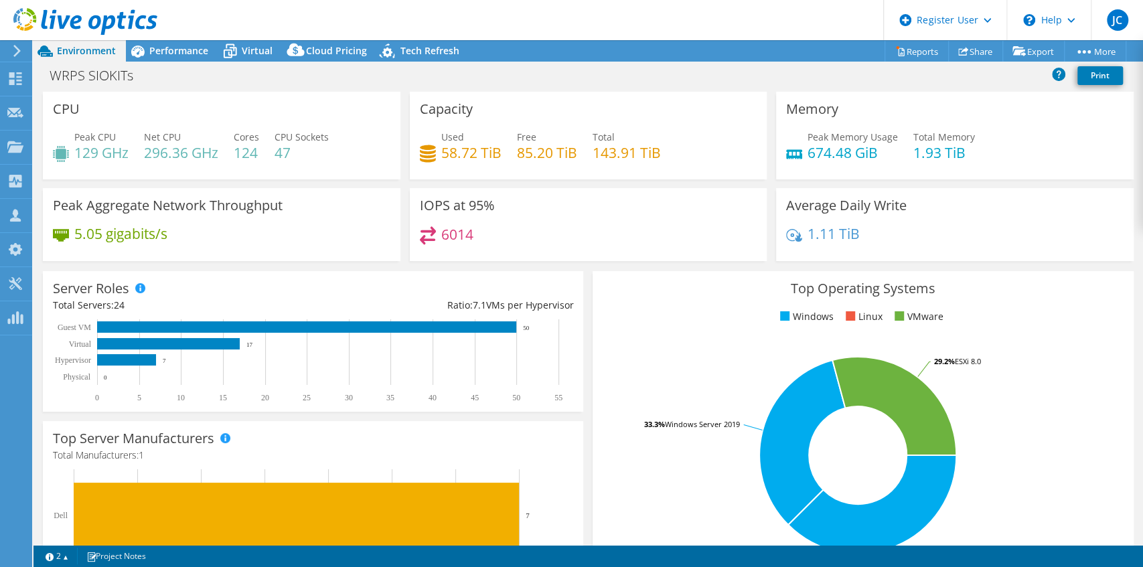
click at [167, 100] on div "CPU Peak CPU 129 GHz Net CPU 296.36 GHz Cores 124 CPU Sockets 47" at bounding box center [222, 136] width 358 height 88
click at [183, 50] on span "Performance" at bounding box center [178, 50] width 59 height 13
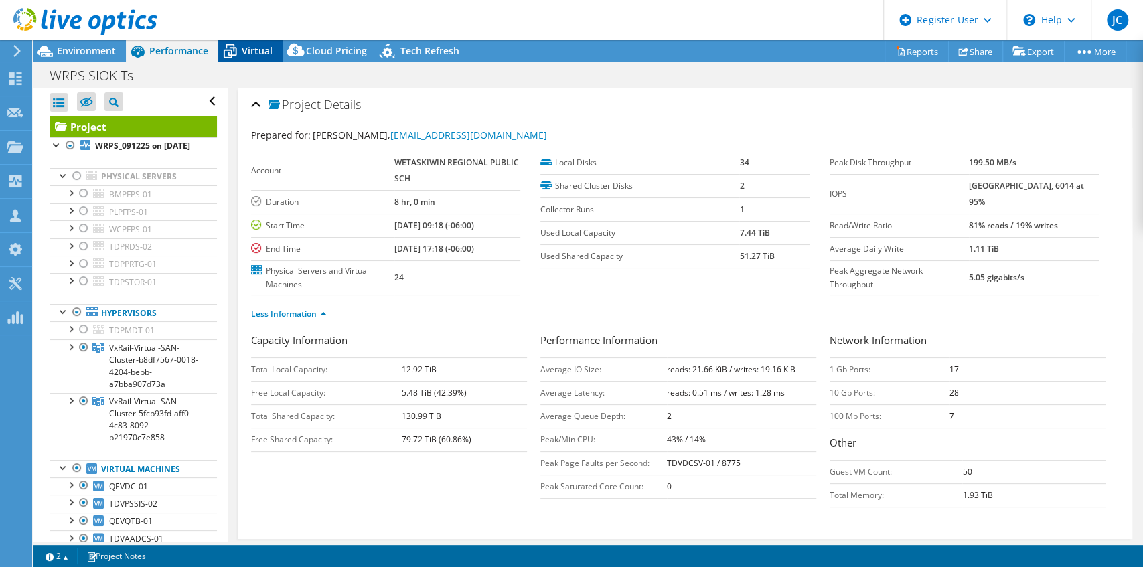
click at [259, 54] on span "Virtual" at bounding box center [257, 50] width 31 height 13
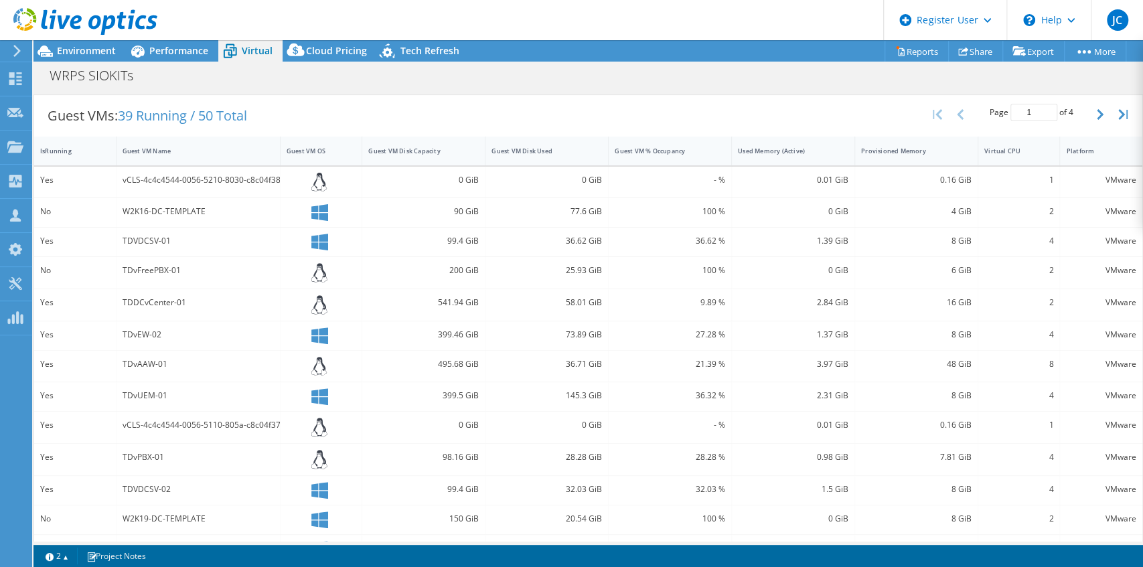
scroll to position [160, 0]
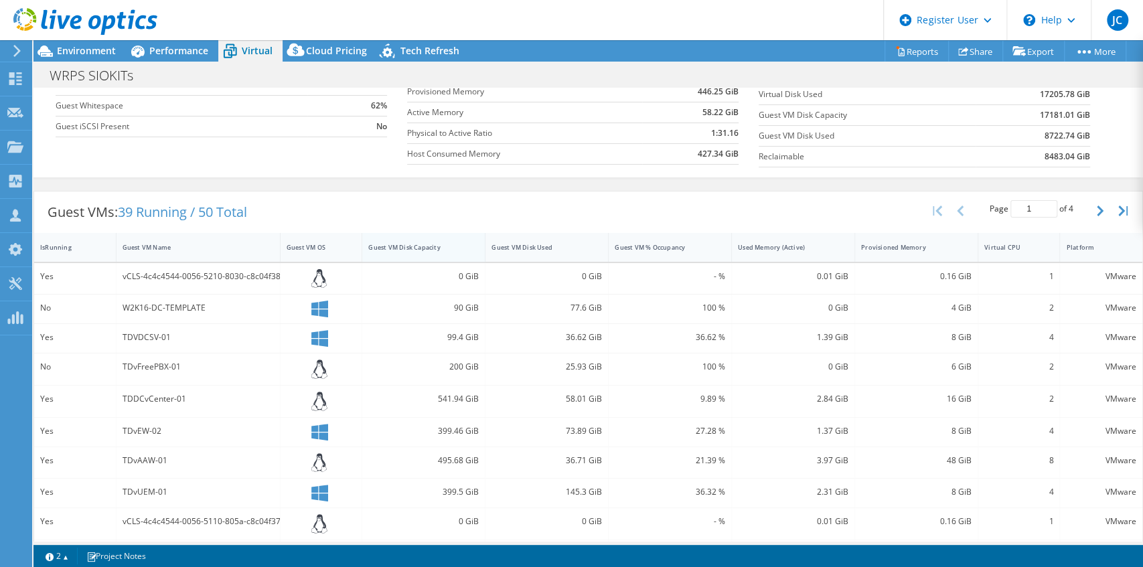
click at [444, 250] on div "Guest VM Disk Capacity" at bounding box center [415, 247] width 106 height 21
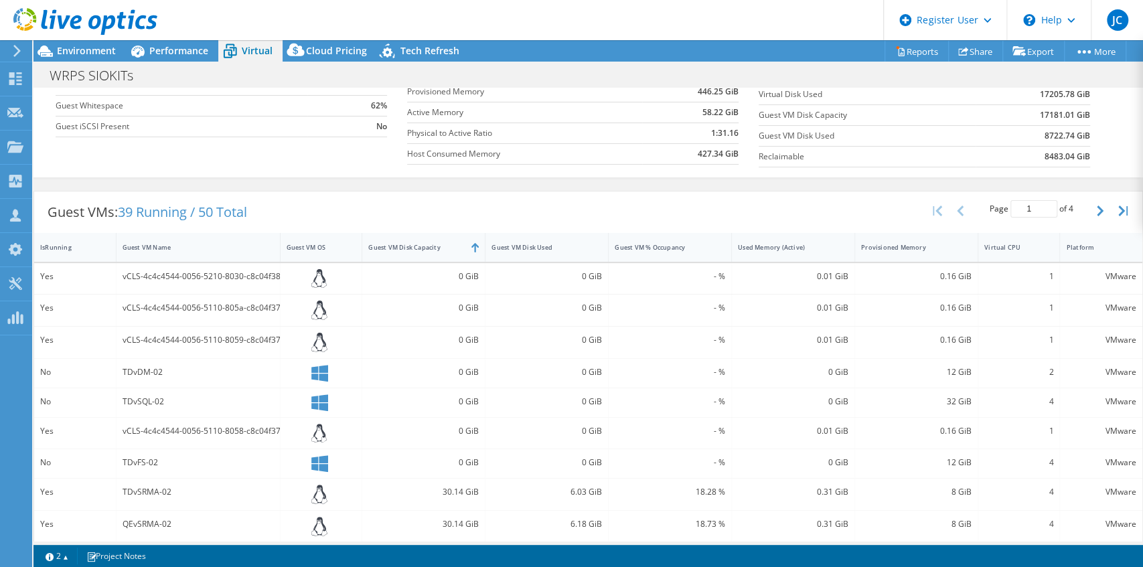
click at [415, 259] on div "IsRunning Guest VM Name Guest VM OS Guest VM Disk Capacity Guest VM Disk Used G…" at bounding box center [588, 480] width 1108 height 494
click at [418, 249] on div "Guest VM Disk Capacity" at bounding box center [415, 247] width 106 height 21
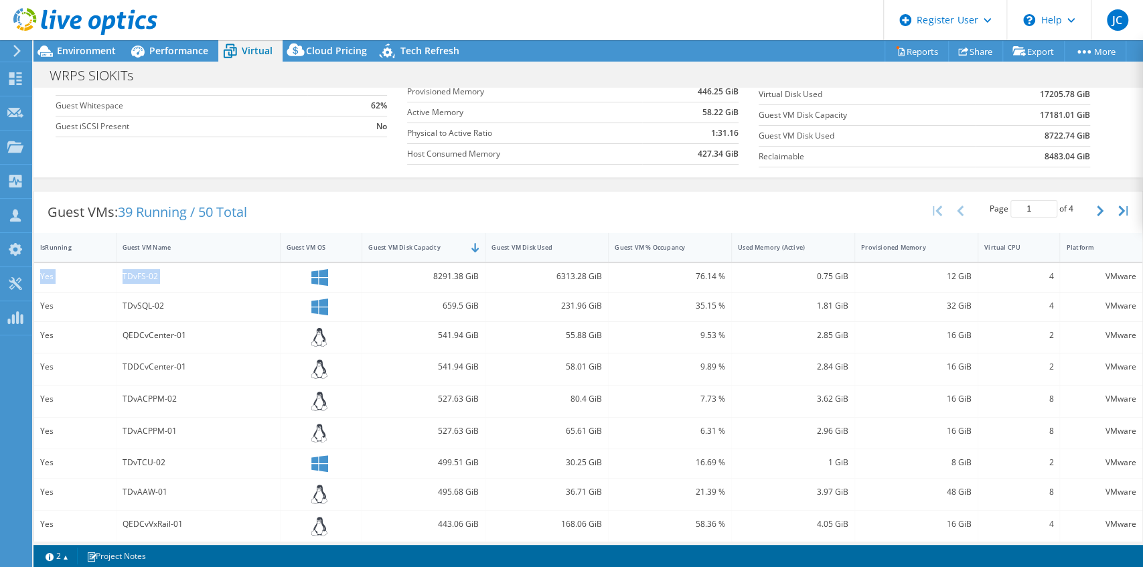
click at [407, 269] on div "8291.38 GiB" at bounding box center [423, 276] width 111 height 15
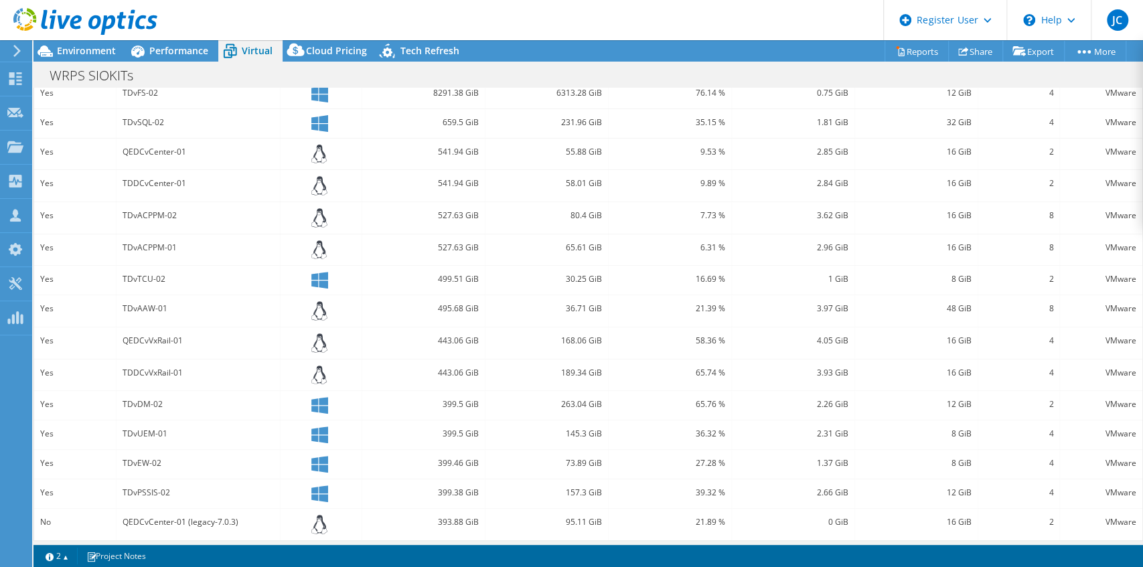
scroll to position [0, 0]
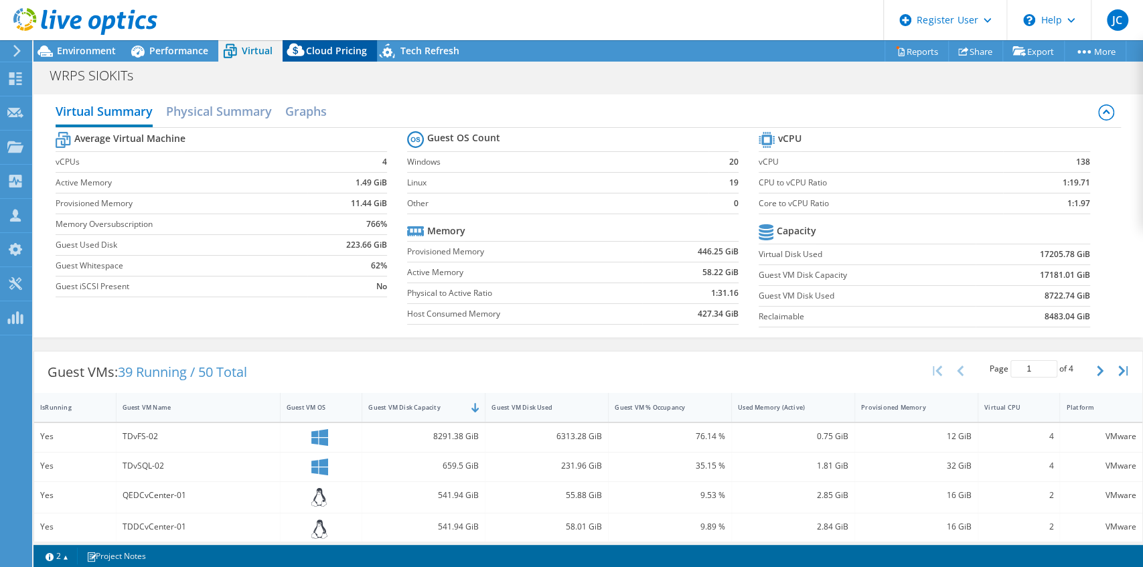
click at [327, 54] on span "Cloud Pricing" at bounding box center [336, 50] width 61 height 13
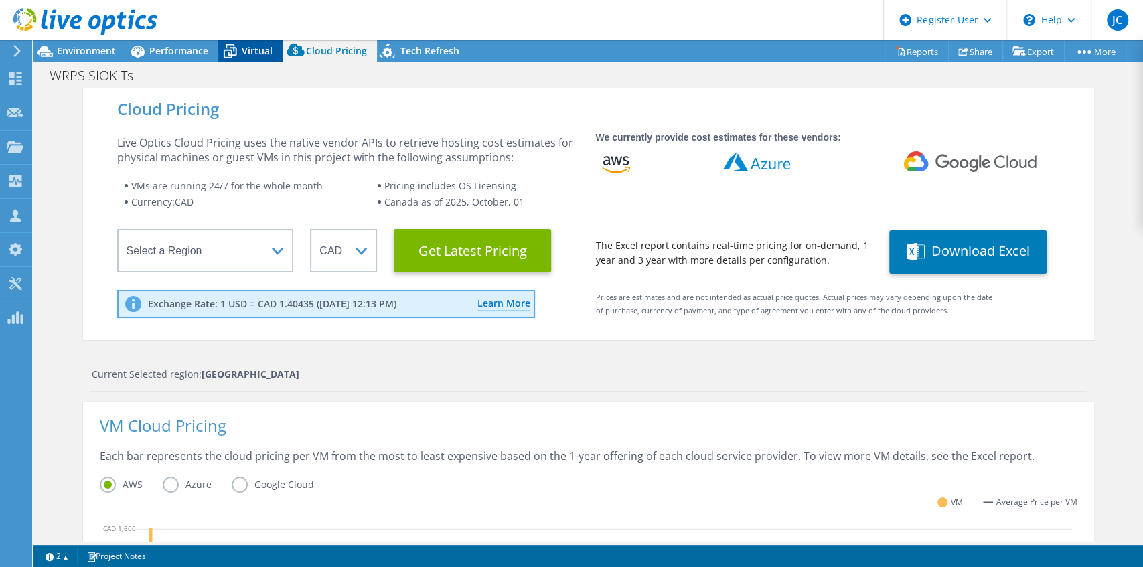
click at [221, 54] on icon at bounding box center [229, 51] width 23 height 23
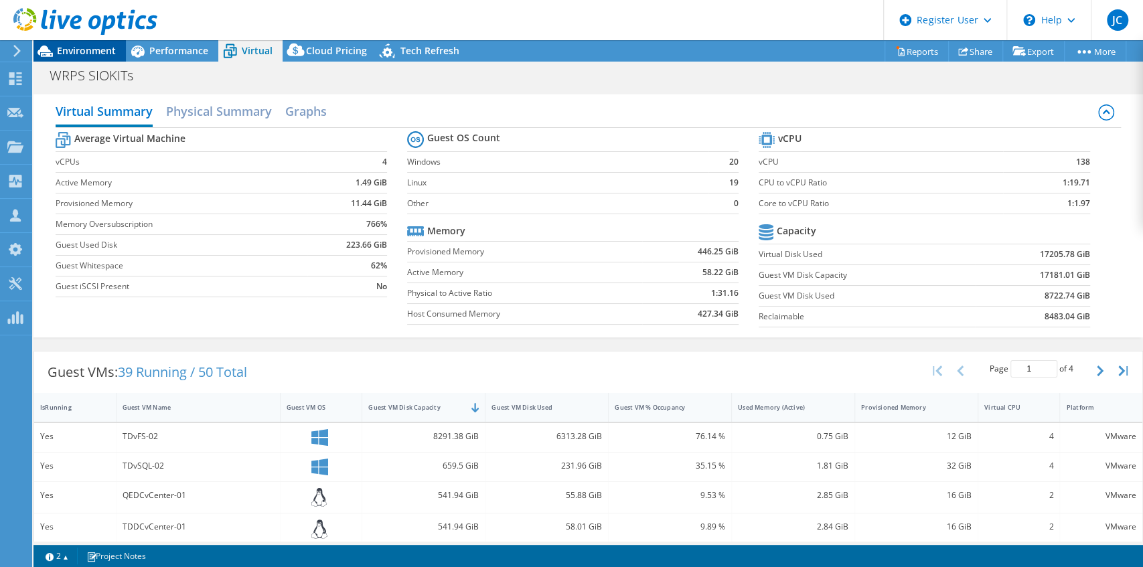
click at [106, 47] on span "Environment" at bounding box center [86, 50] width 59 height 13
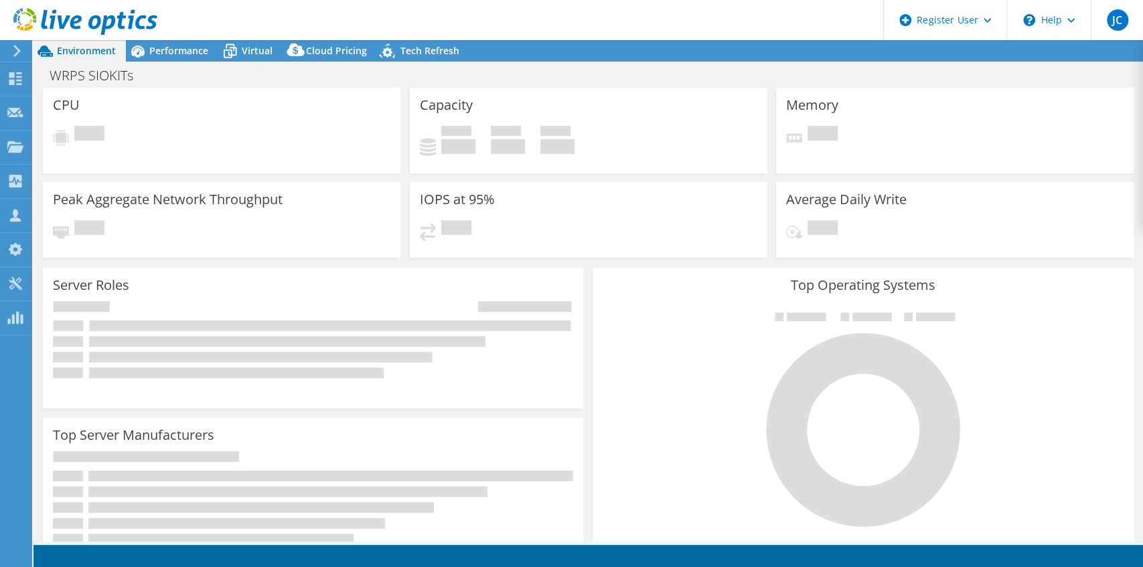
select select
select select "[GEOGRAPHIC_DATA]"
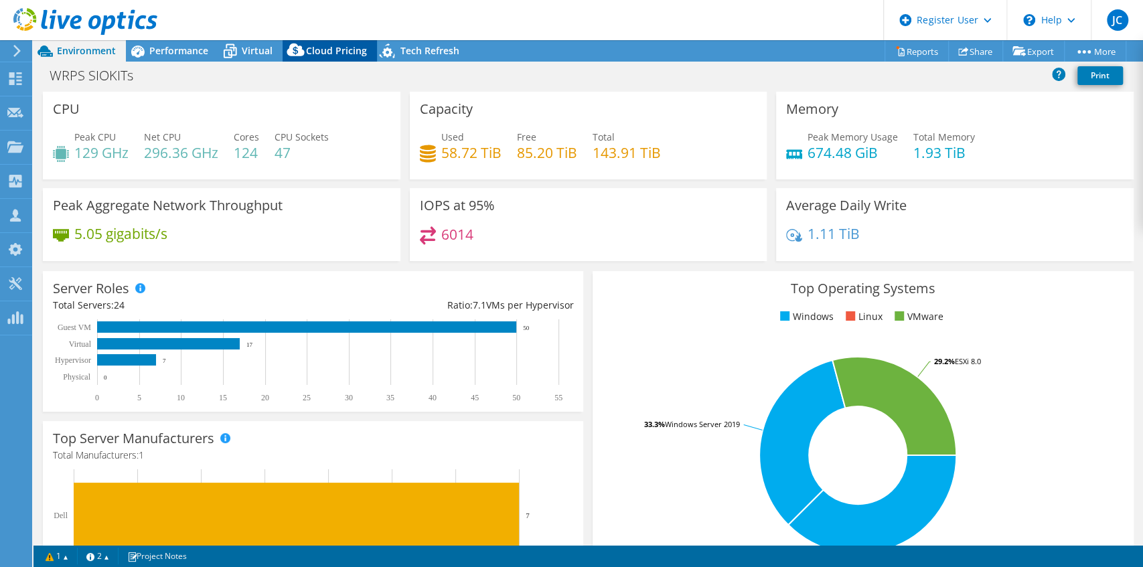
click at [316, 45] on span "Cloud Pricing" at bounding box center [336, 50] width 61 height 13
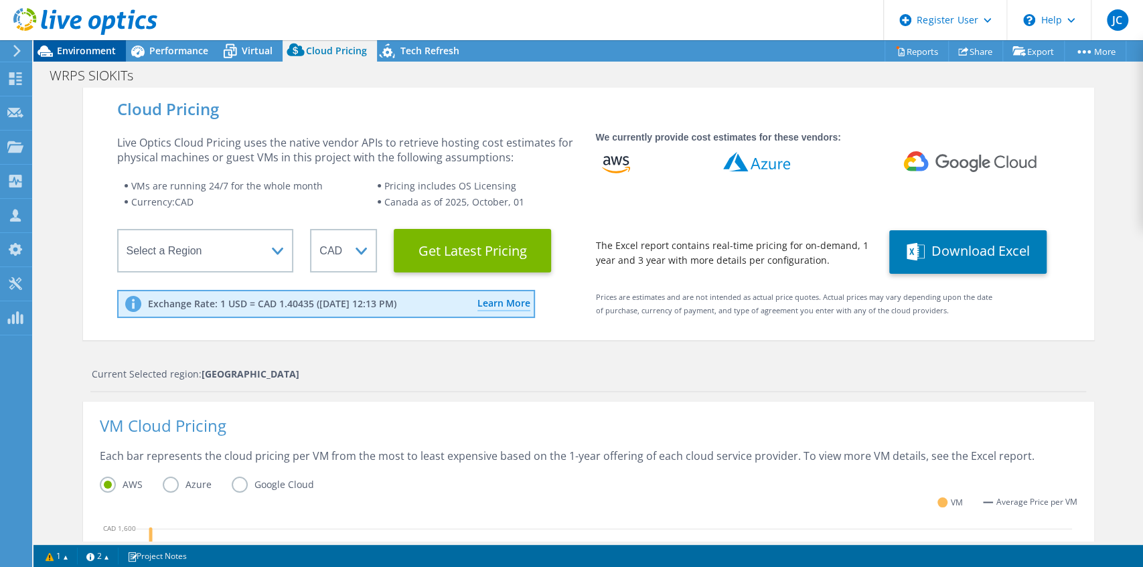
click at [89, 55] on span "Environment" at bounding box center [86, 50] width 59 height 13
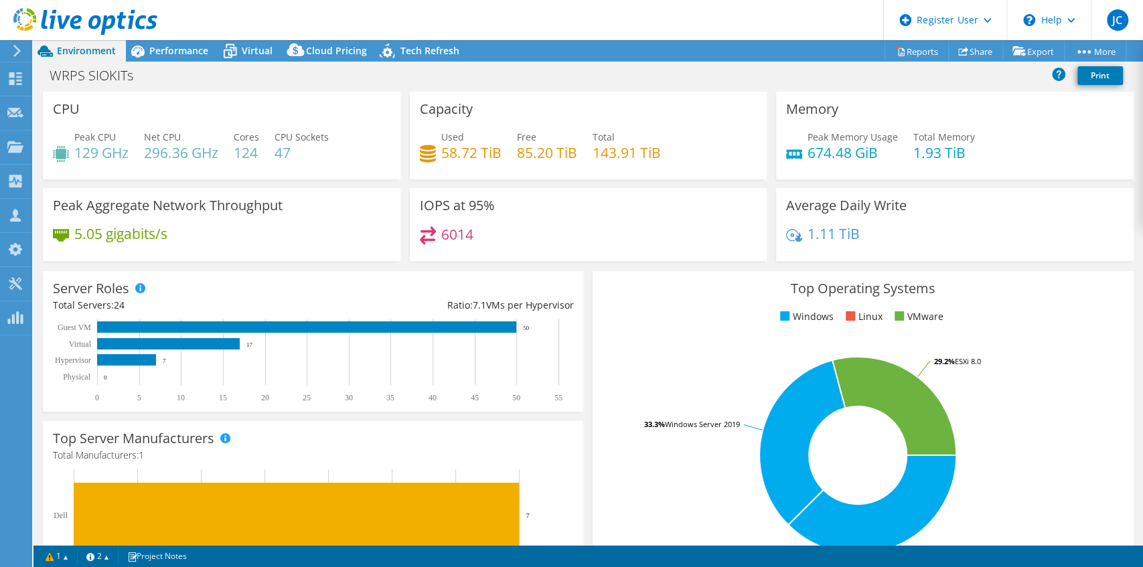
click at [354, 101] on div "CPU Peak CPU 129 GHz Net CPU 296.36 GHz Cores 124 CPU Sockets 47" at bounding box center [222, 136] width 358 height 88
click at [316, 57] on div "Cloud Pricing" at bounding box center [330, 50] width 94 height 21
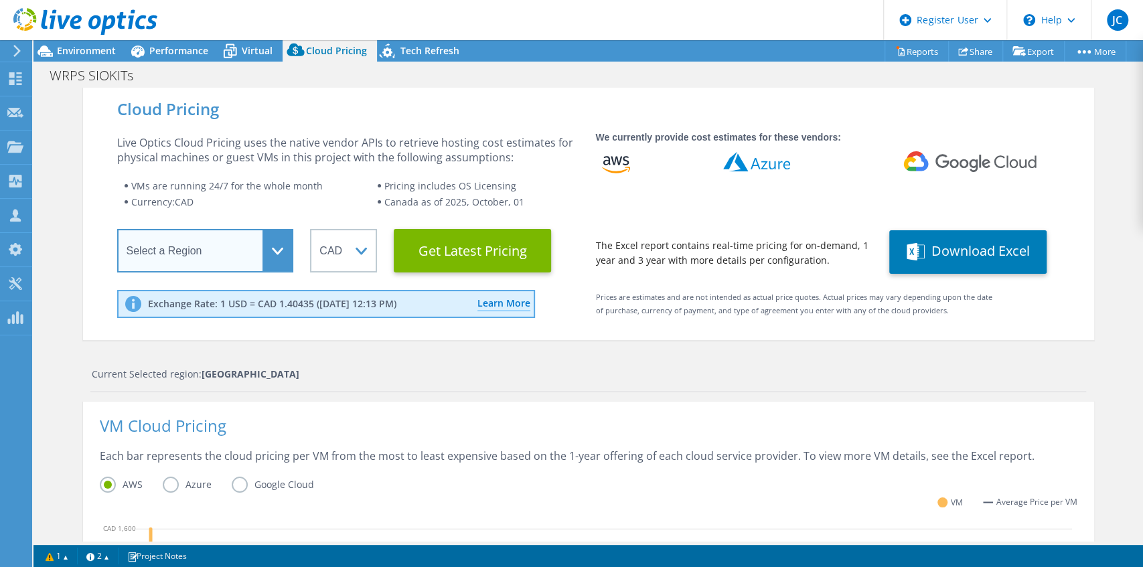
drag, startPoint x: 232, startPoint y: 237, endPoint x: 231, endPoint y: 265, distance: 28.2
click at [232, 237] on select "Select a Region Asia Pacific (Hong Kong) Asia Pacific (Mumbai) Asia Pacific (Se…" at bounding box center [205, 251] width 177 height 44
click at [117, 229] on select "Select a Region Asia Pacific (Hong Kong) Asia Pacific (Mumbai) Asia Pacific (Se…" at bounding box center [205, 251] width 177 height 44
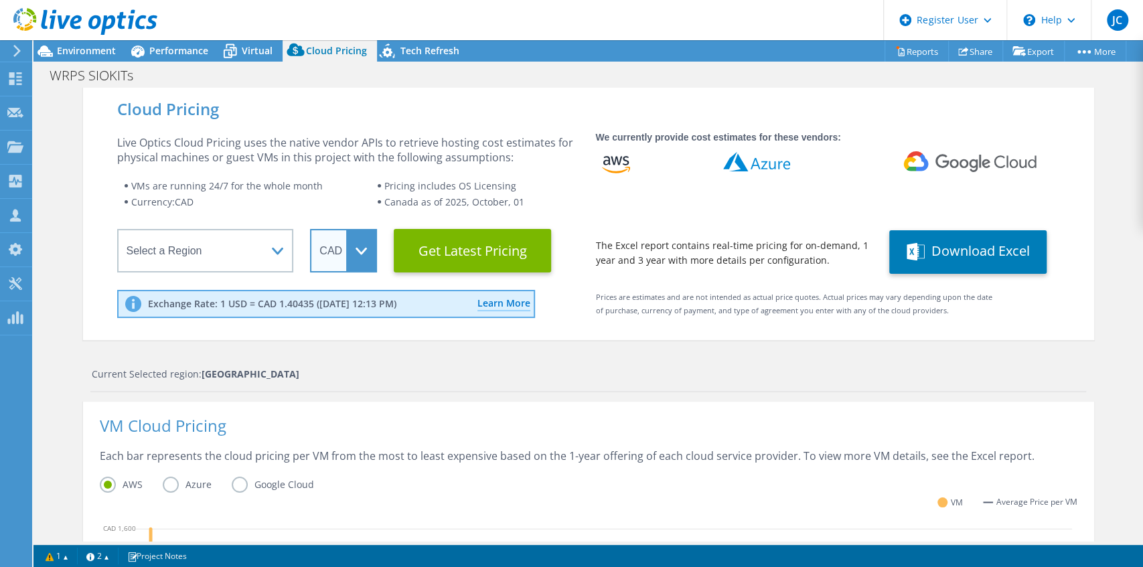
click at [329, 246] on select "ARS AUD BRL CAD CHF CLP CNY DKK EUR GBP HKD HUF INR JPY MXN MYR NOK NZD PEN SEK…" at bounding box center [343, 251] width 67 height 44
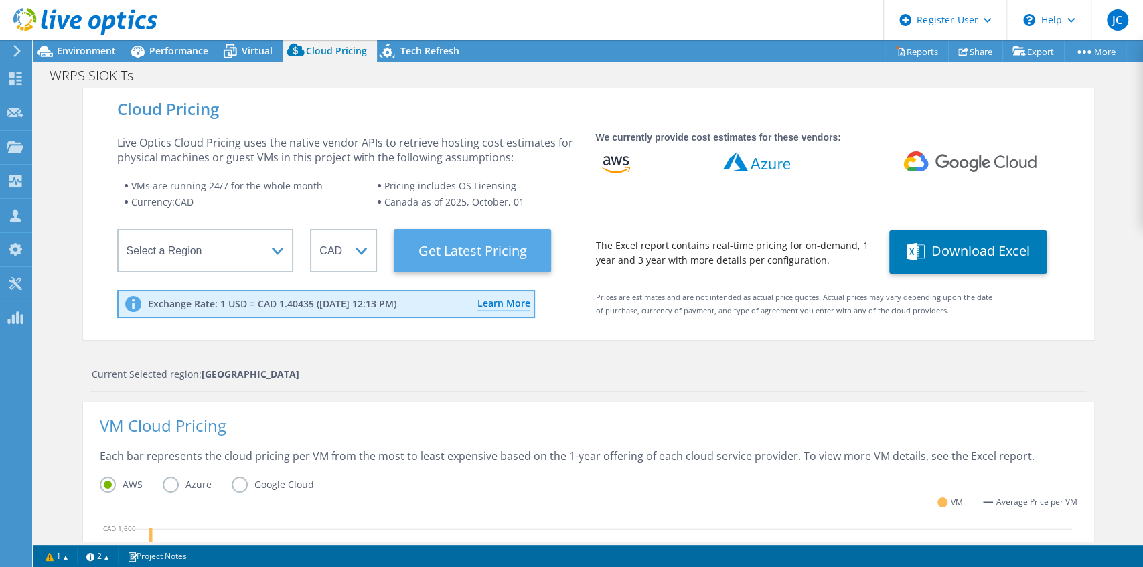
drag, startPoint x: 365, startPoint y: 161, endPoint x: 509, endPoint y: 255, distance: 171.5
click at [369, 161] on div "Live Optics Cloud Pricing uses the native vendor APIs to retrieve hosting cost …" at bounding box center [348, 149] width 462 height 29
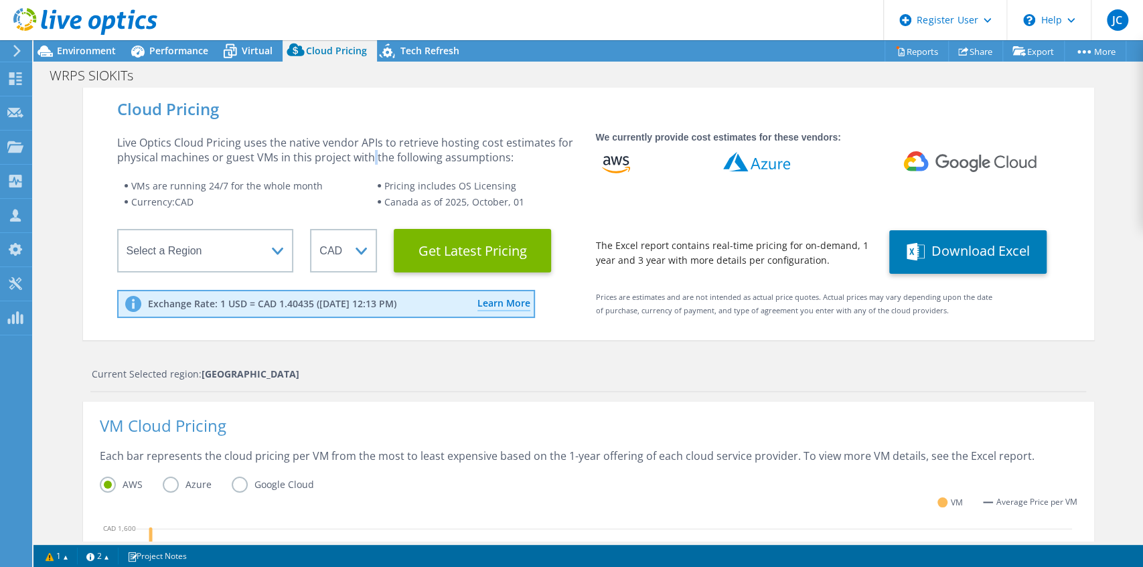
scroll to position [307, 0]
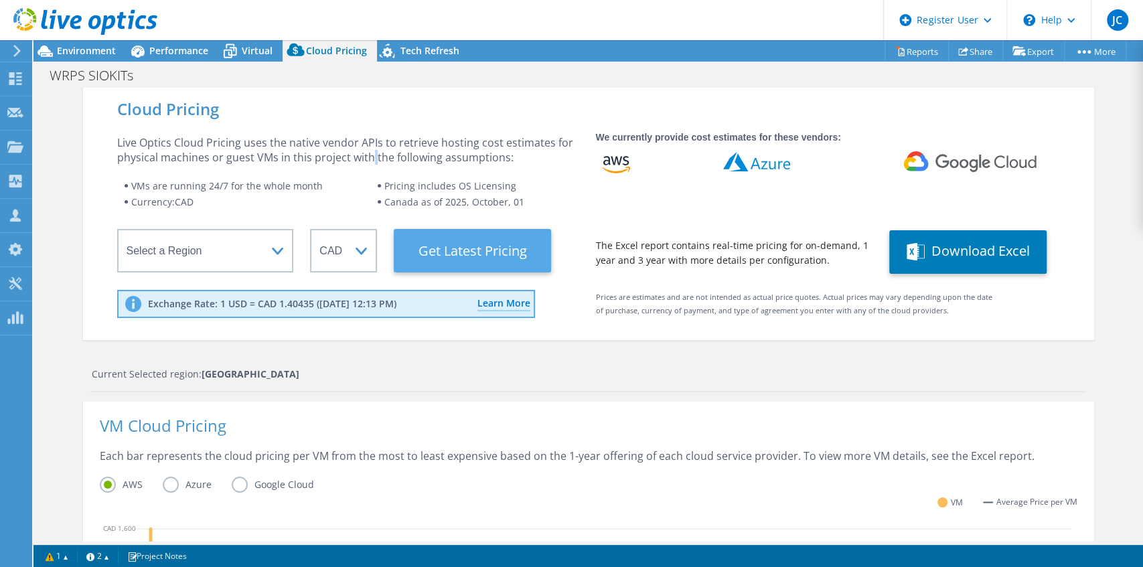
click at [433, 244] on Latest "Get Latest Pricing" at bounding box center [472, 251] width 157 height 44
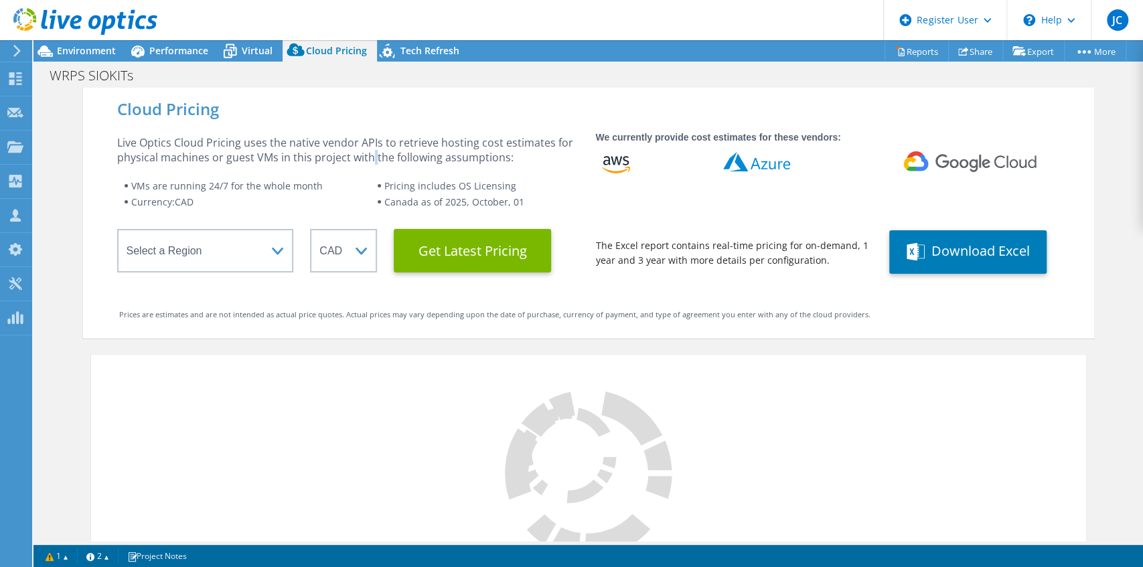
scroll to position [396, 0]
select select "CAD"
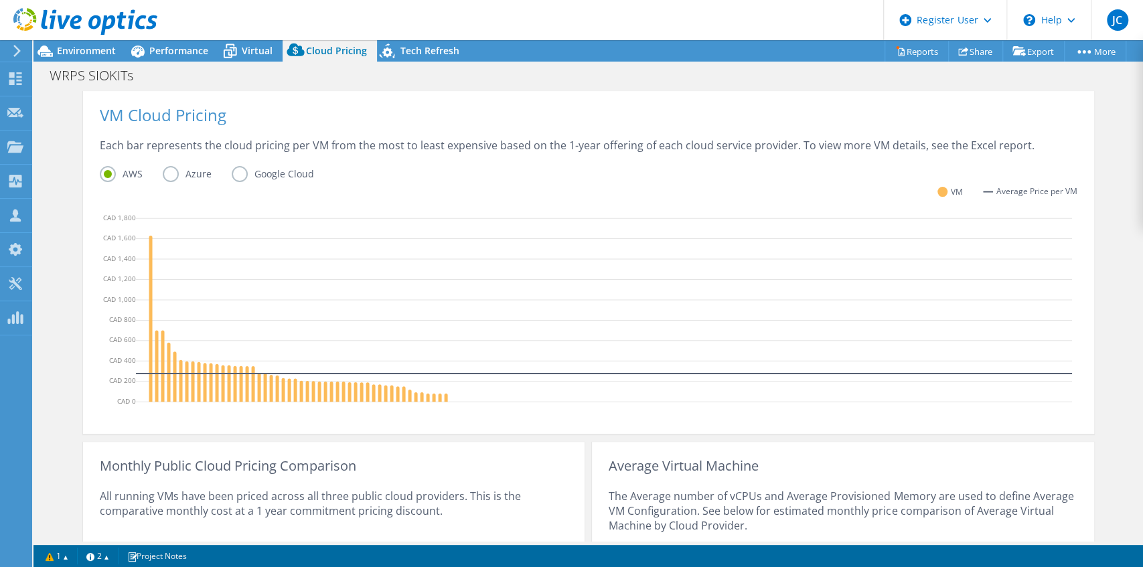
scroll to position [299, 0]
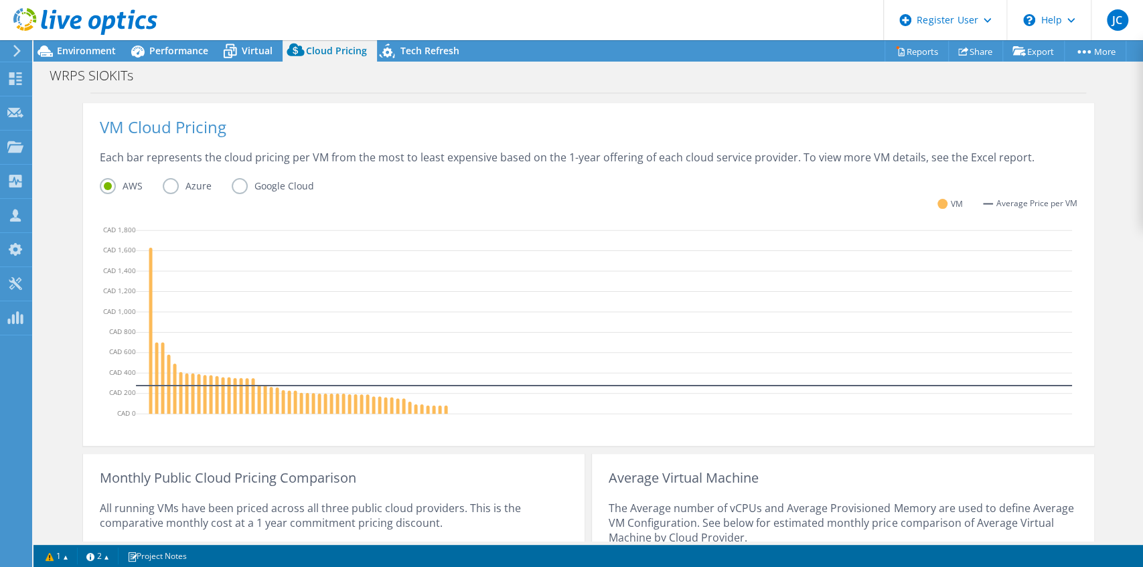
click at [171, 186] on label "Azure" at bounding box center [197, 186] width 69 height 16
click at [0, 0] on input "Azure" at bounding box center [0, 0] width 0 height 0
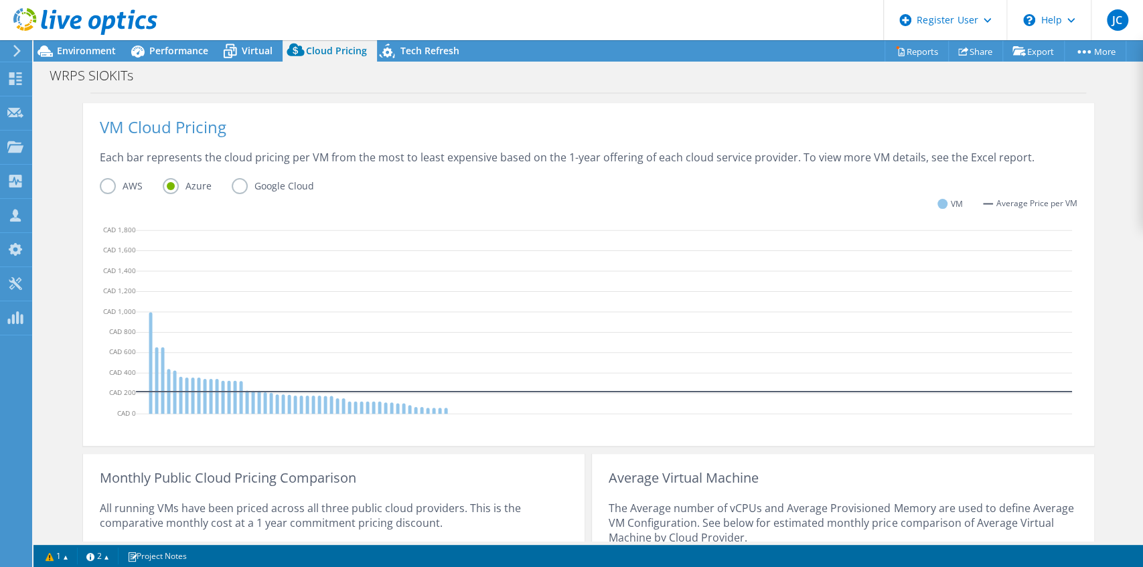
click at [233, 188] on label "Google Cloud" at bounding box center [283, 186] width 102 height 16
click at [0, 0] on input "Google Cloud" at bounding box center [0, 0] width 0 height 0
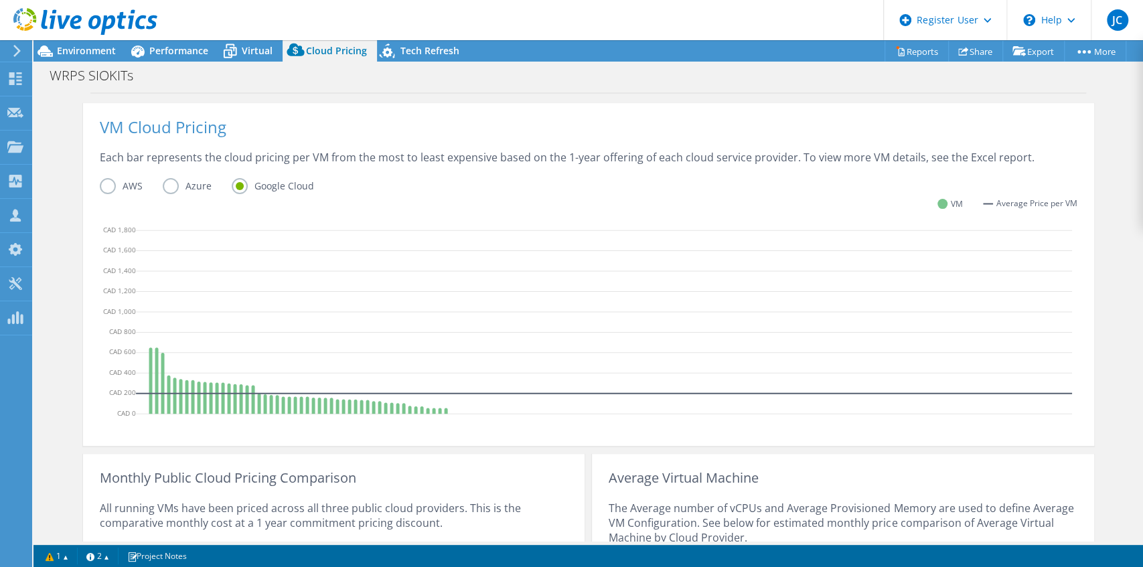
click at [101, 188] on label "AWS" at bounding box center [131, 186] width 63 height 16
click at [0, 0] on input "AWS" at bounding box center [0, 0] width 0 height 0
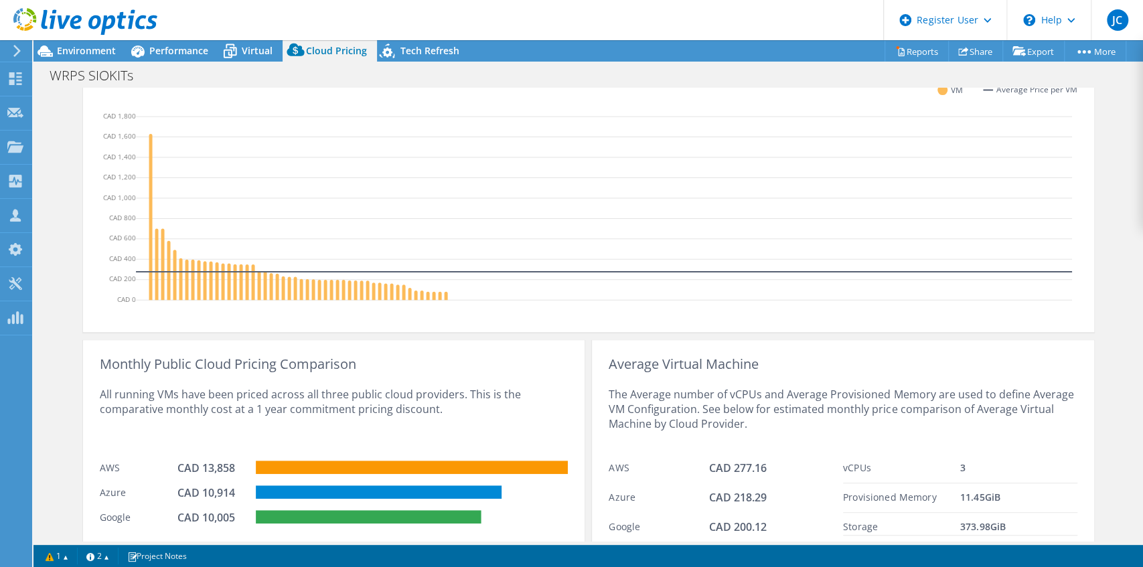
scroll to position [461, 0]
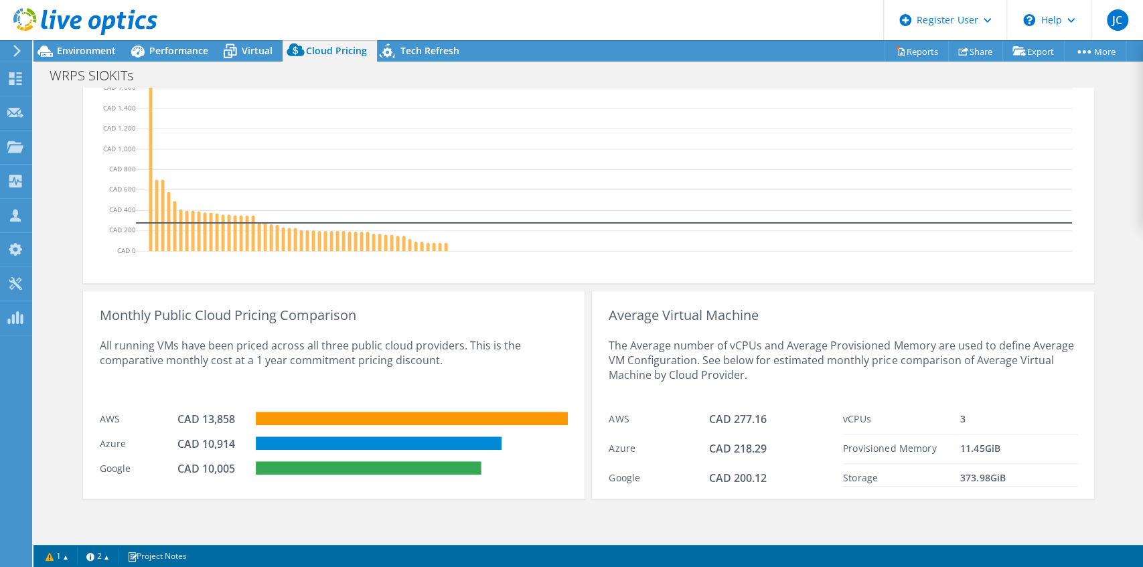
click at [106, 301] on div "Monthly Public Cloud Pricing Comparison All running VMs have been priced across…" at bounding box center [334, 395] width 502 height 208
drag, startPoint x: 135, startPoint y: 403, endPoint x: 248, endPoint y: 437, distance: 118.7
click at [143, 405] on div "AWS CAD 13,858" at bounding box center [334, 417] width 468 height 25
drag, startPoint x: 174, startPoint y: 422, endPoint x: 228, endPoint y: 423, distance: 54.3
click at [228, 423] on div "CAD 13,858" at bounding box center [210, 419] width 67 height 15
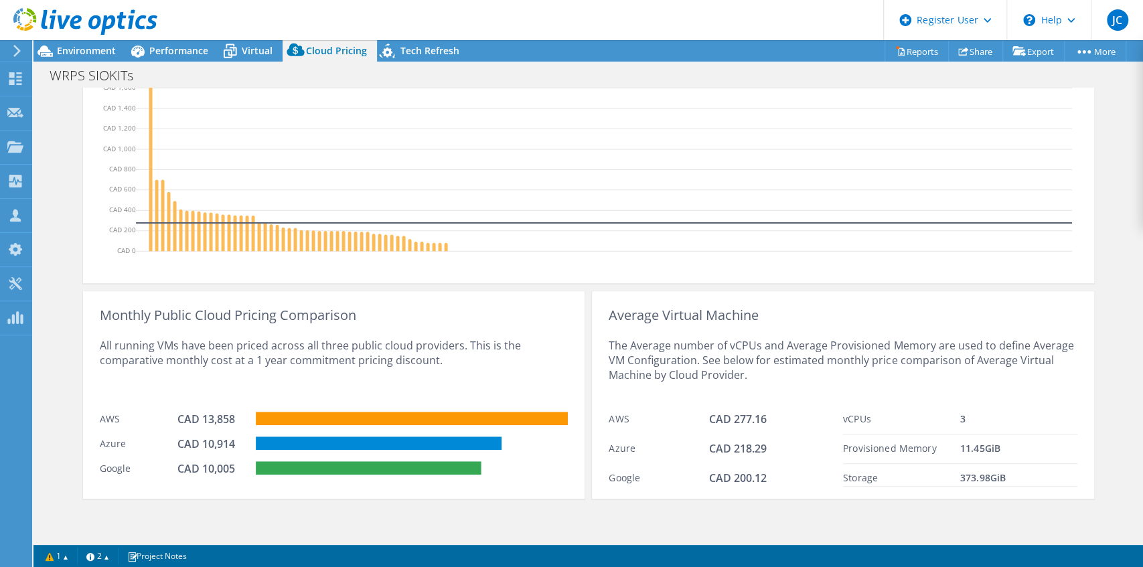
click at [164, 405] on div "AWS CAD 13,858" at bounding box center [334, 417] width 468 height 25
click at [102, 443] on div "Azure" at bounding box center [139, 444] width 78 height 15
drag, startPoint x: 200, startPoint y: 447, endPoint x: 230, endPoint y: 447, distance: 30.1
click at [230, 447] on div "CAD 10,914" at bounding box center [210, 444] width 67 height 15
click at [228, 489] on div "Monthly Public Cloud Pricing Comparison All running VMs have been priced across…" at bounding box center [334, 395] width 502 height 208
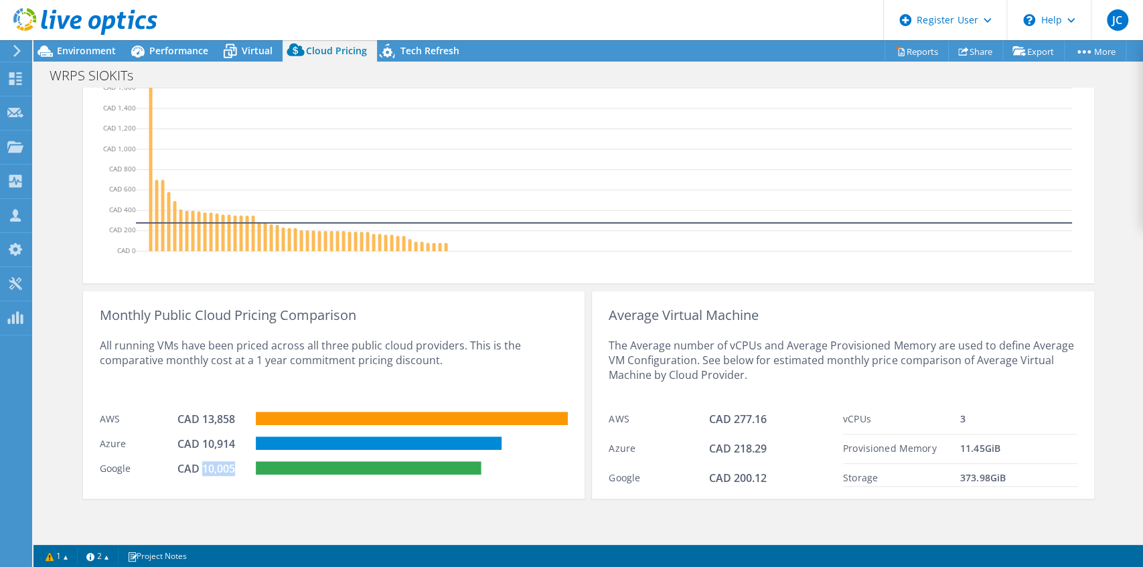
drag, startPoint x: 199, startPoint y: 469, endPoint x: 238, endPoint y: 492, distance: 45.9
click at [236, 480] on div "Monthly Public Cloud Pricing Comparison All running VMs have been priced across…" at bounding box center [334, 395] width 502 height 208
click at [238, 492] on div "Monthly Public Cloud Pricing Comparison All running VMs have been priced across…" at bounding box center [334, 395] width 502 height 208
drag, startPoint x: 102, startPoint y: 467, endPoint x: 229, endPoint y: 467, distance: 126.6
click at [229, 467] on div "Google CAD 10,005" at bounding box center [334, 467] width 468 height 25
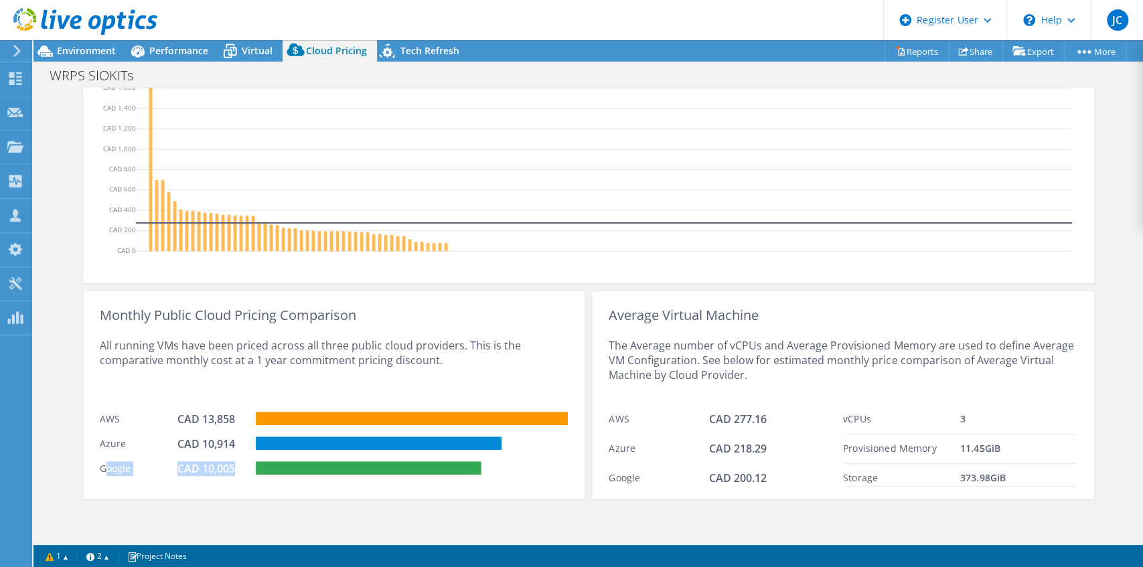
click at [229, 494] on div "Monthly Public Cloud Pricing Comparison All running VMs have been priced across…" at bounding box center [334, 395] width 502 height 208
drag, startPoint x: 259, startPoint y: 360, endPoint x: 332, endPoint y: 362, distance: 73.1
click at [332, 362] on div "All running VMs have been priced across all three public cloud providers. This …" at bounding box center [334, 364] width 468 height 82
click at [332, 367] on div "All running VMs have been priced across all three public cloud providers. This …" at bounding box center [334, 364] width 468 height 82
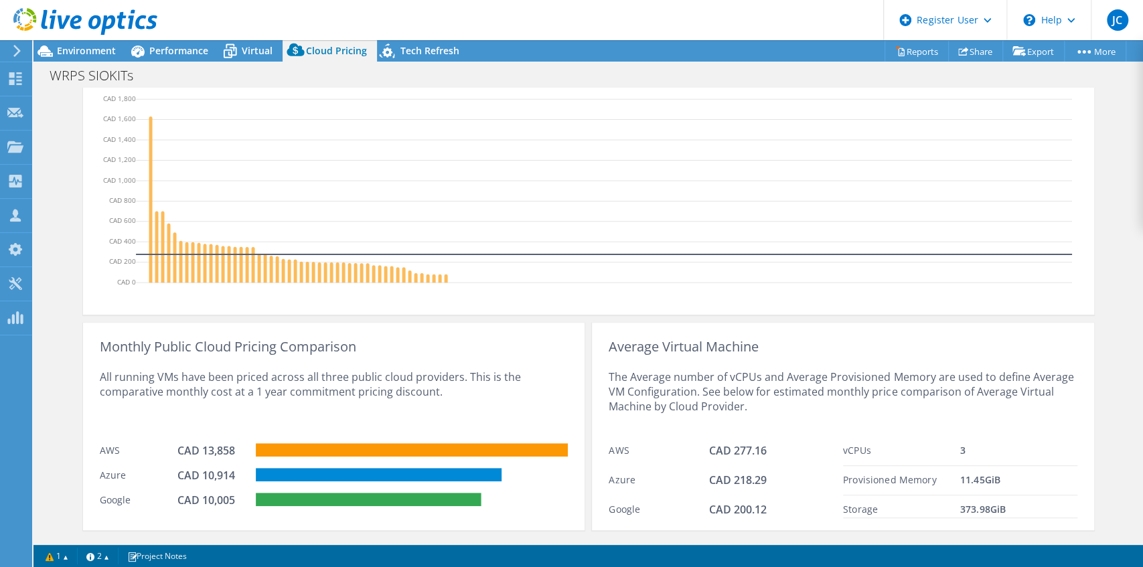
scroll to position [417, 0]
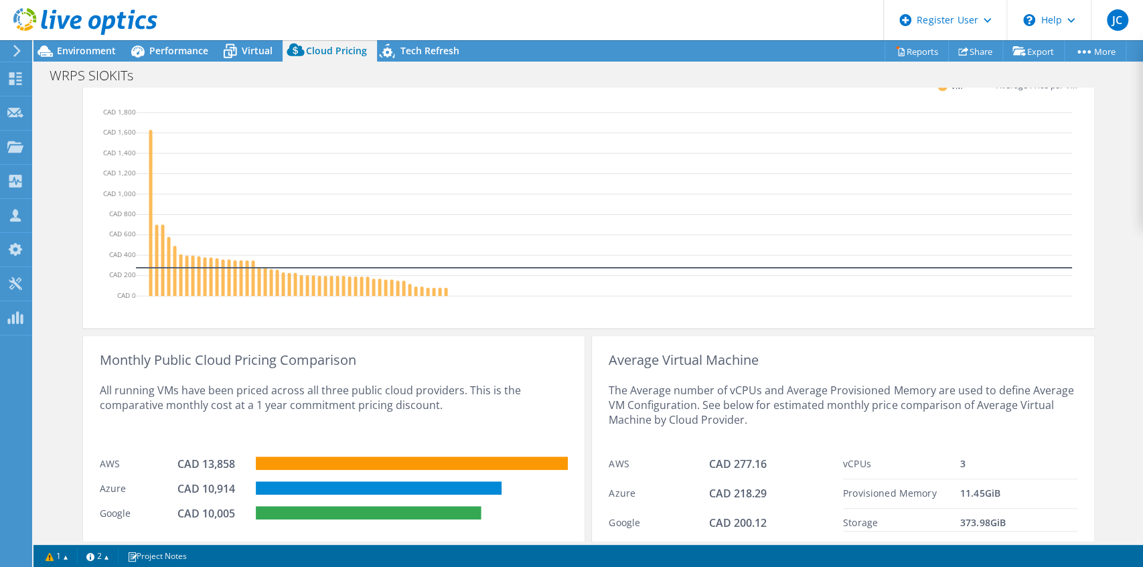
click at [248, 390] on div "All running VMs have been priced across all three public cloud providers. This …" at bounding box center [334, 409] width 468 height 82
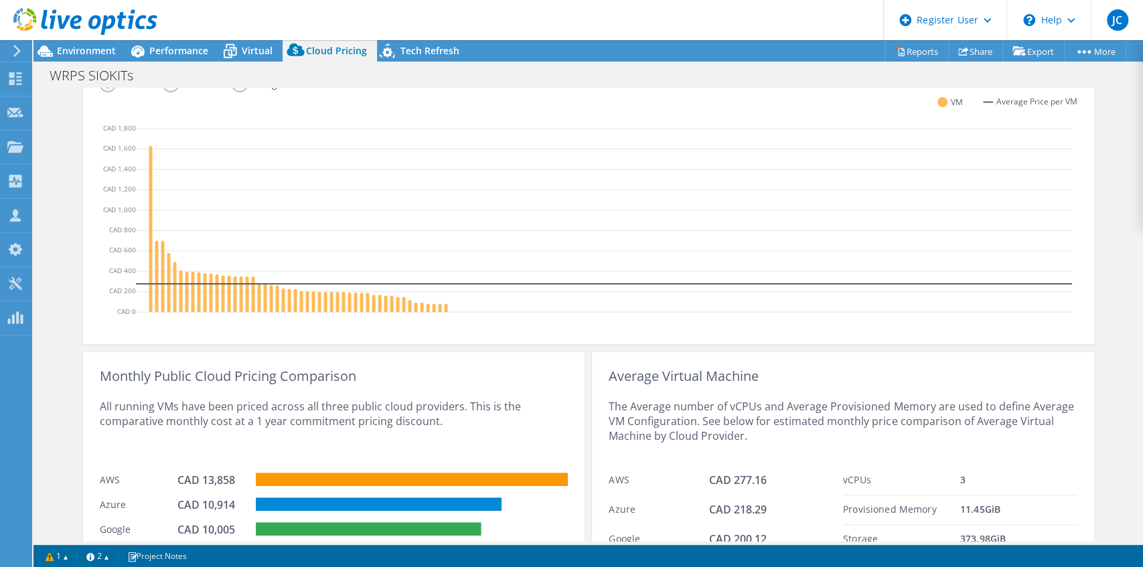
scroll to position [402, 0]
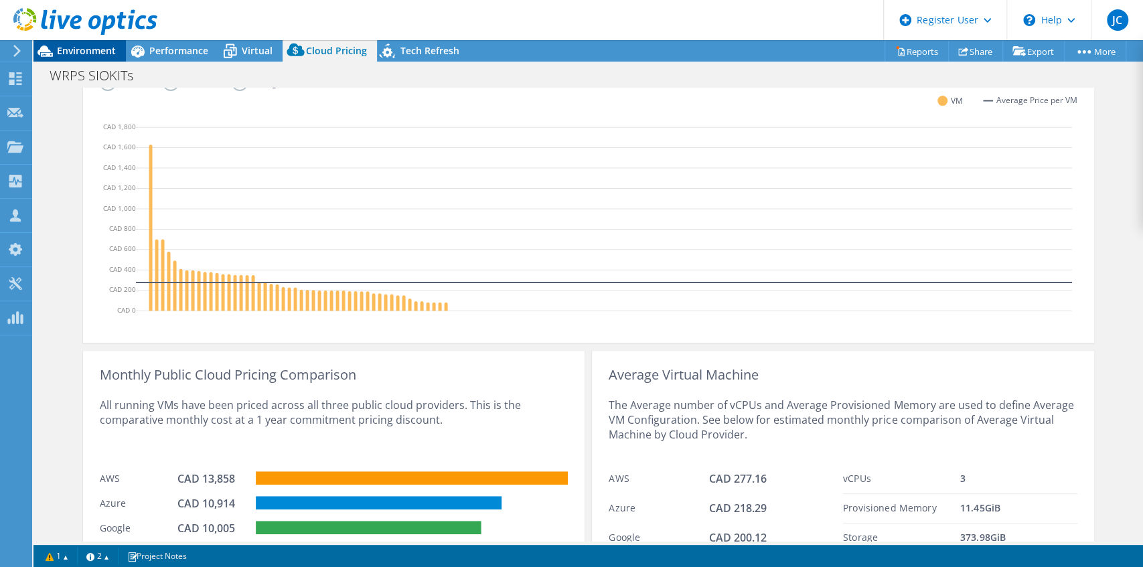
click at [82, 46] on span "Environment" at bounding box center [86, 50] width 59 height 13
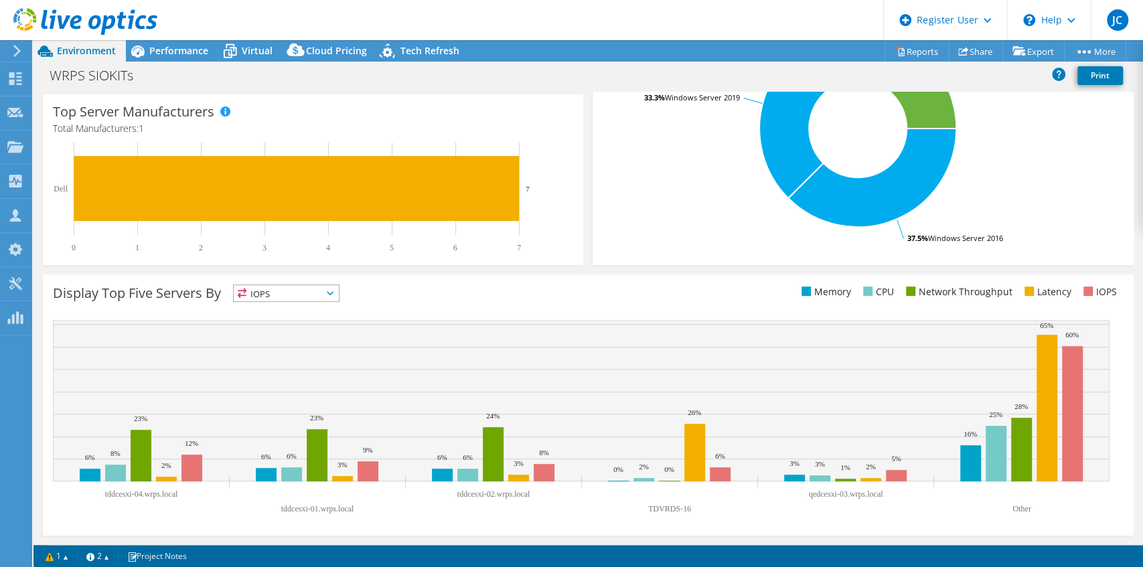
scroll to position [326, 0]
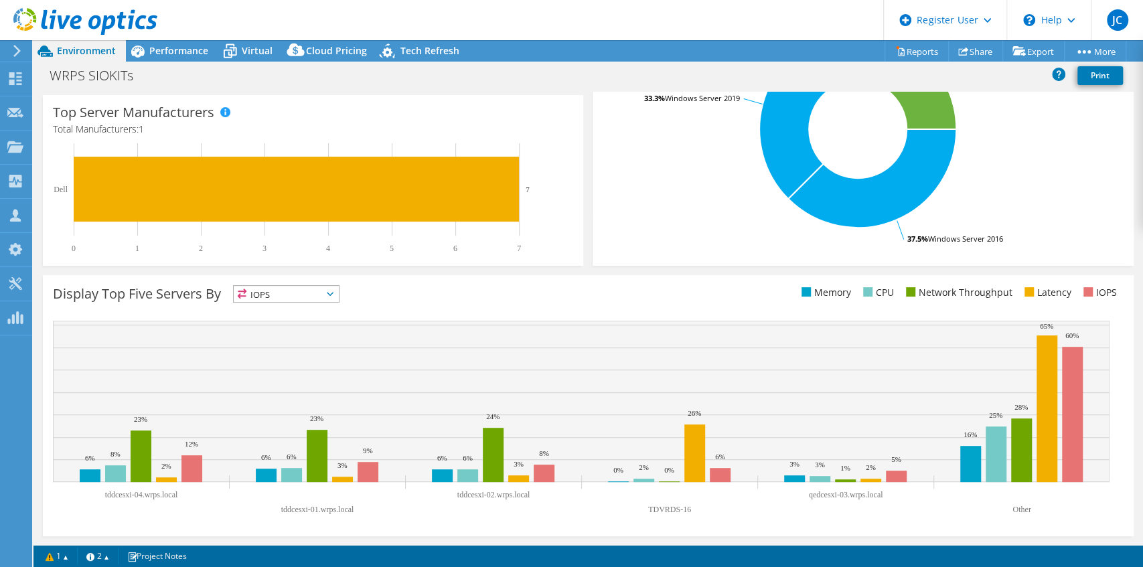
click at [92, 27] on use at bounding box center [85, 21] width 144 height 27
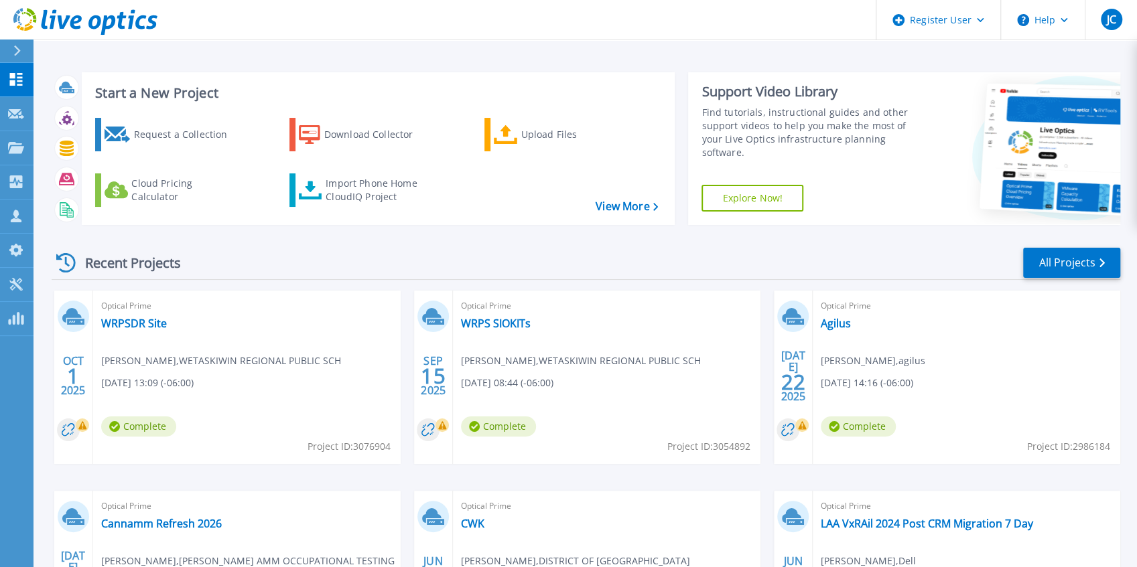
scroll to position [174, 0]
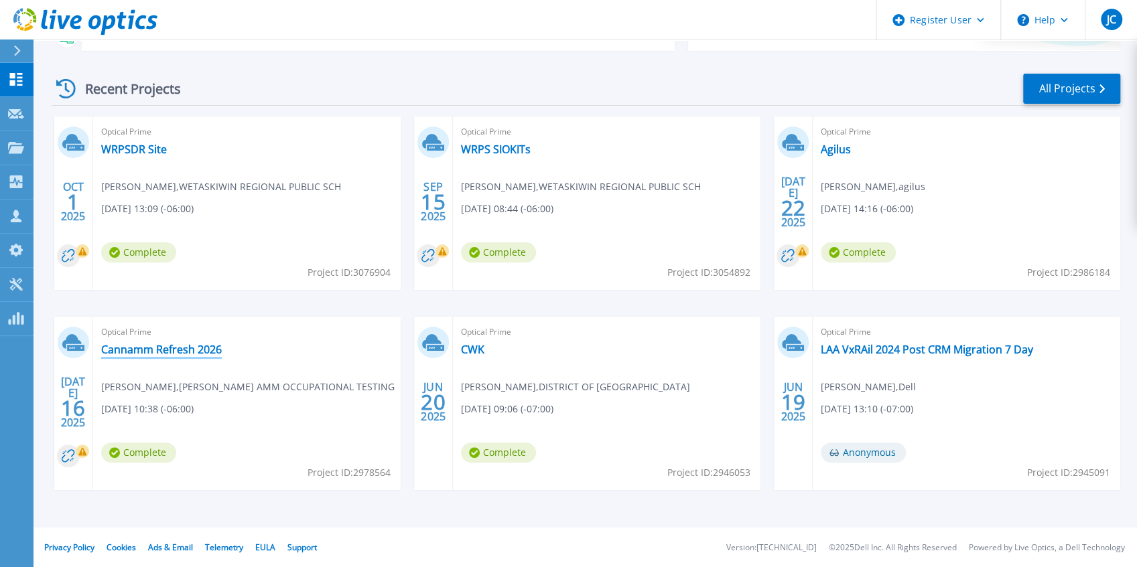
click at [168, 349] on link "Cannamm Refresh 2026" at bounding box center [161, 349] width 121 height 13
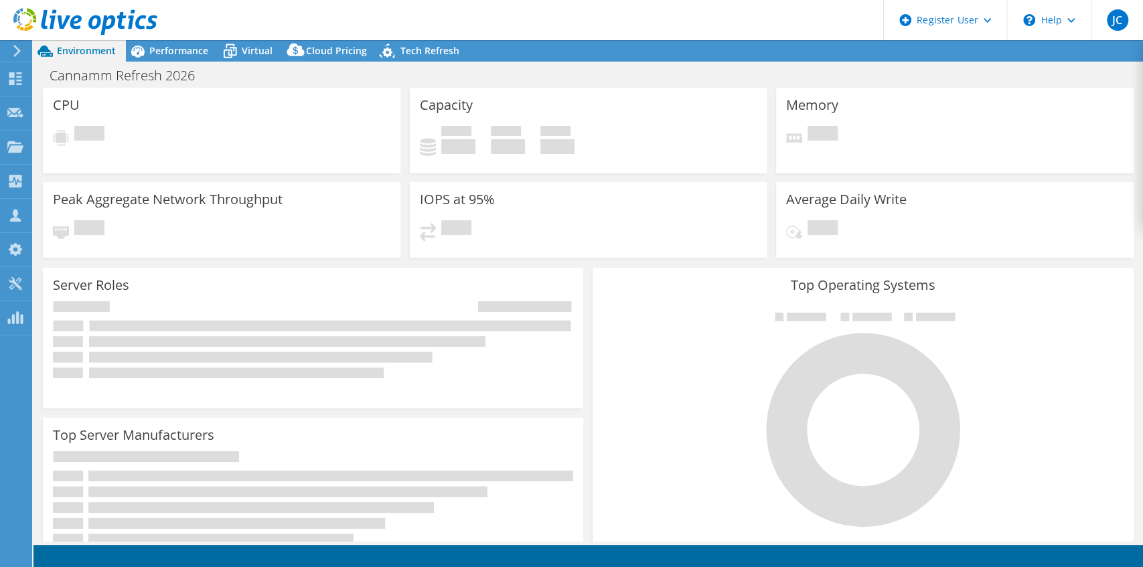
select select "[GEOGRAPHIC_DATA]"
select select "CAD"
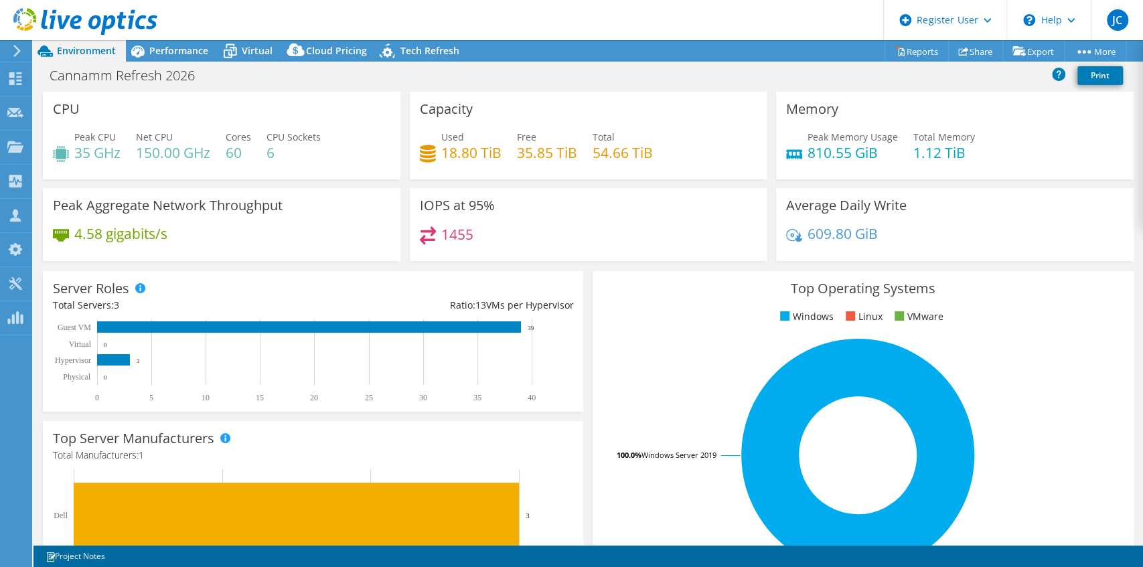
click at [102, 16] on icon at bounding box center [85, 21] width 144 height 27
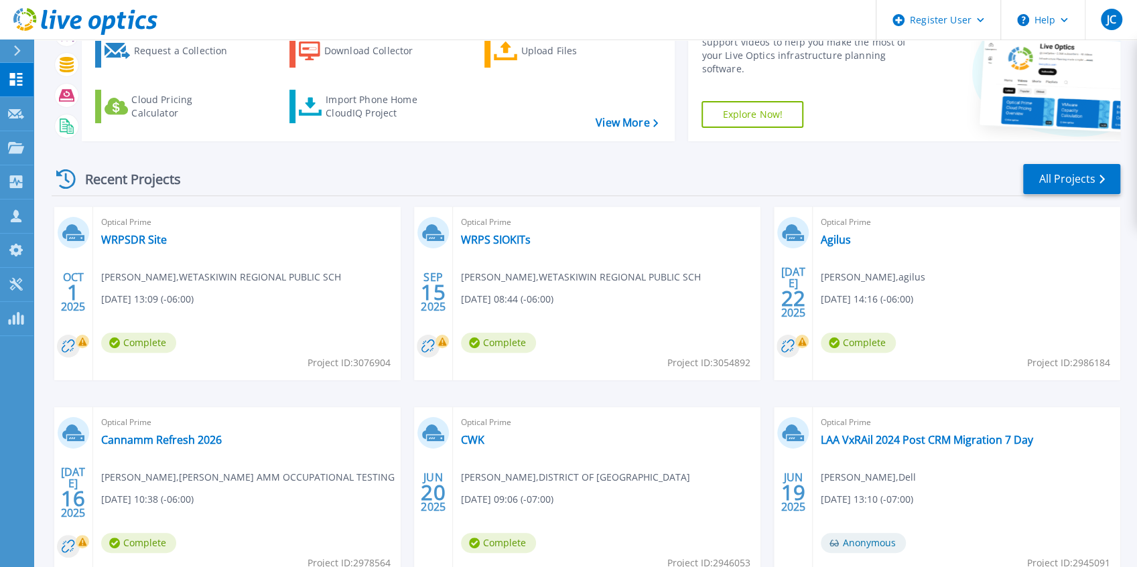
scroll to position [174, 0]
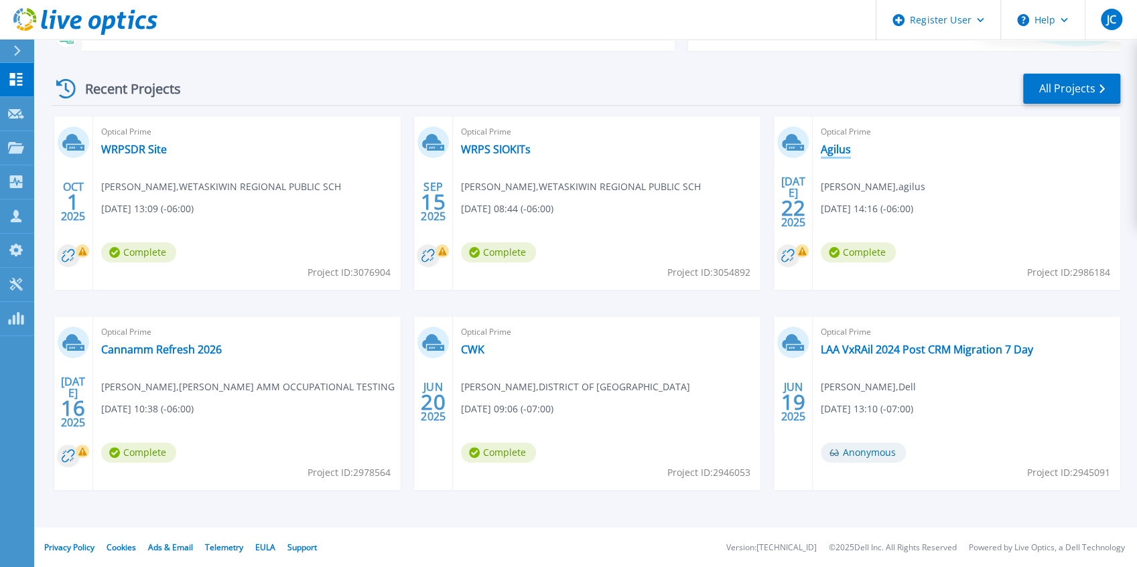
click at [828, 153] on link "Agilus" at bounding box center [835, 149] width 30 height 13
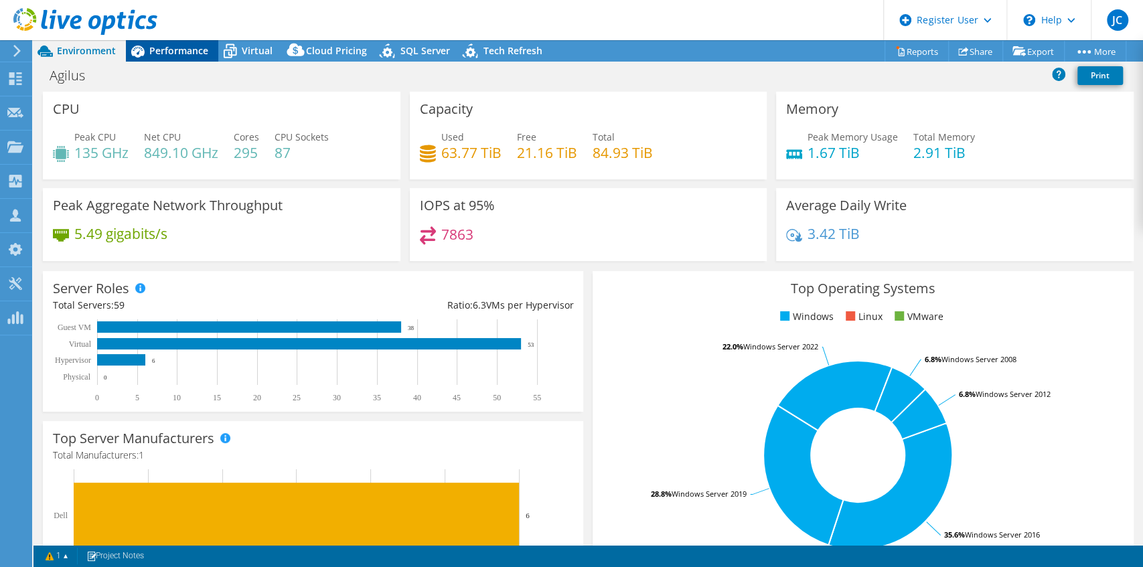
click at [163, 44] on span "Performance" at bounding box center [178, 50] width 59 height 13
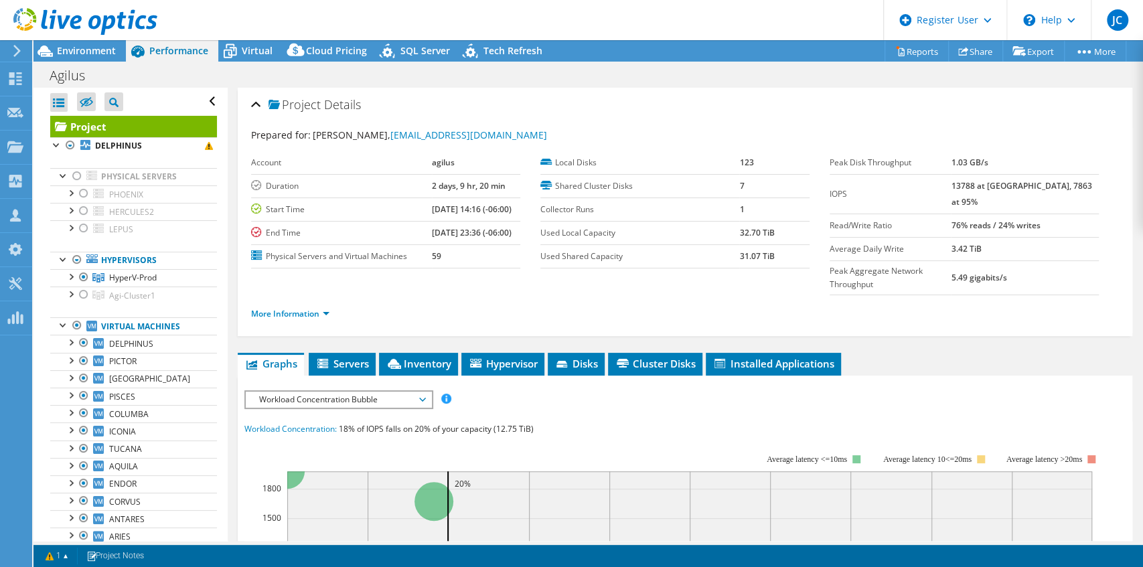
click at [95, 26] on use at bounding box center [85, 21] width 144 height 27
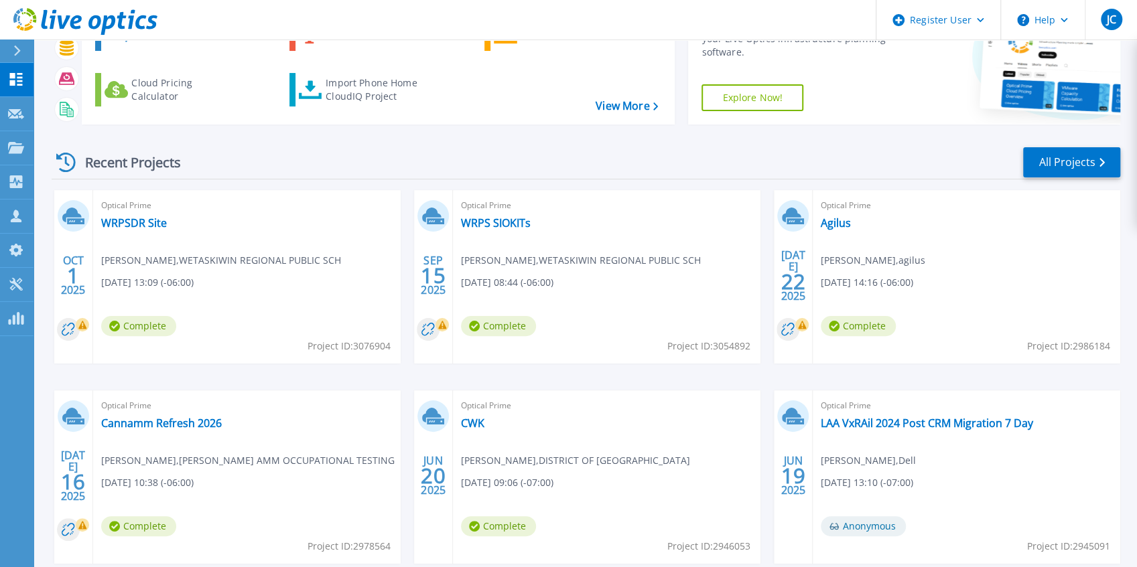
scroll to position [40, 0]
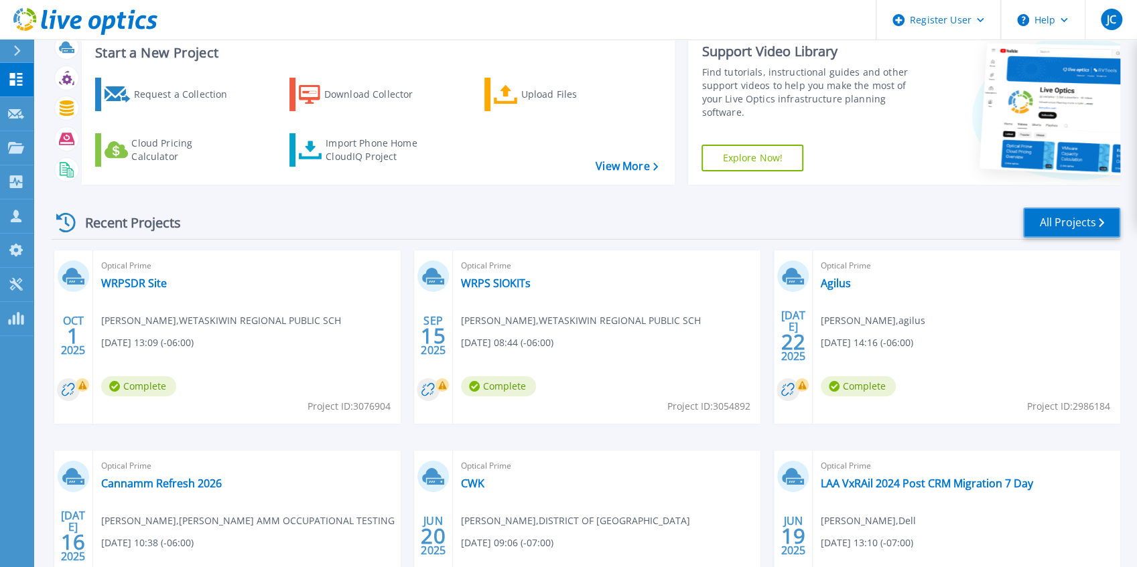
click at [1062, 213] on link "All Projects" at bounding box center [1071, 223] width 97 height 30
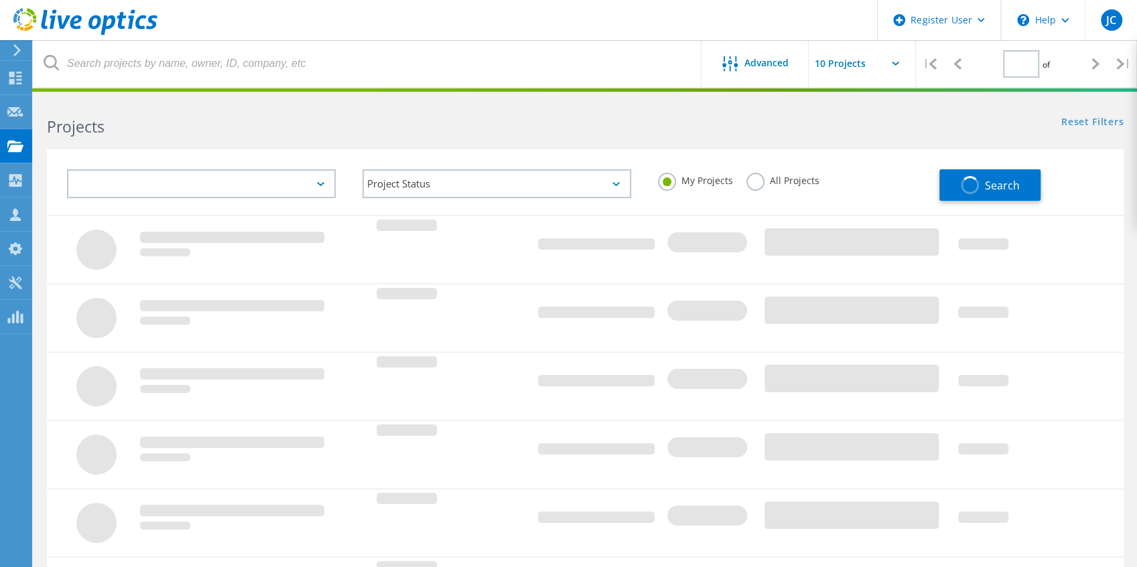
type input "4"
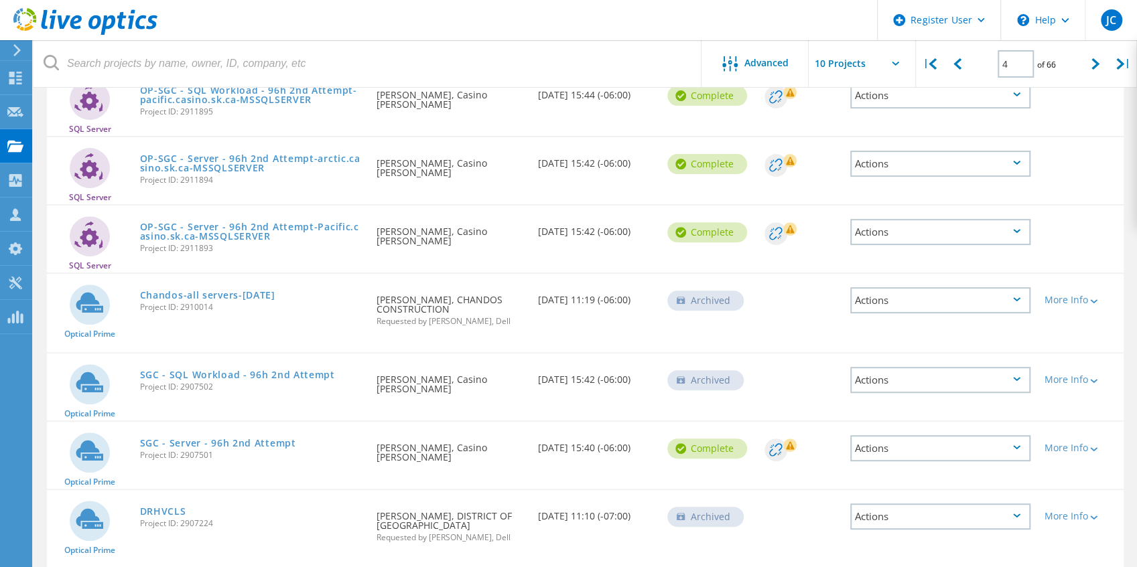
scroll to position [182, 0]
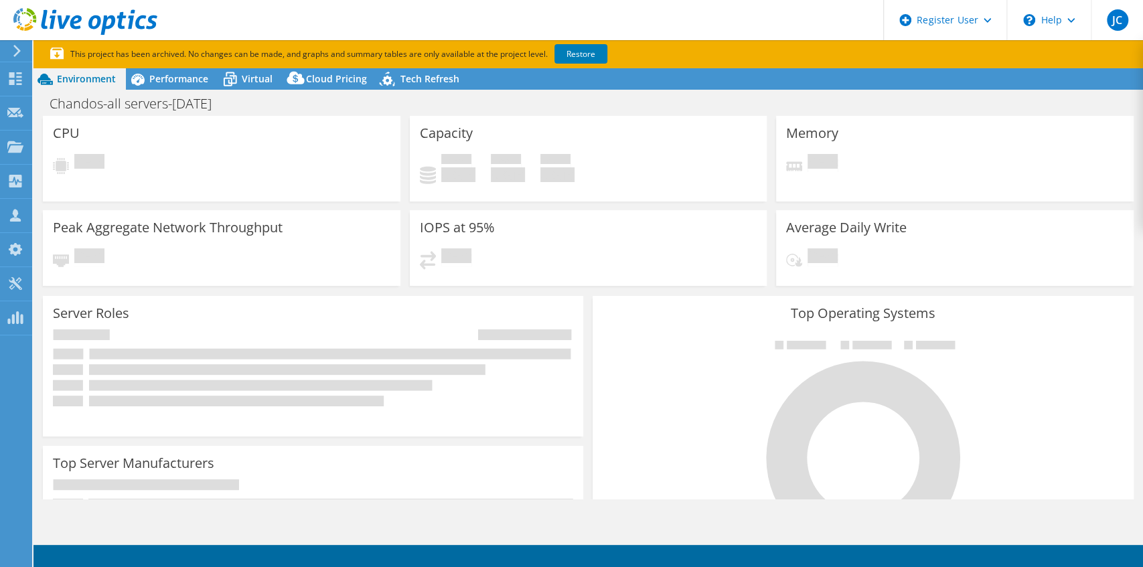
select select "[GEOGRAPHIC_DATA]"
select select "CAD"
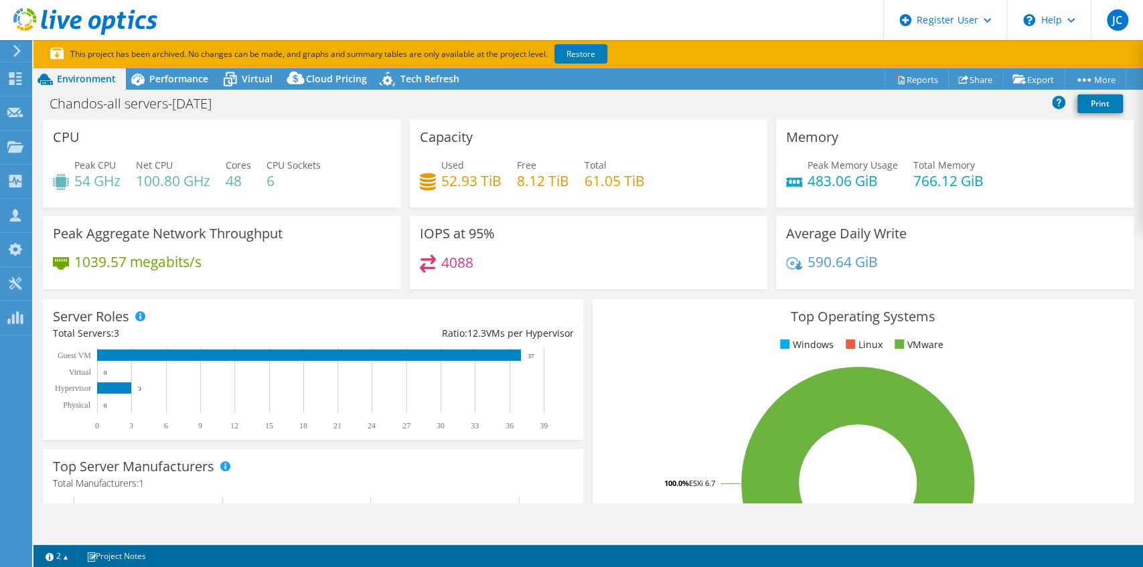
click at [674, 324] on div "Top Operating Systems Windows Linux VMware 100.0% ESXi 6.7" at bounding box center [863, 459] width 540 height 321
